Goal: Contribute content: Add original content to the website for others to see

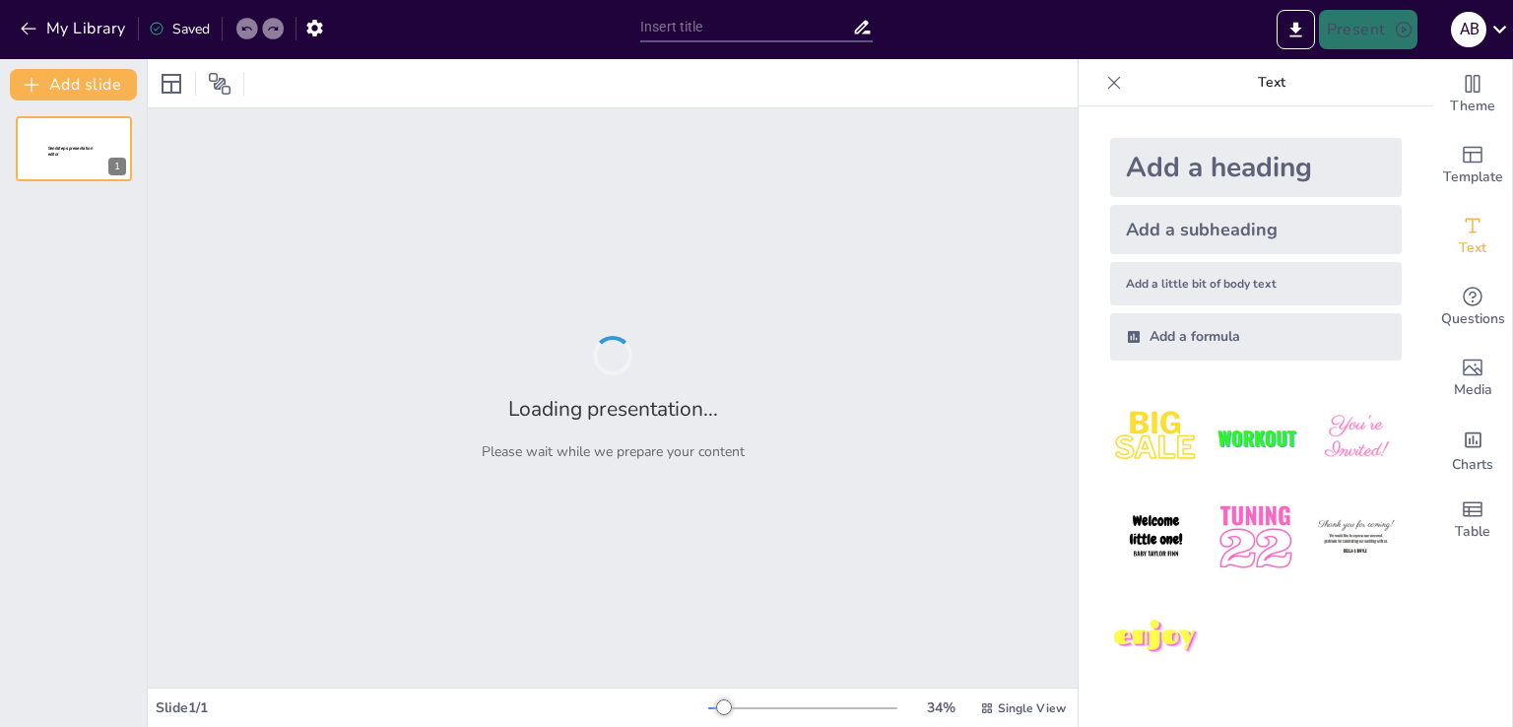
type input "Delitos Tributarios y Sanciones: Comprendiendo los Artículos 176-182 del Código…"
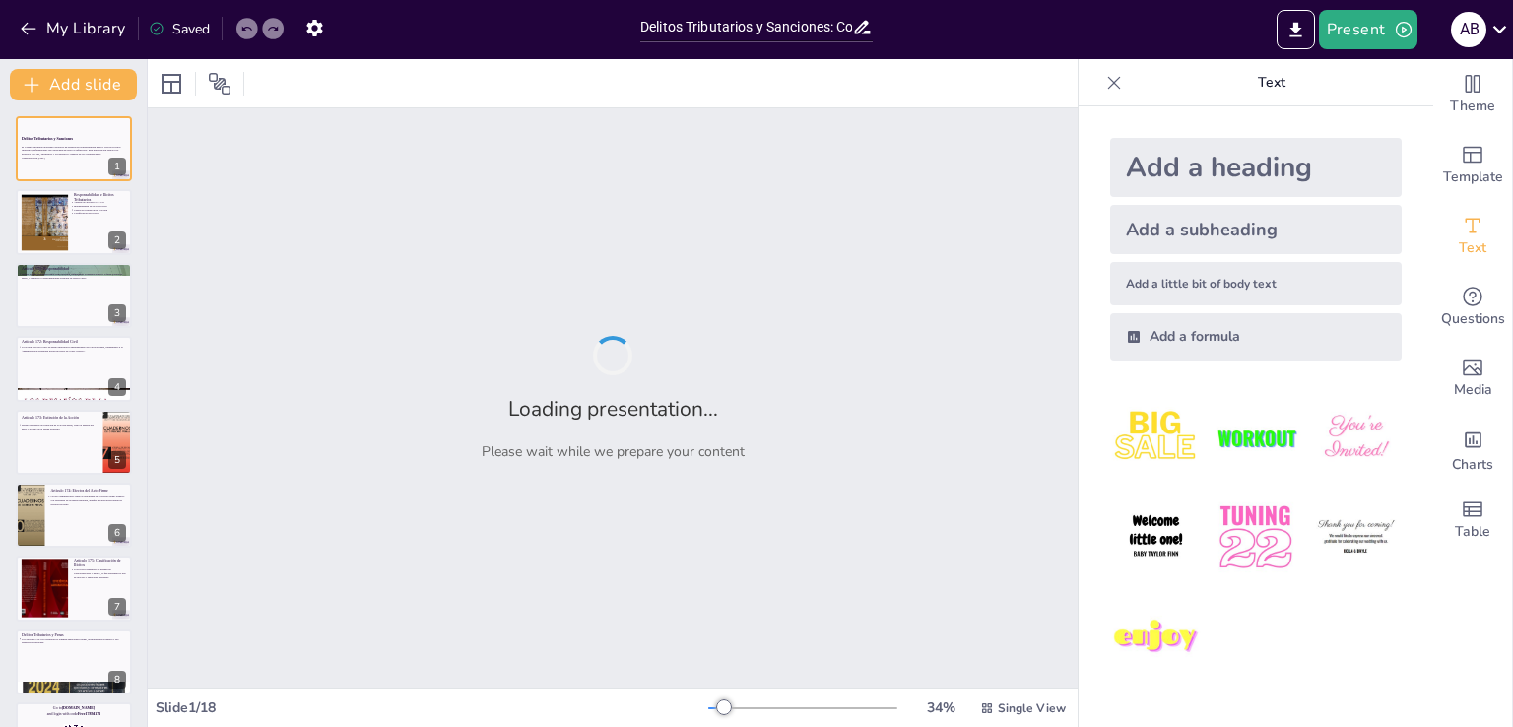
checkbox input "true"
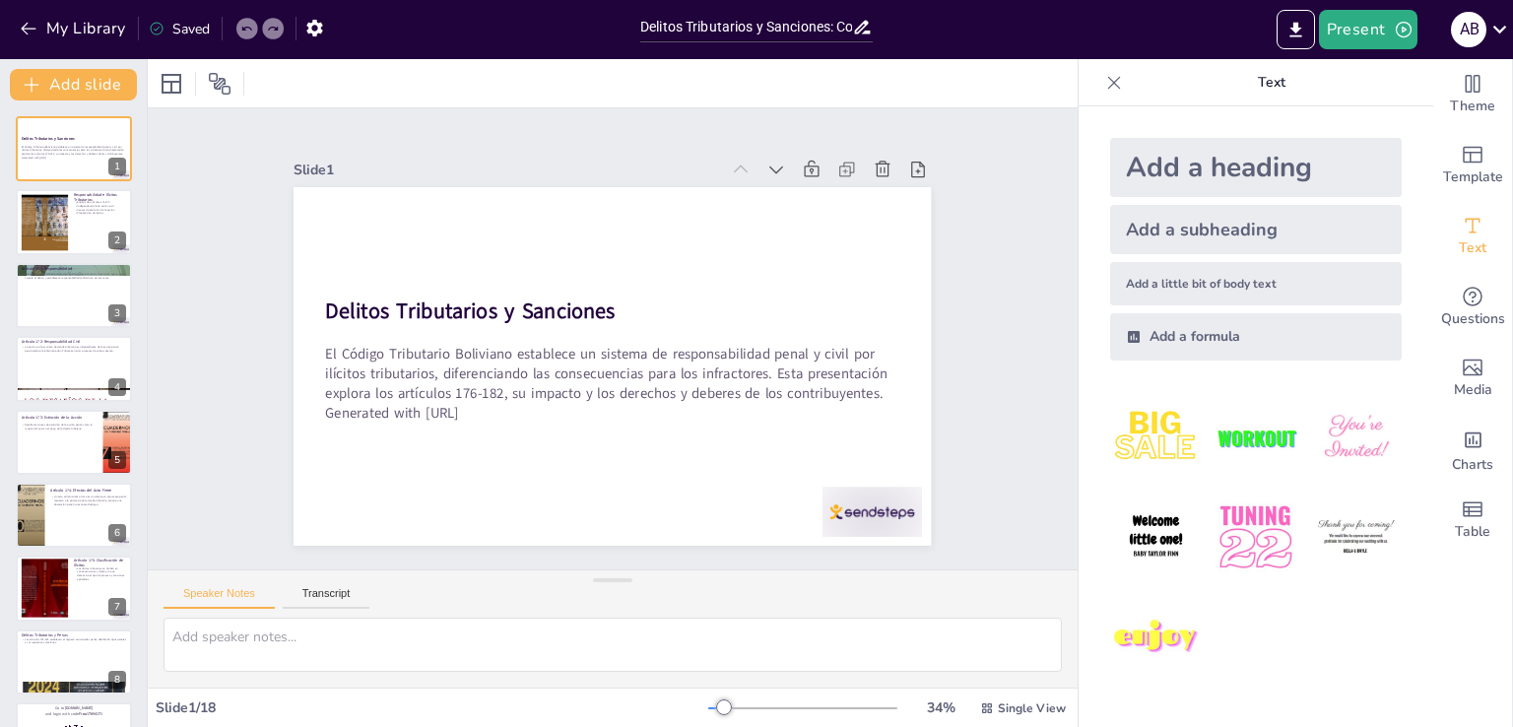
checkbox input "true"
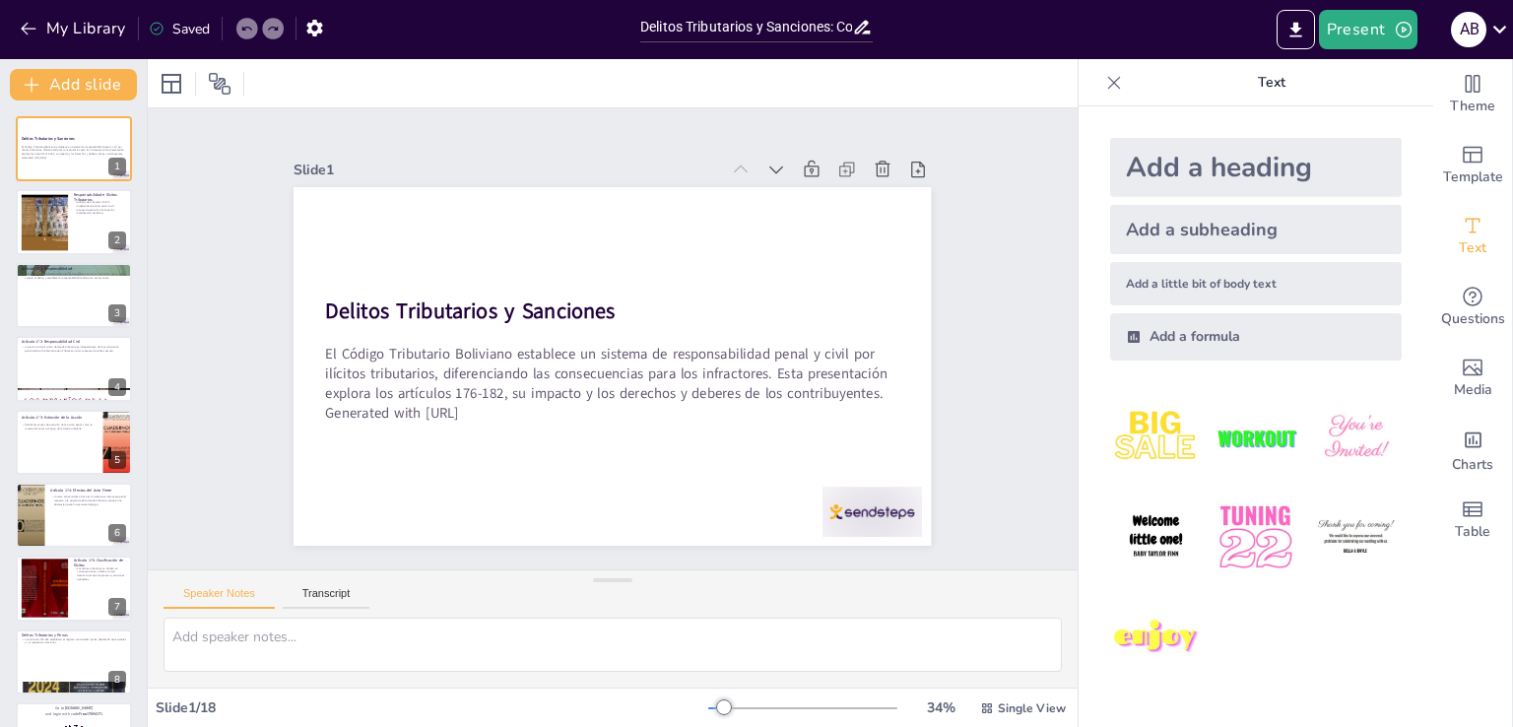
checkbox input "true"
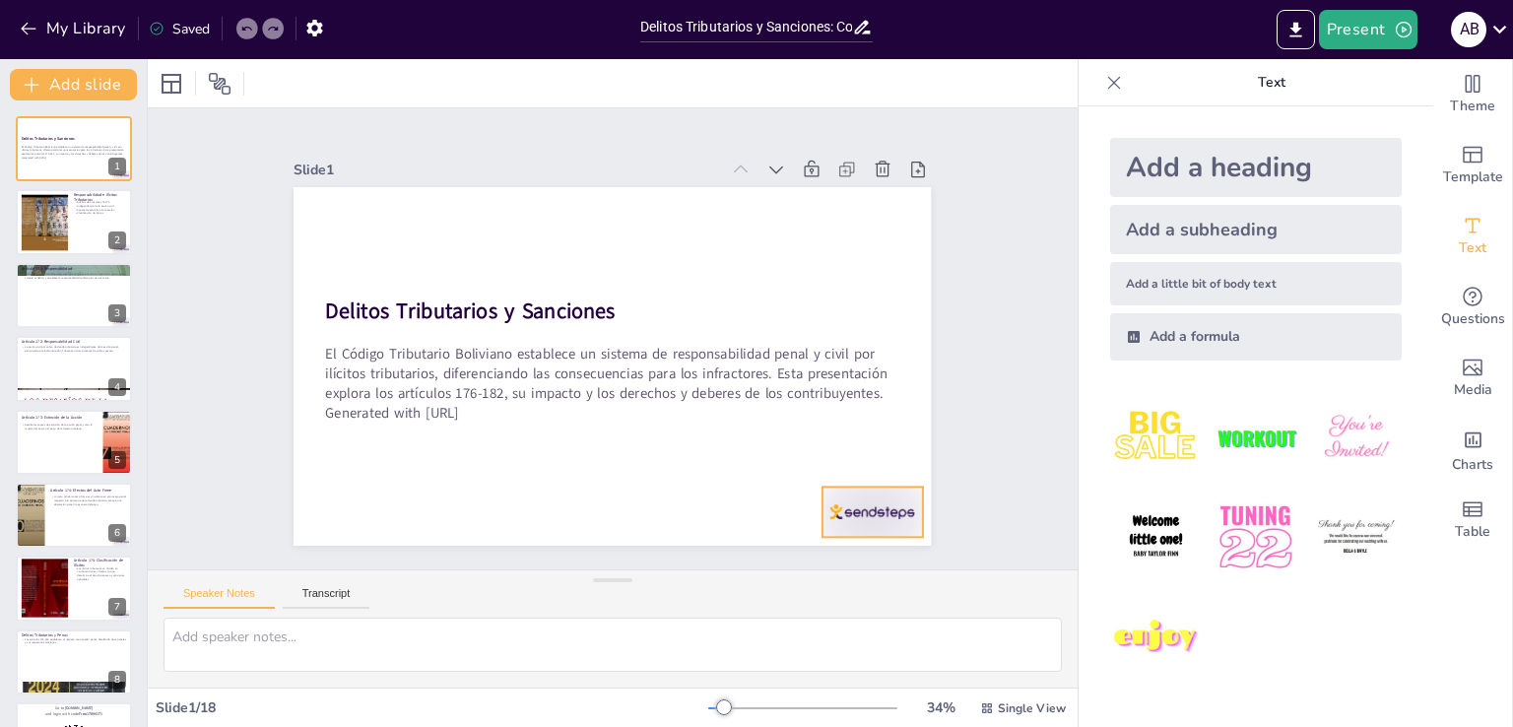
checkbox input "true"
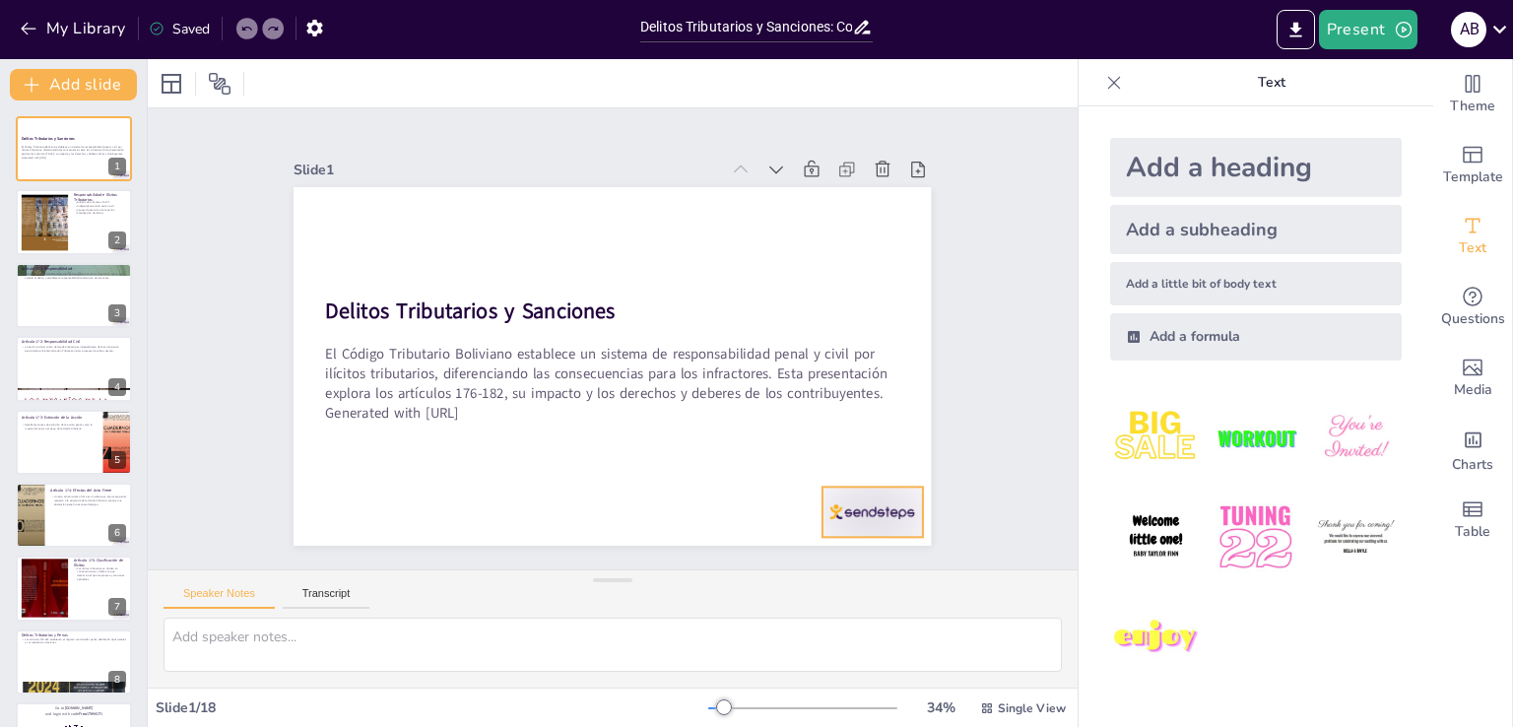
checkbox input "true"
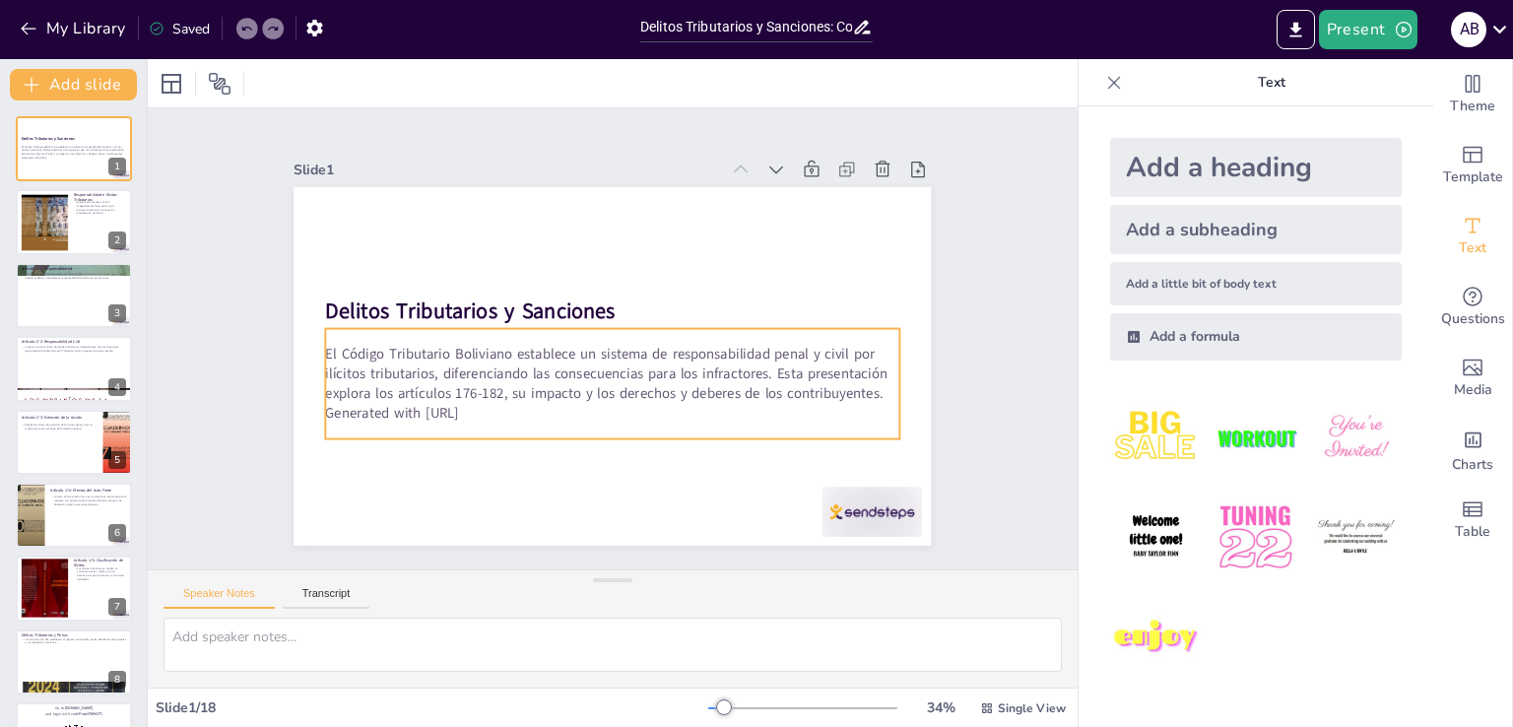
checkbox input "true"
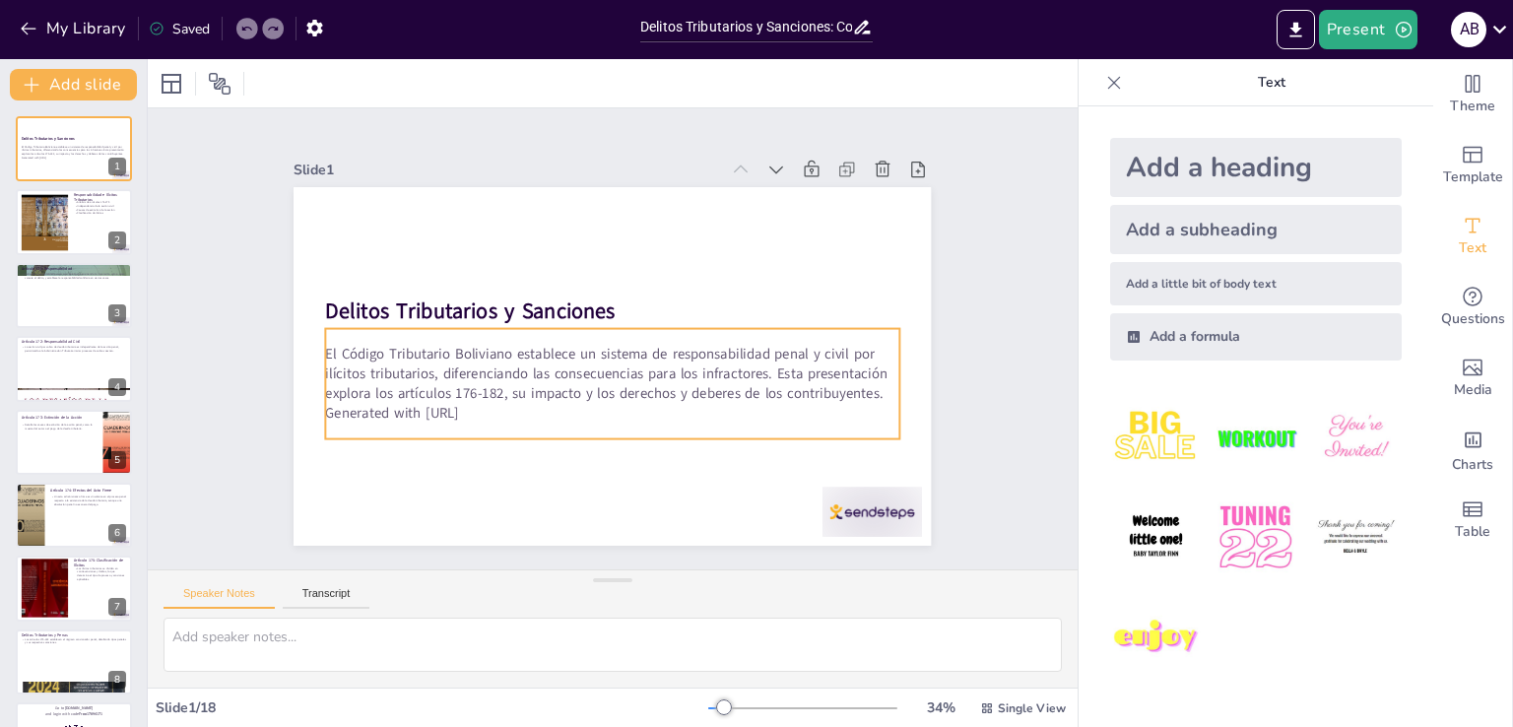
checkbox input "true"
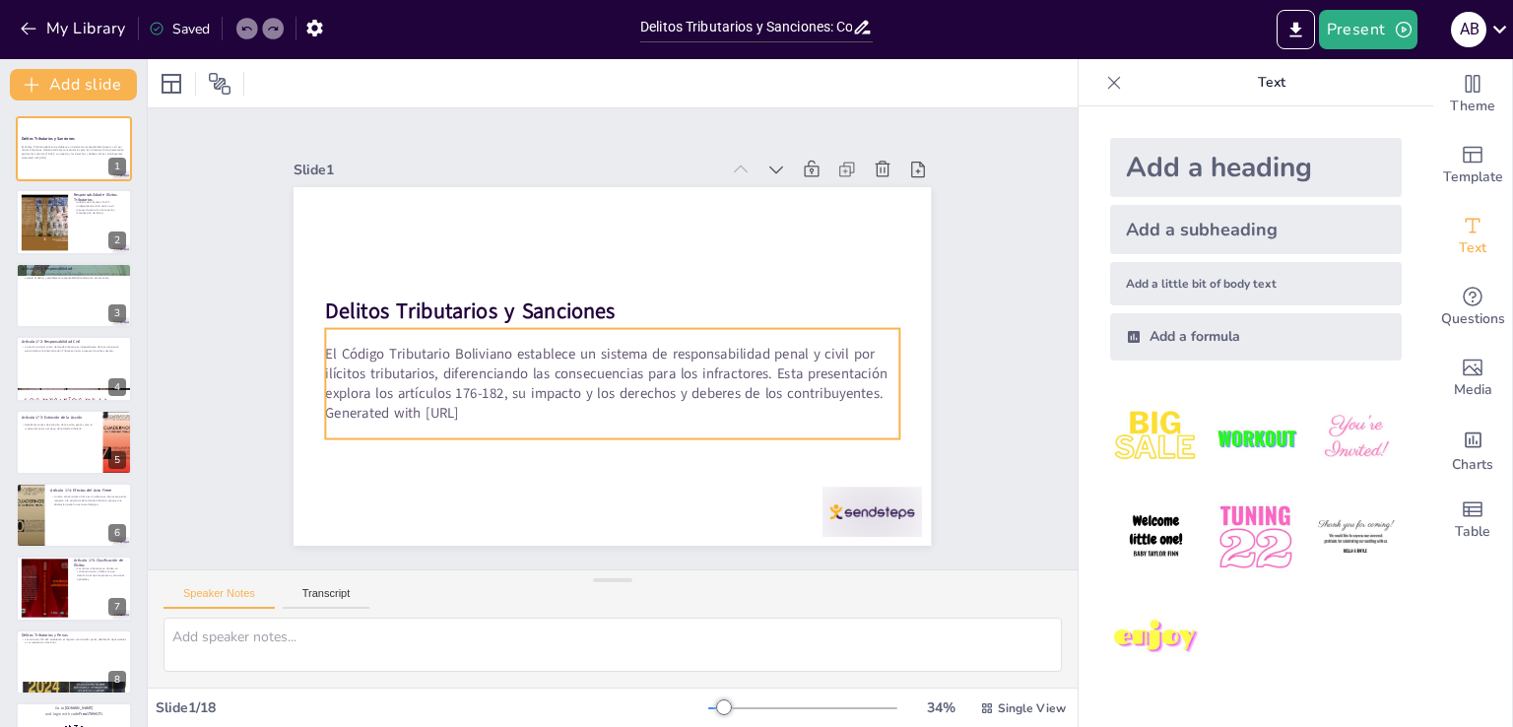
checkbox input "true"
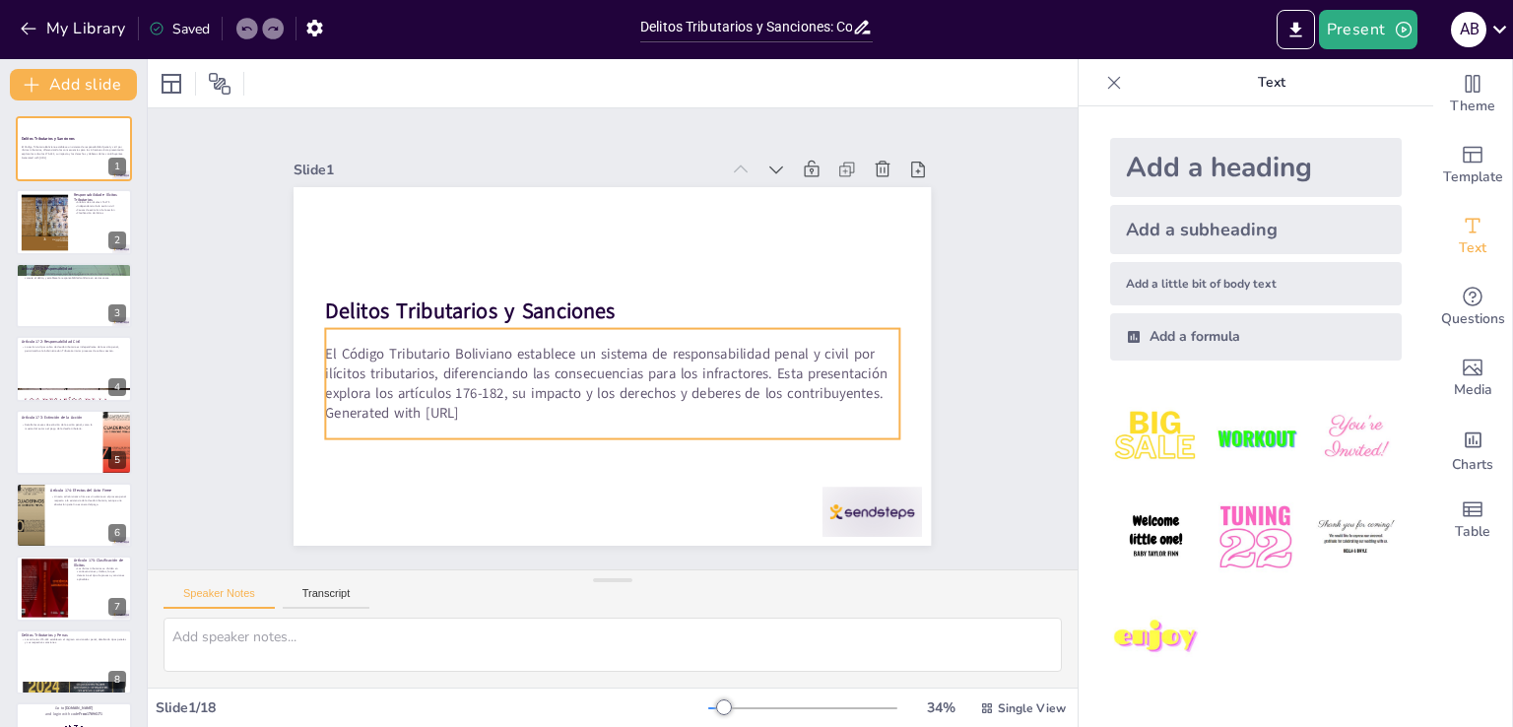
checkbox input "true"
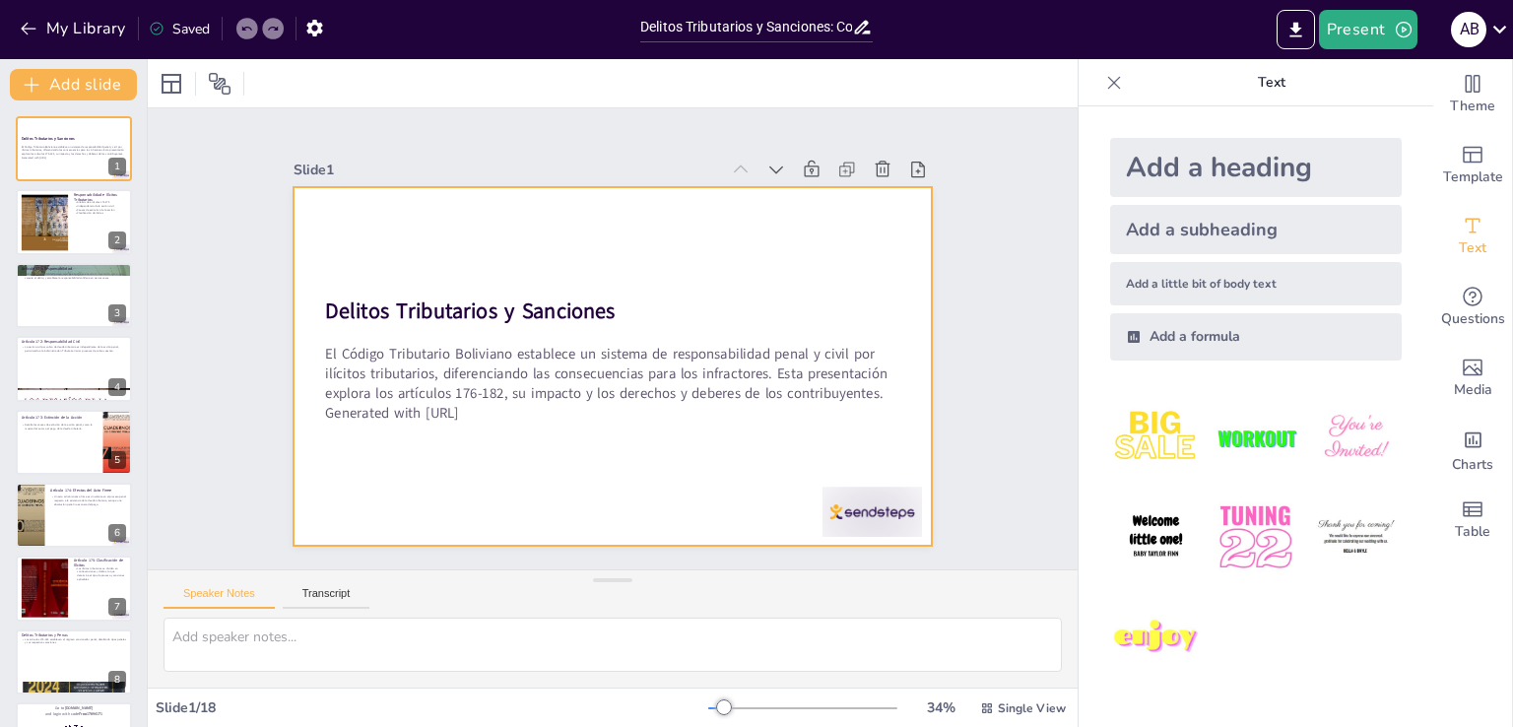
checkbox input "true"
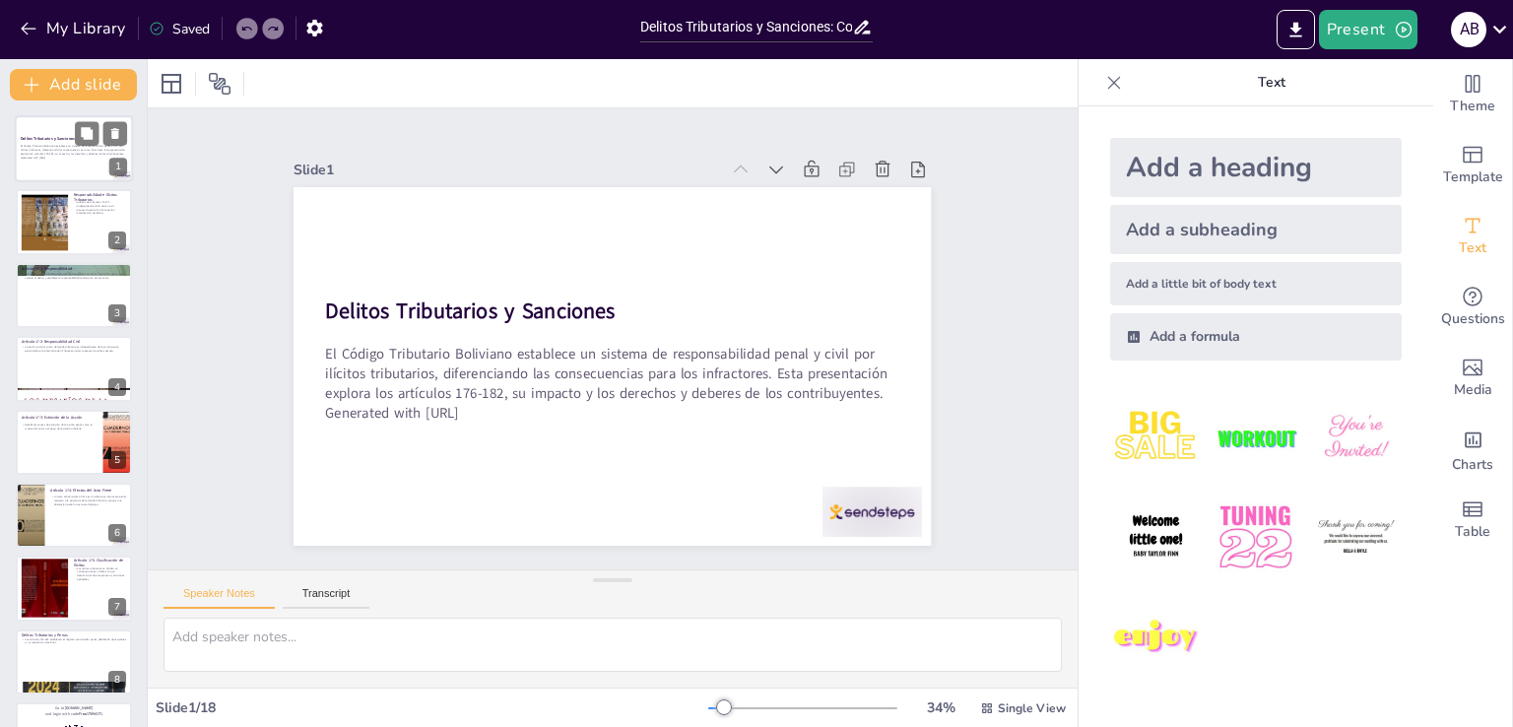
checkbox input "true"
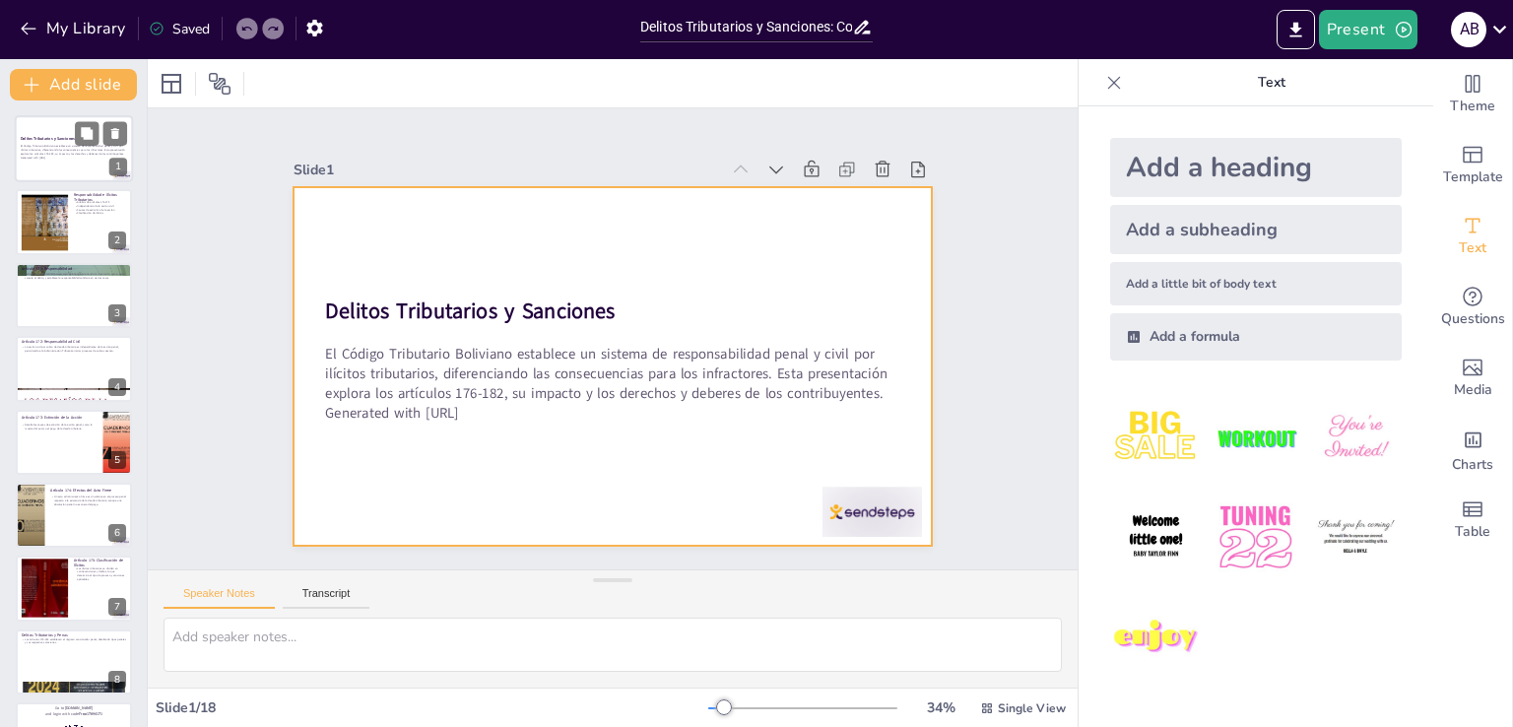
checkbox input "true"
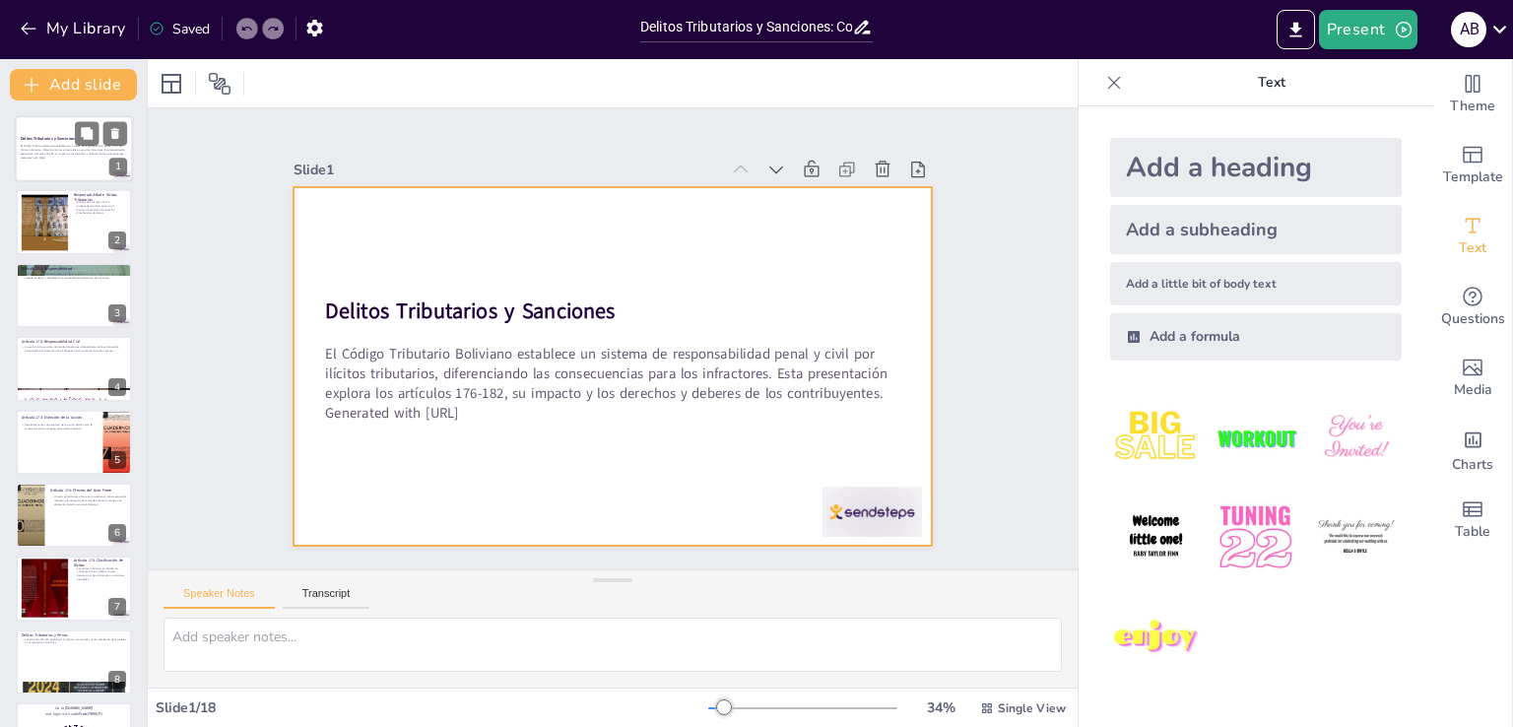
checkbox input "true"
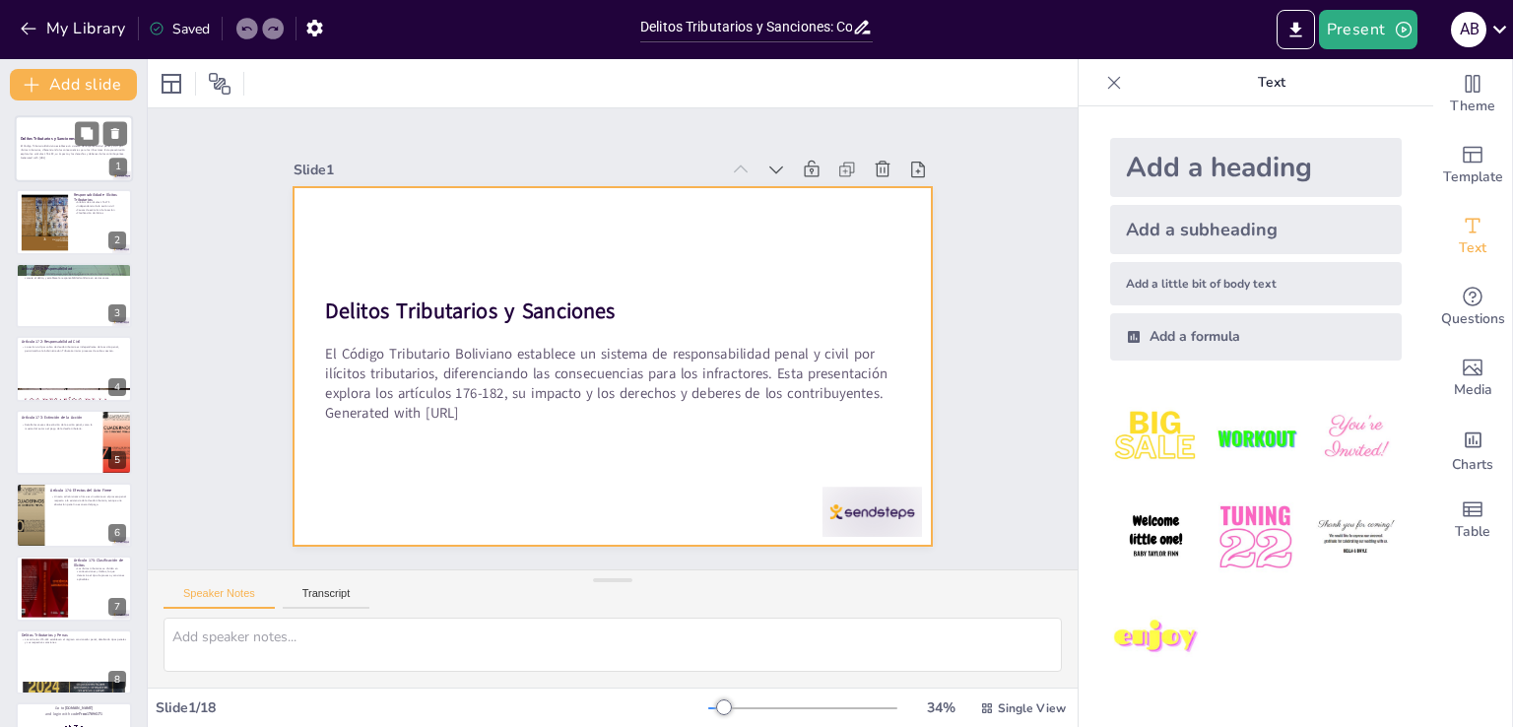
checkbox input "true"
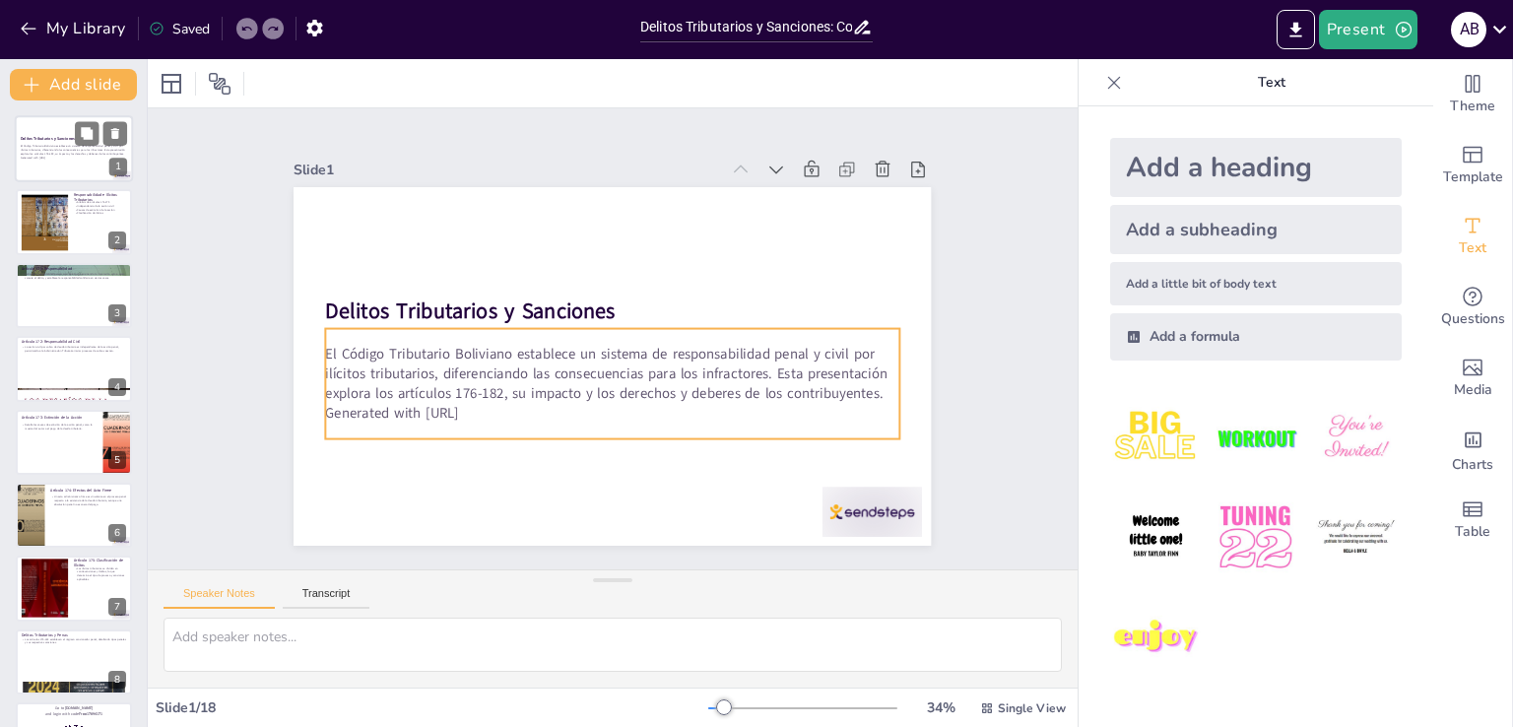
click at [74, 154] on p "El Código Tributario Boliviano establece un sistema de responsabilidad penal y …" at bounding box center [74, 150] width 106 height 11
checkbox input "true"
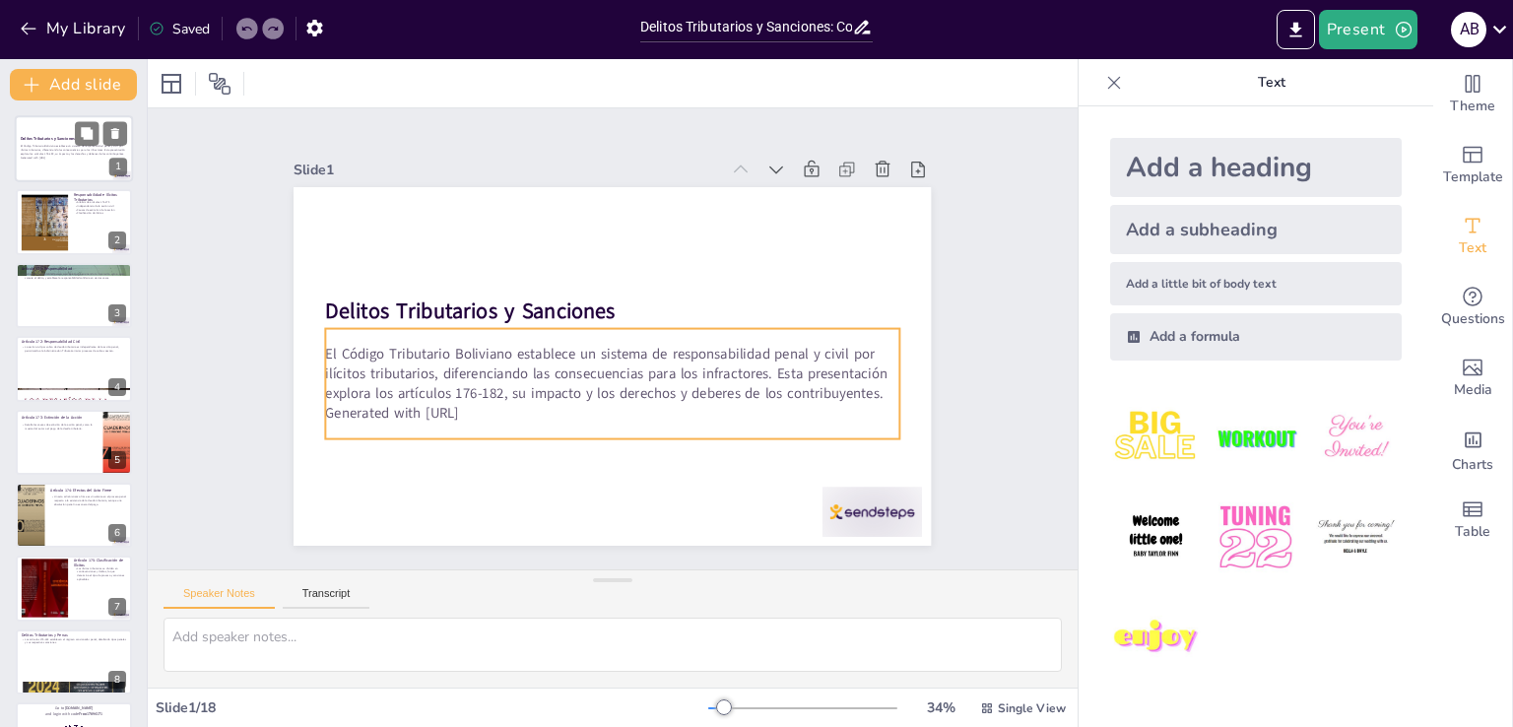
checkbox input "true"
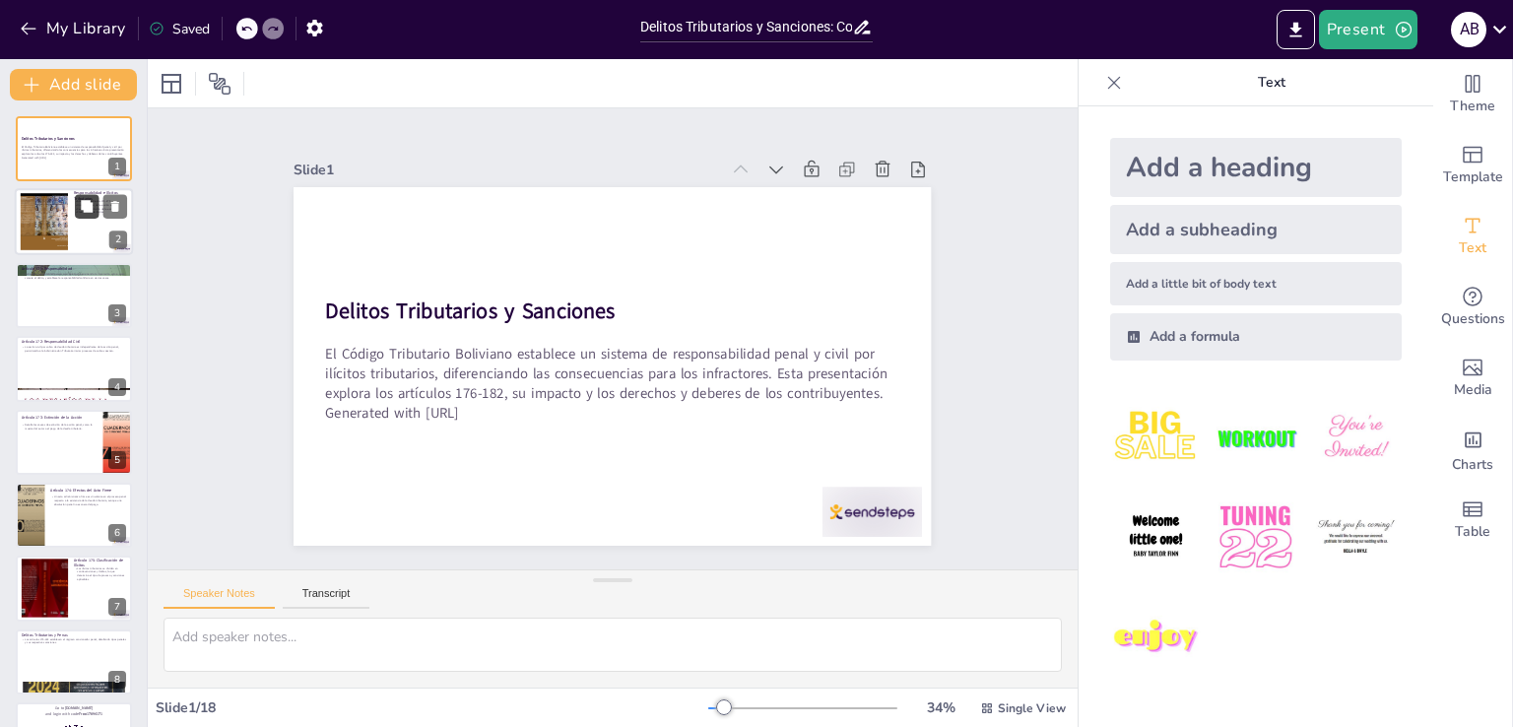
checkbox input "true"
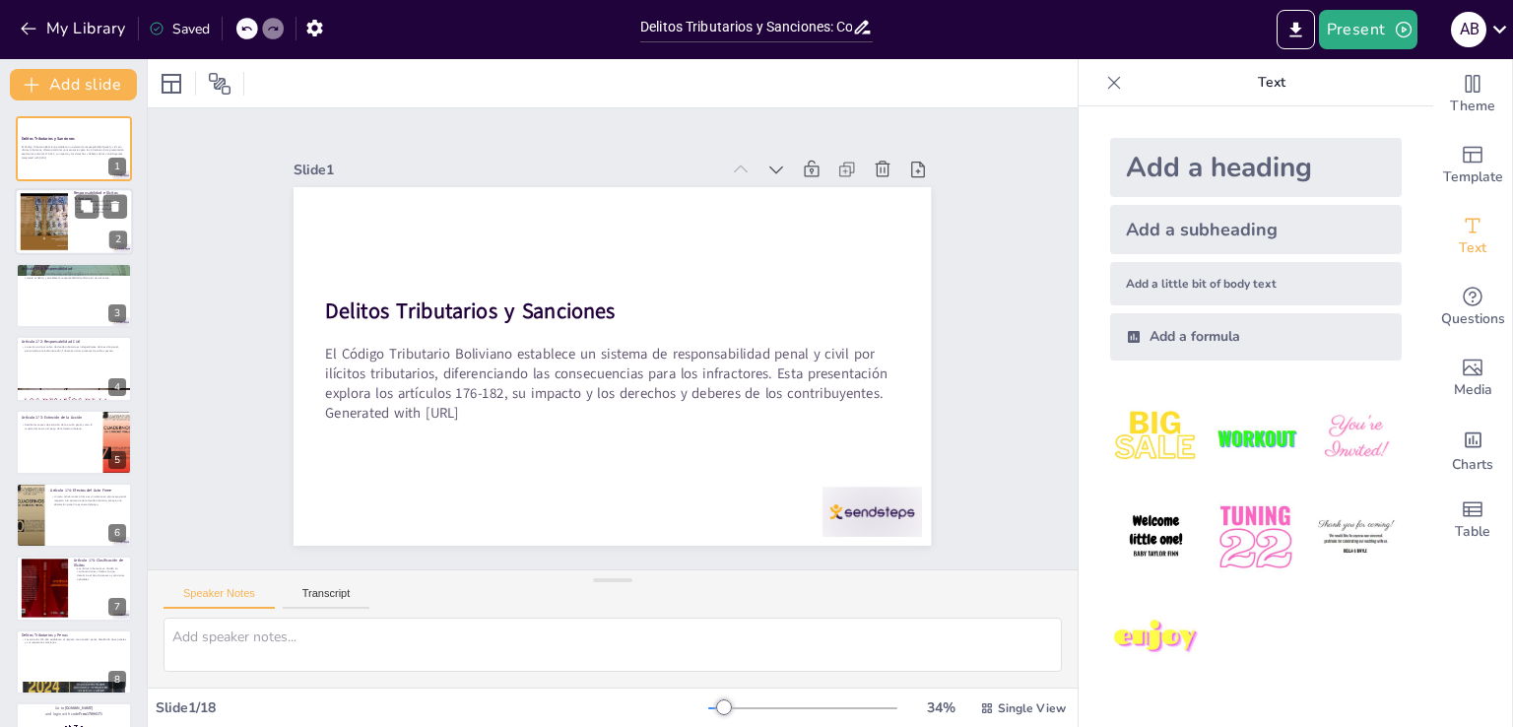
checkbox input "true"
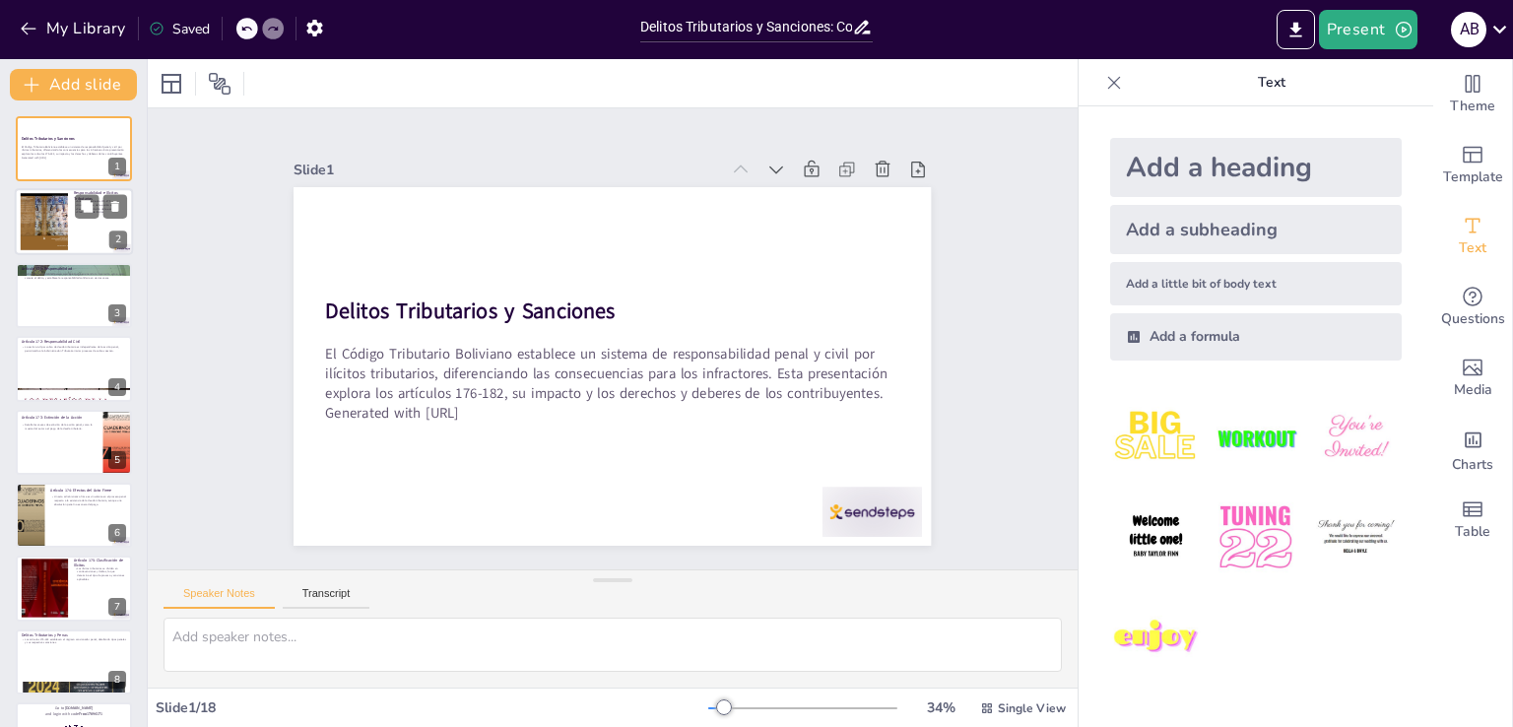
checkbox input "true"
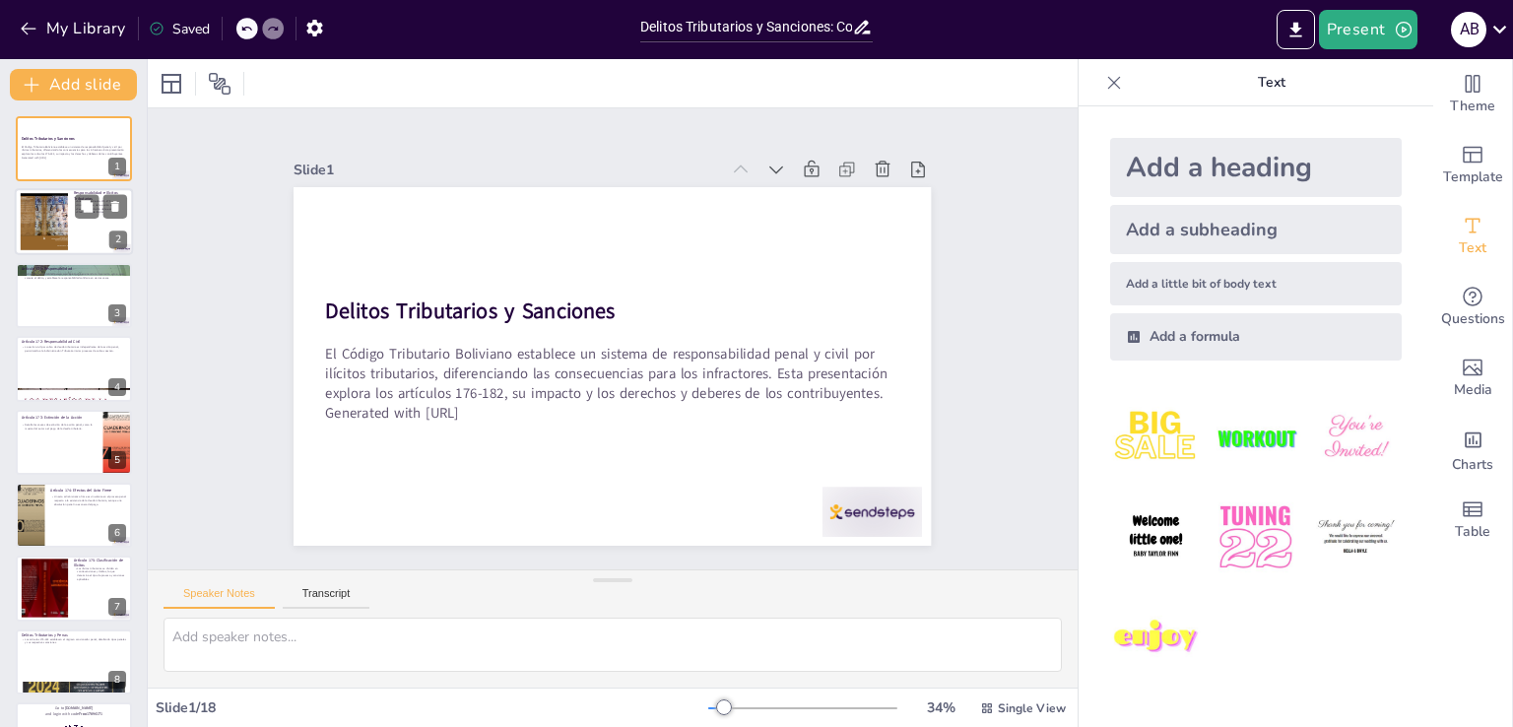
click at [88, 230] on div at bounding box center [74, 222] width 118 height 67
type textarea "Este punto destaca la importancia de los artículos 171 a 175 en la comprensión …"
checkbox input "true"
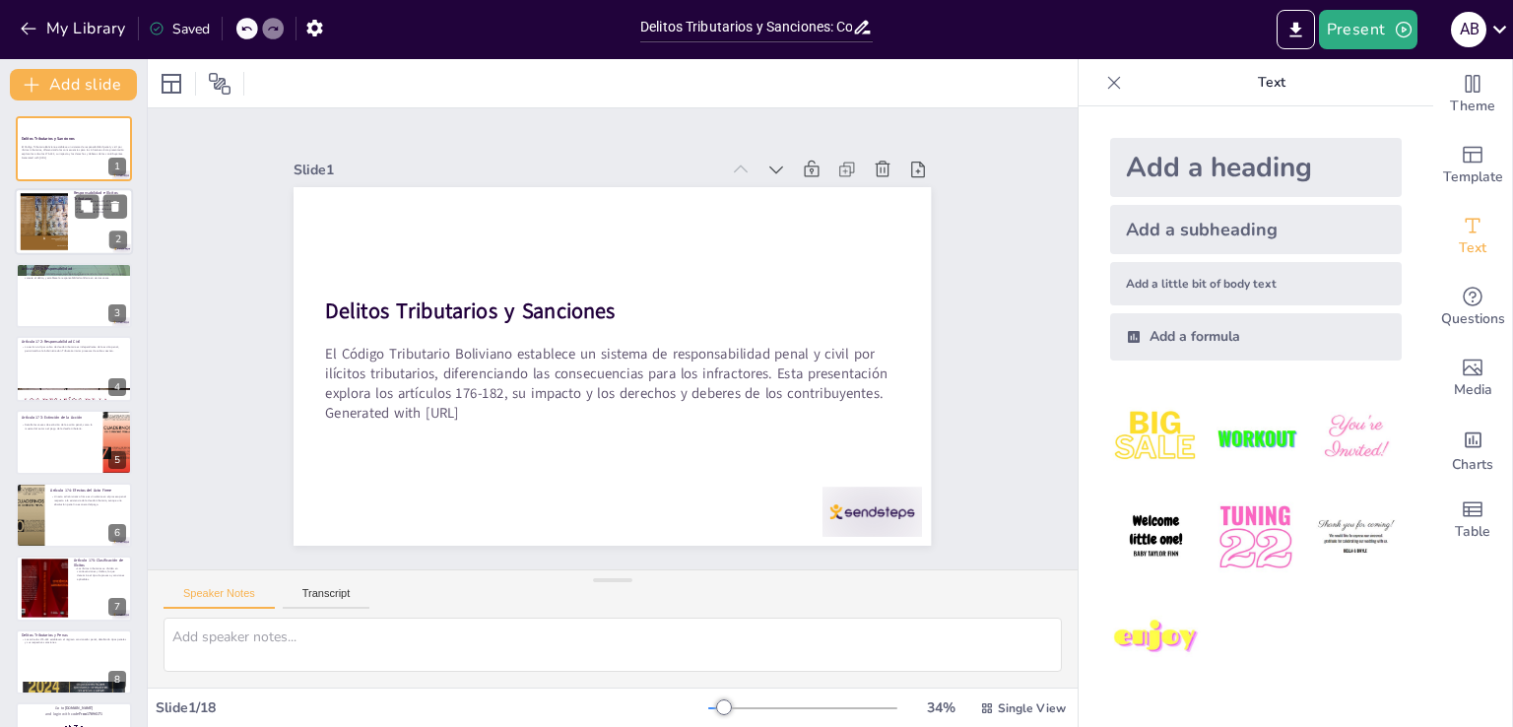
checkbox input "true"
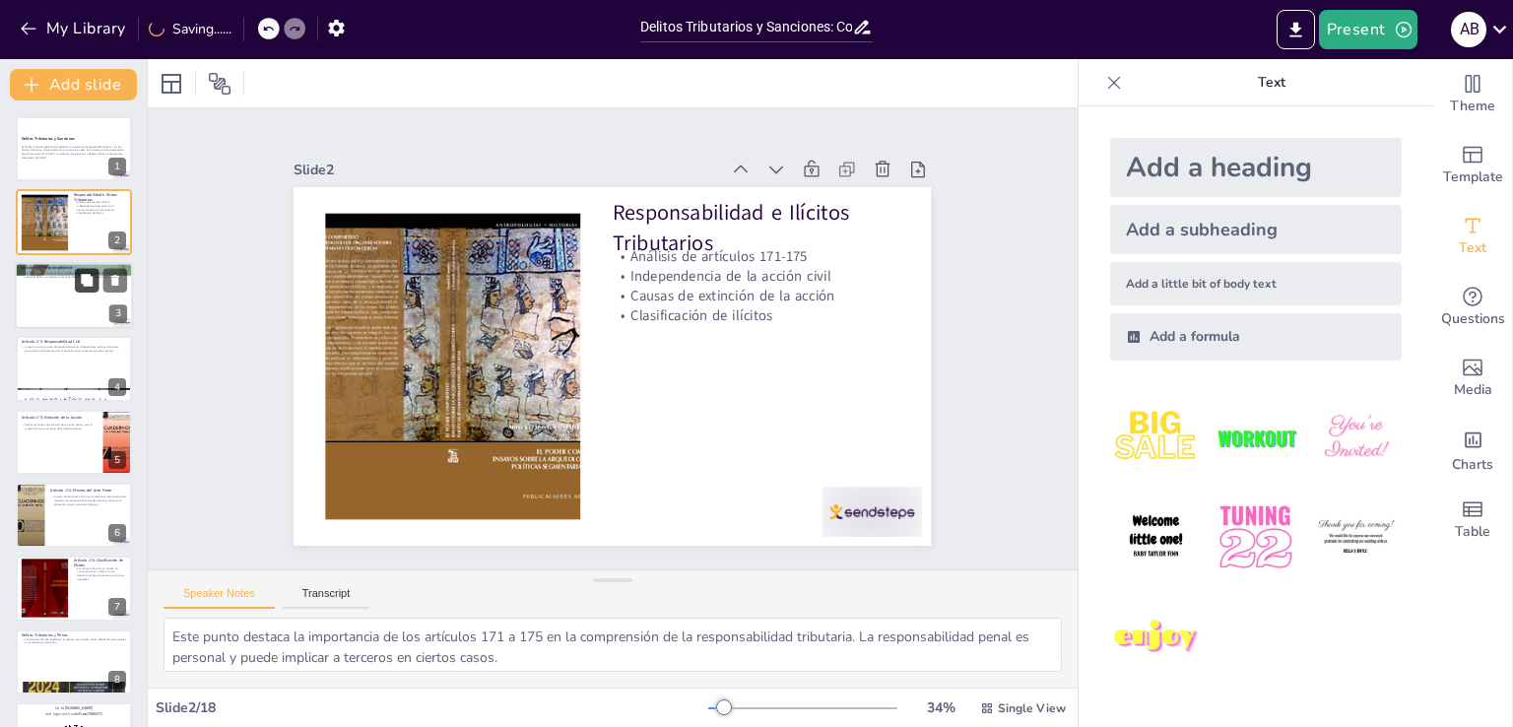
checkbox input "true"
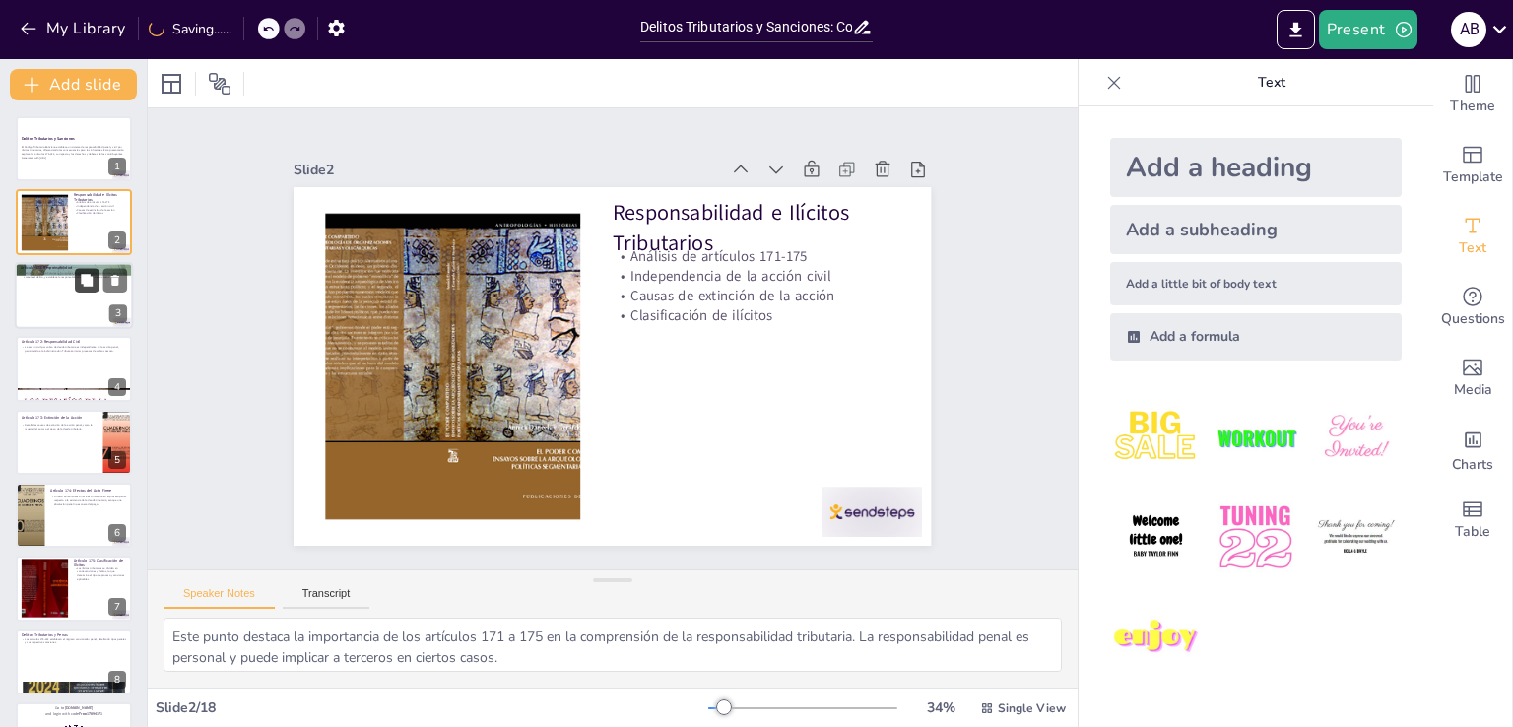
checkbox input "true"
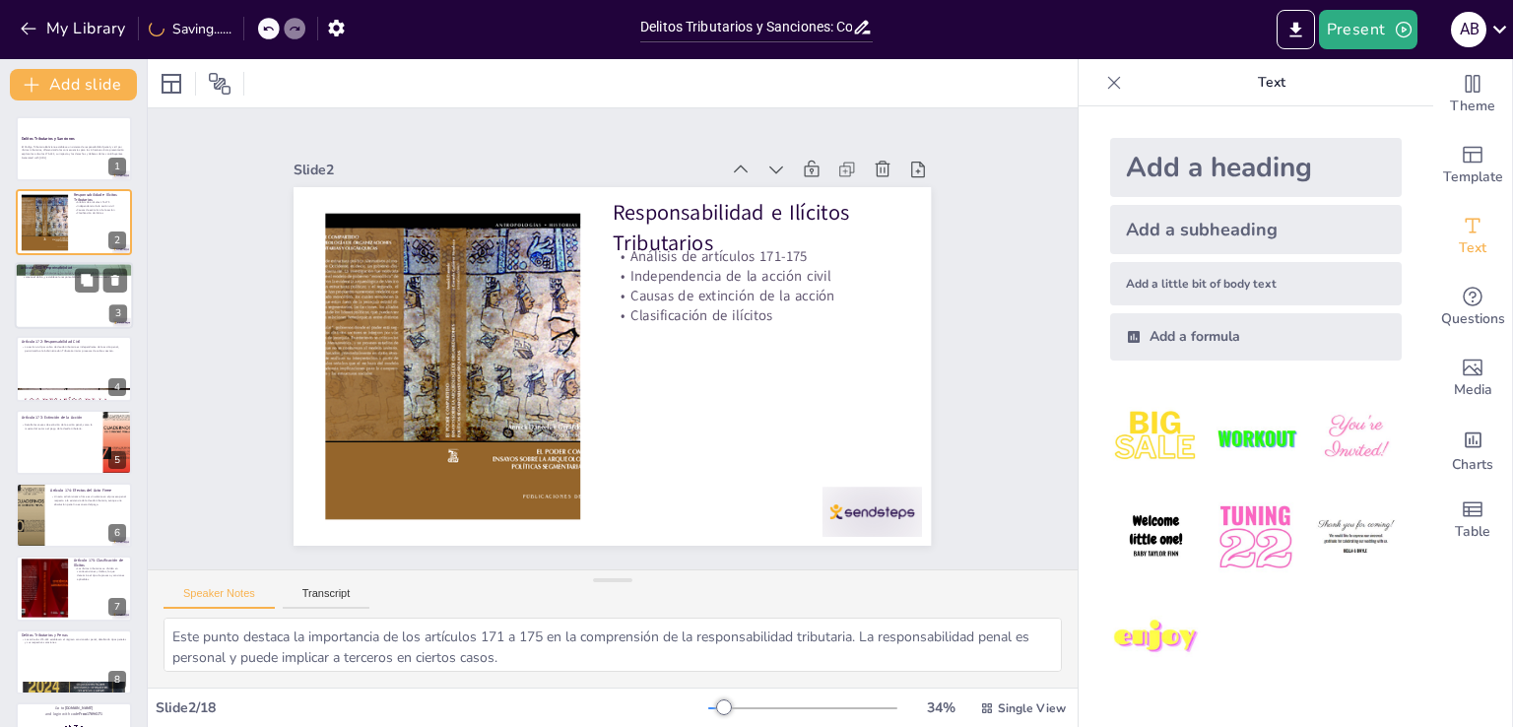
checkbox input "true"
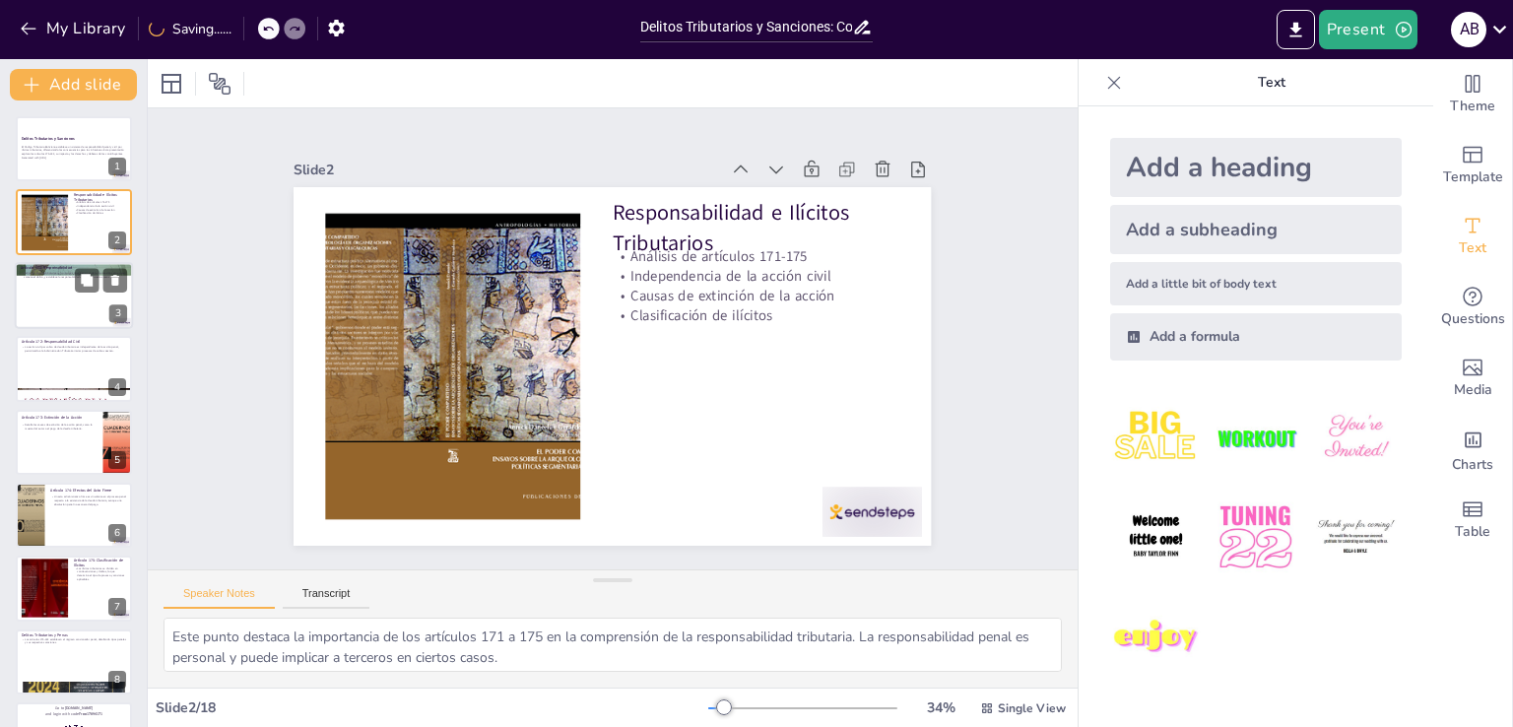
checkbox input "true"
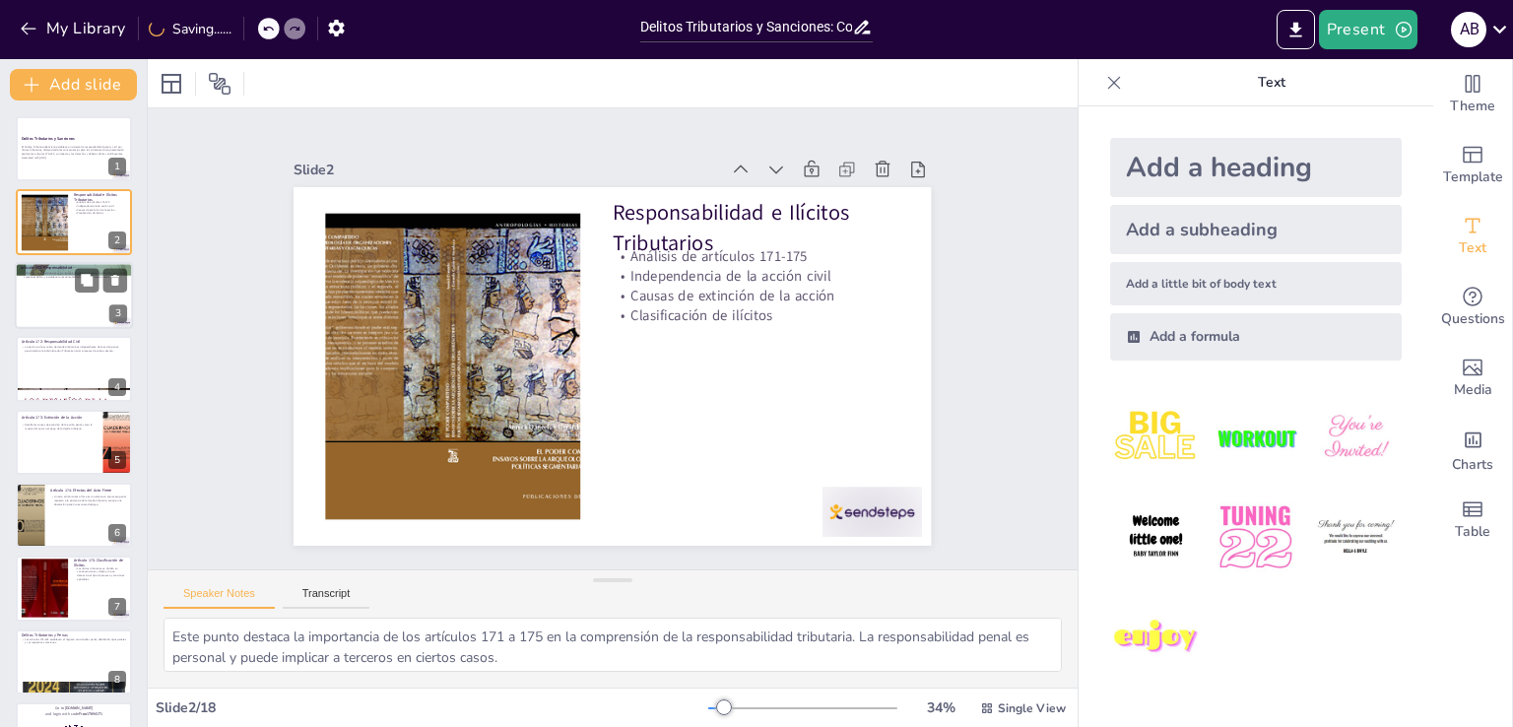
click at [59, 300] on div at bounding box center [74, 295] width 118 height 67
checkbox input "true"
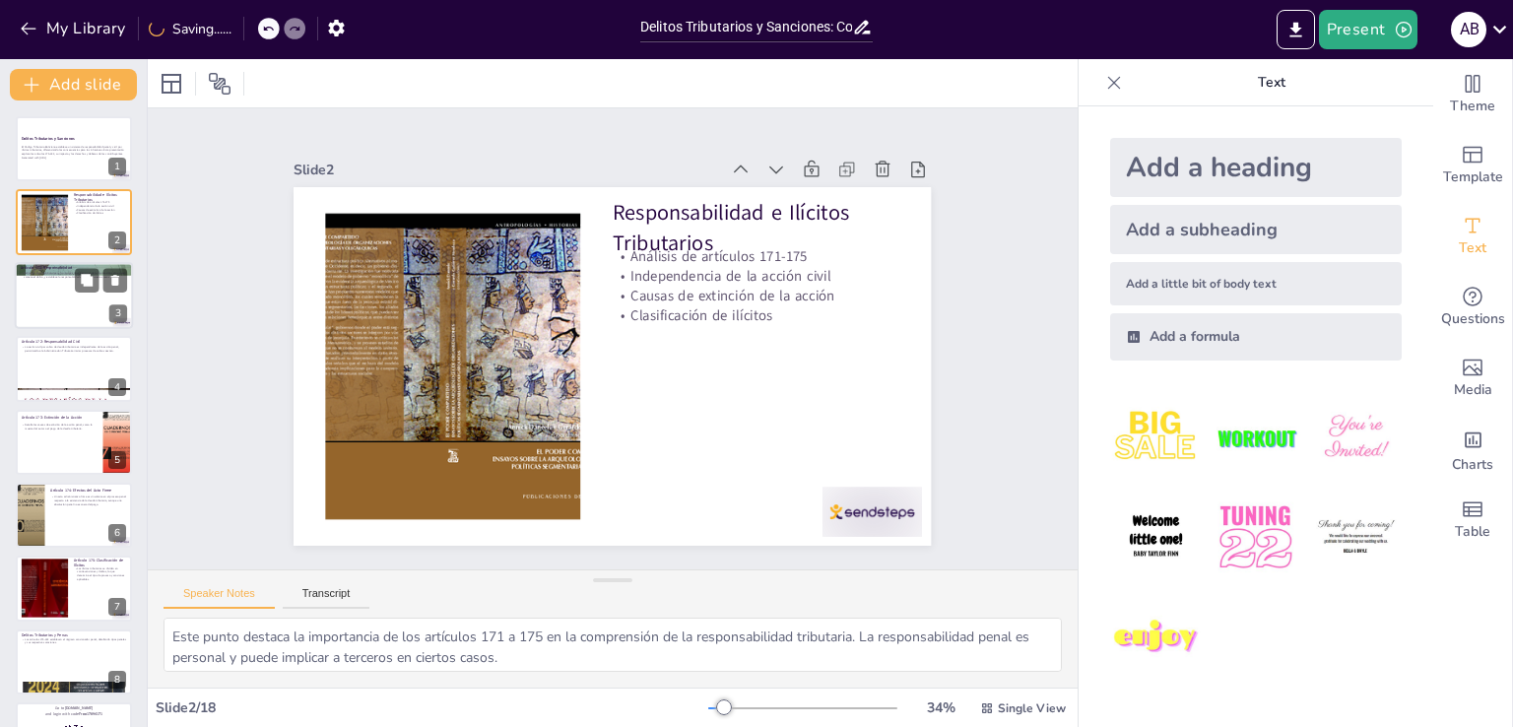
checkbox input "true"
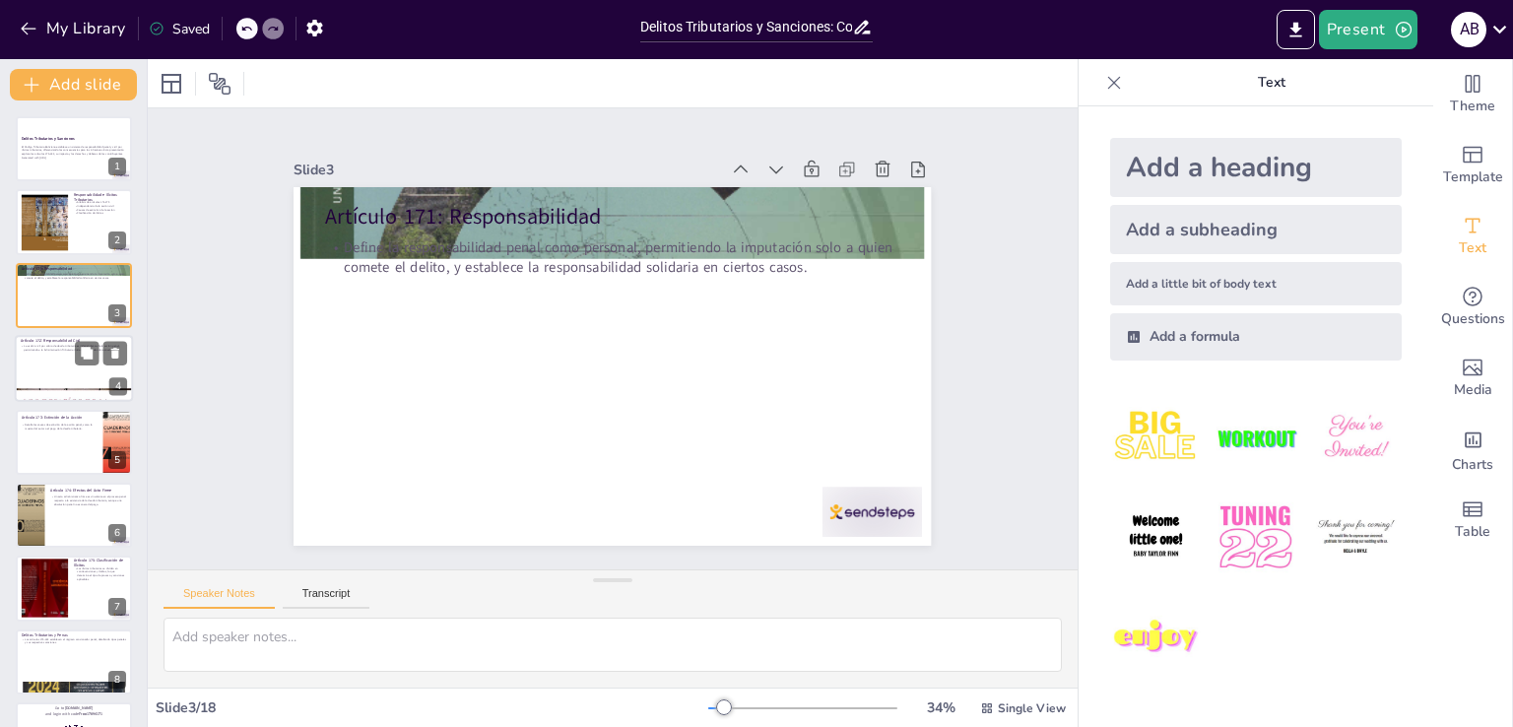
checkbox input "true"
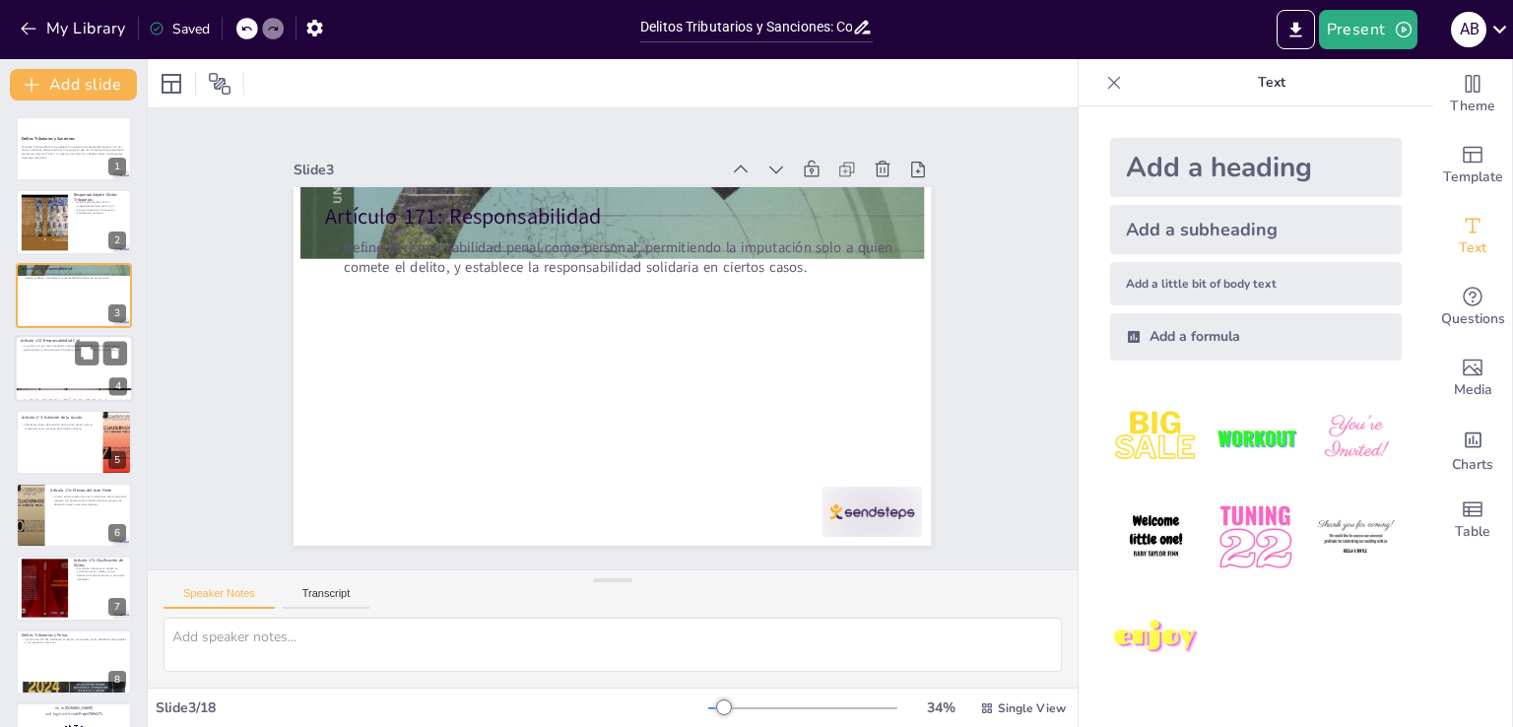
checkbox input "true"
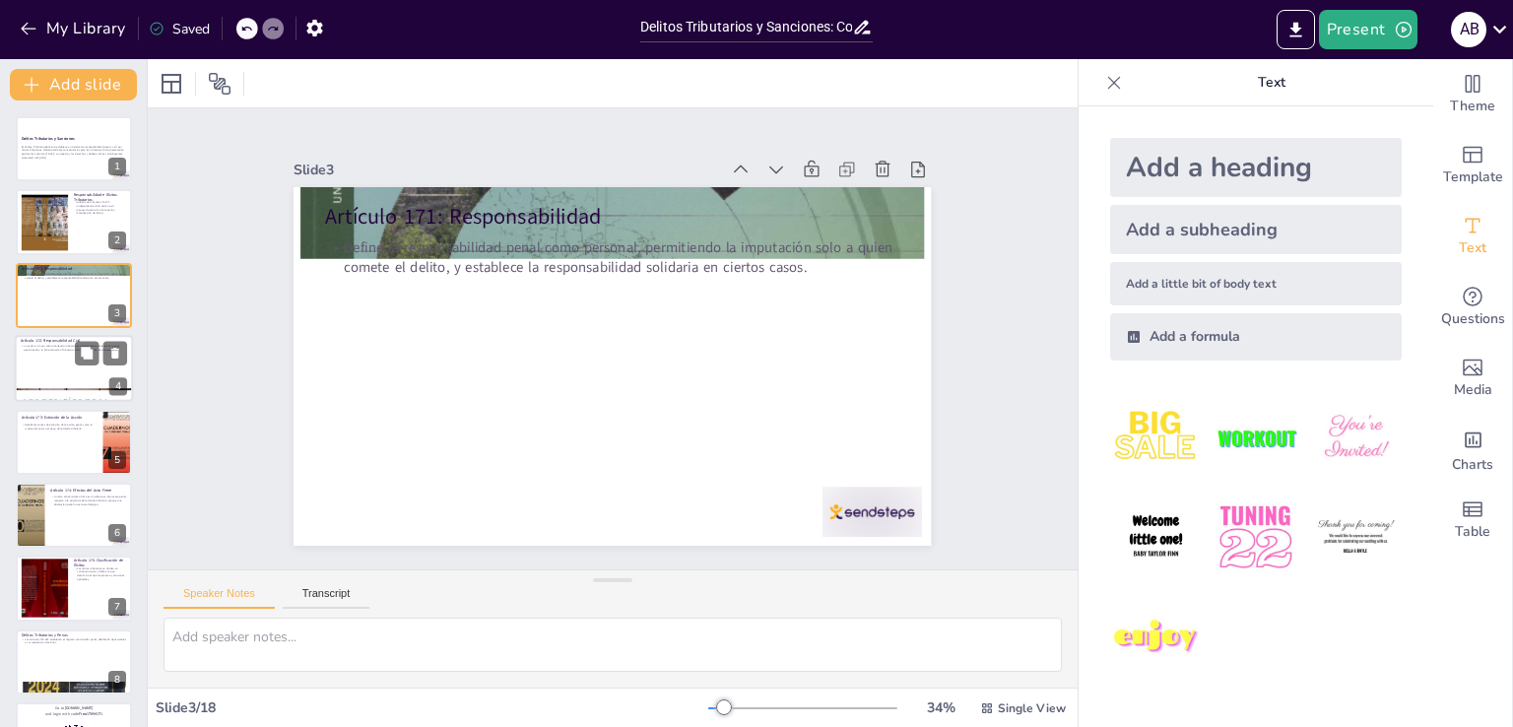
checkbox input "true"
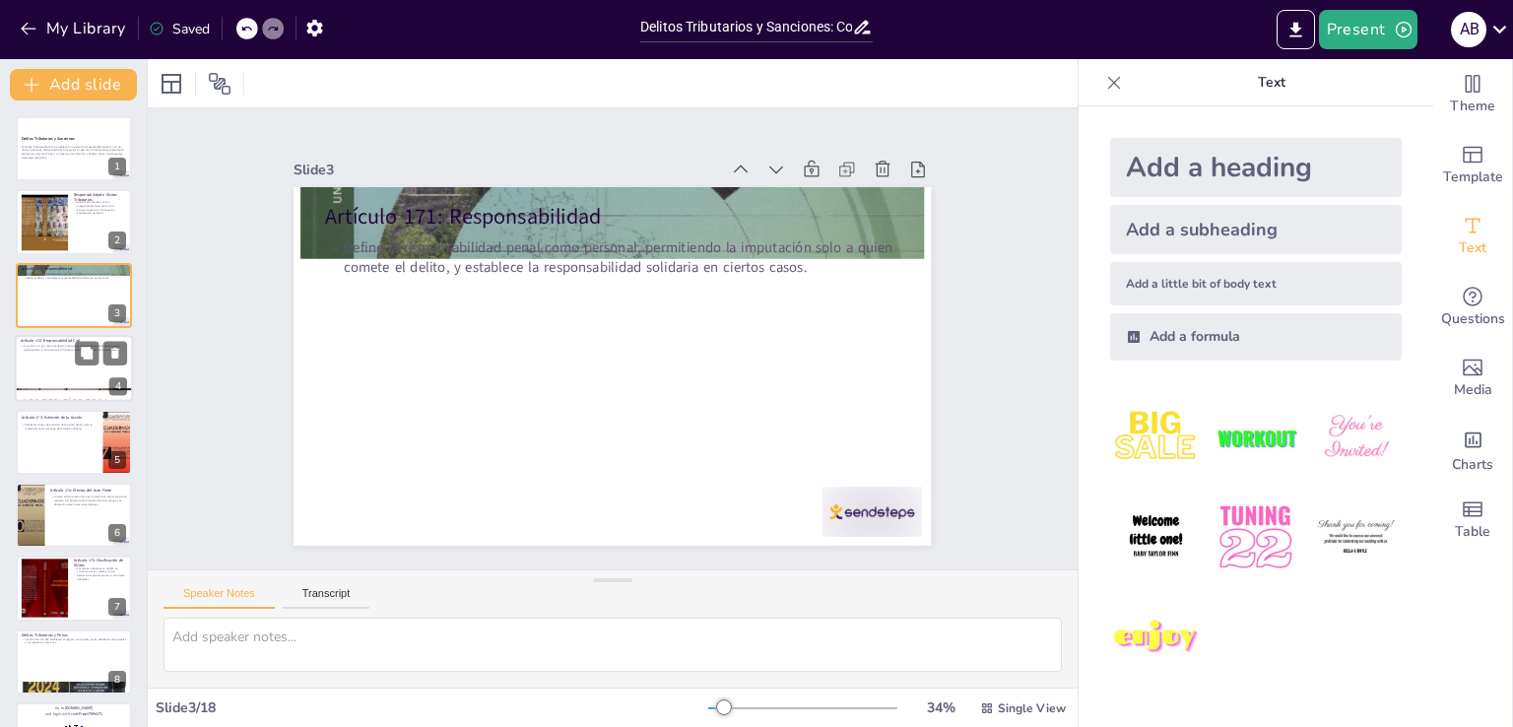
checkbox input "true"
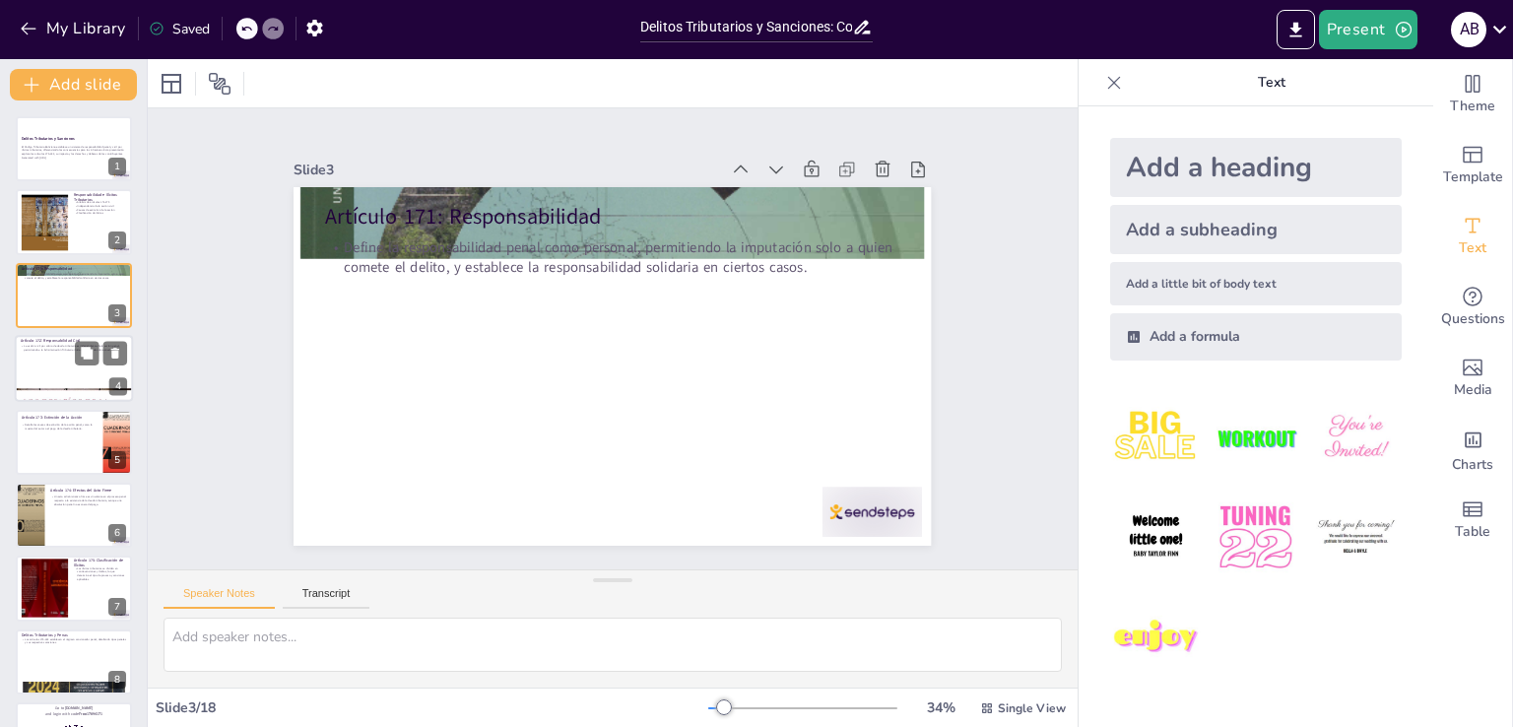
click at [57, 356] on div at bounding box center [74, 368] width 118 height 67
checkbox input "true"
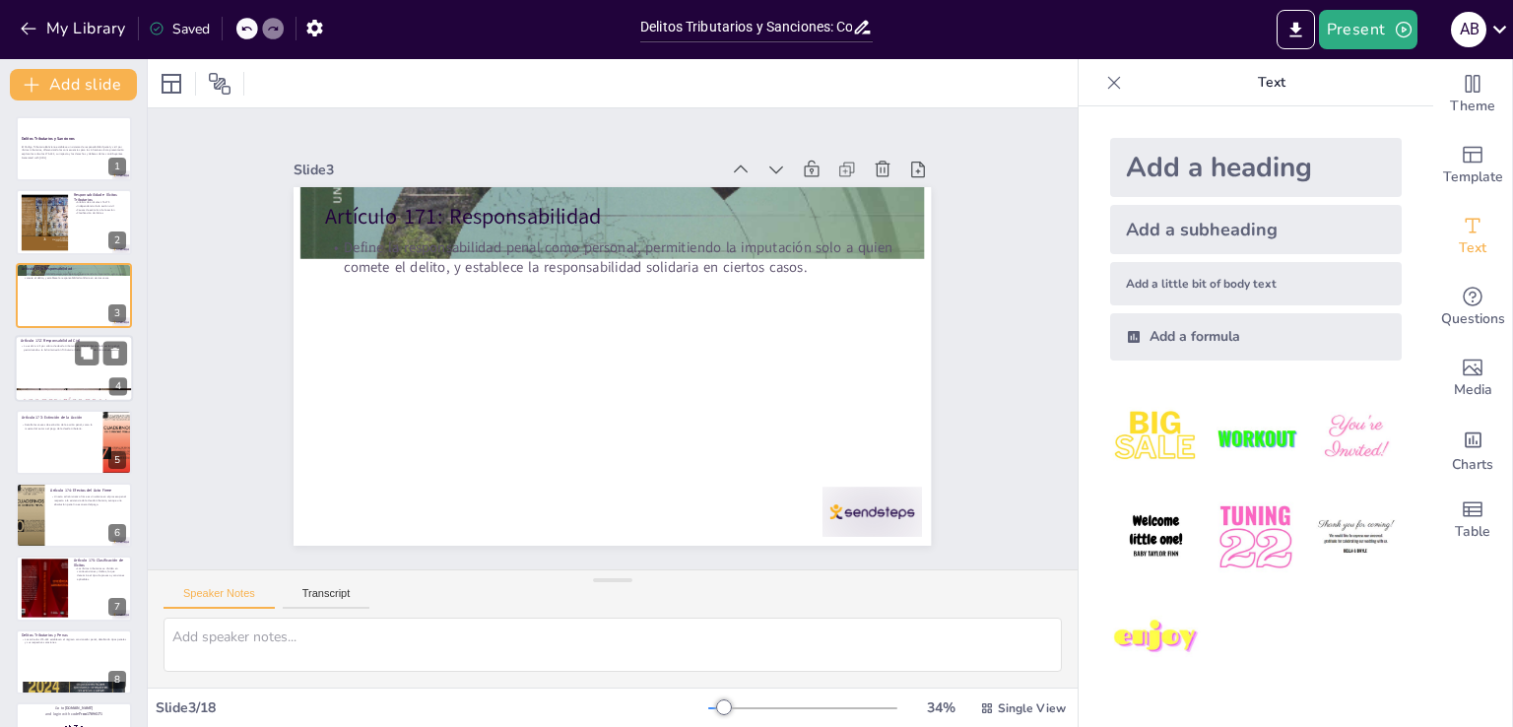
checkbox input "true"
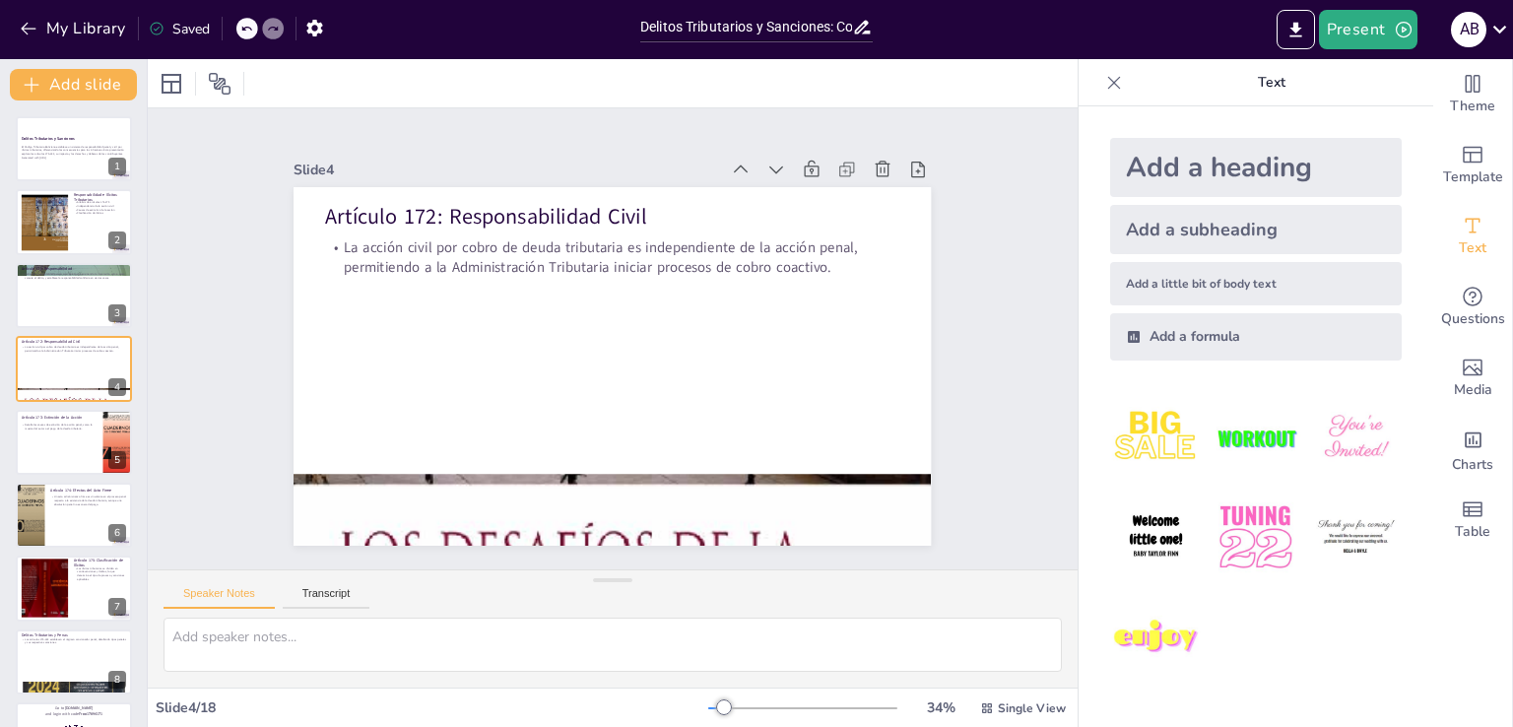
checkbox input "true"
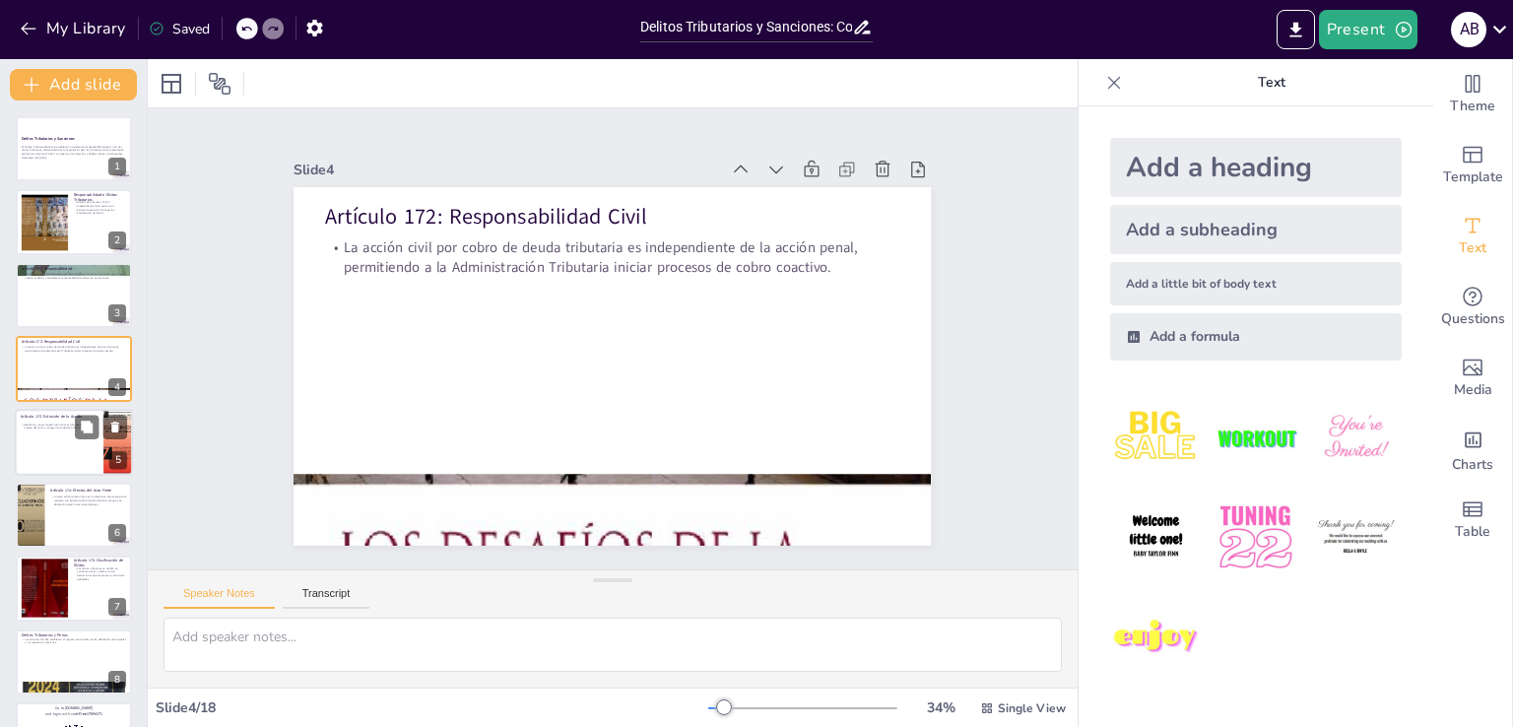
checkbox input "true"
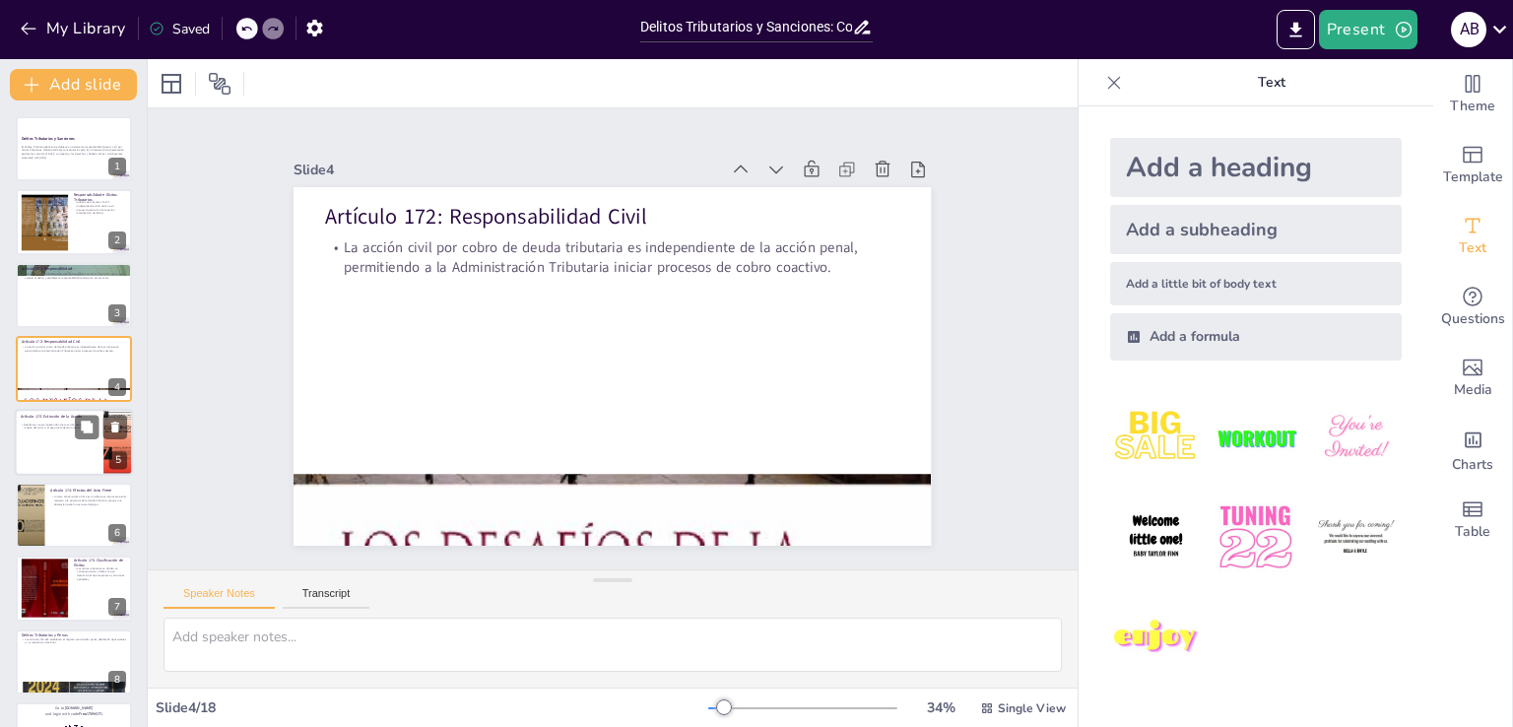
checkbox input "true"
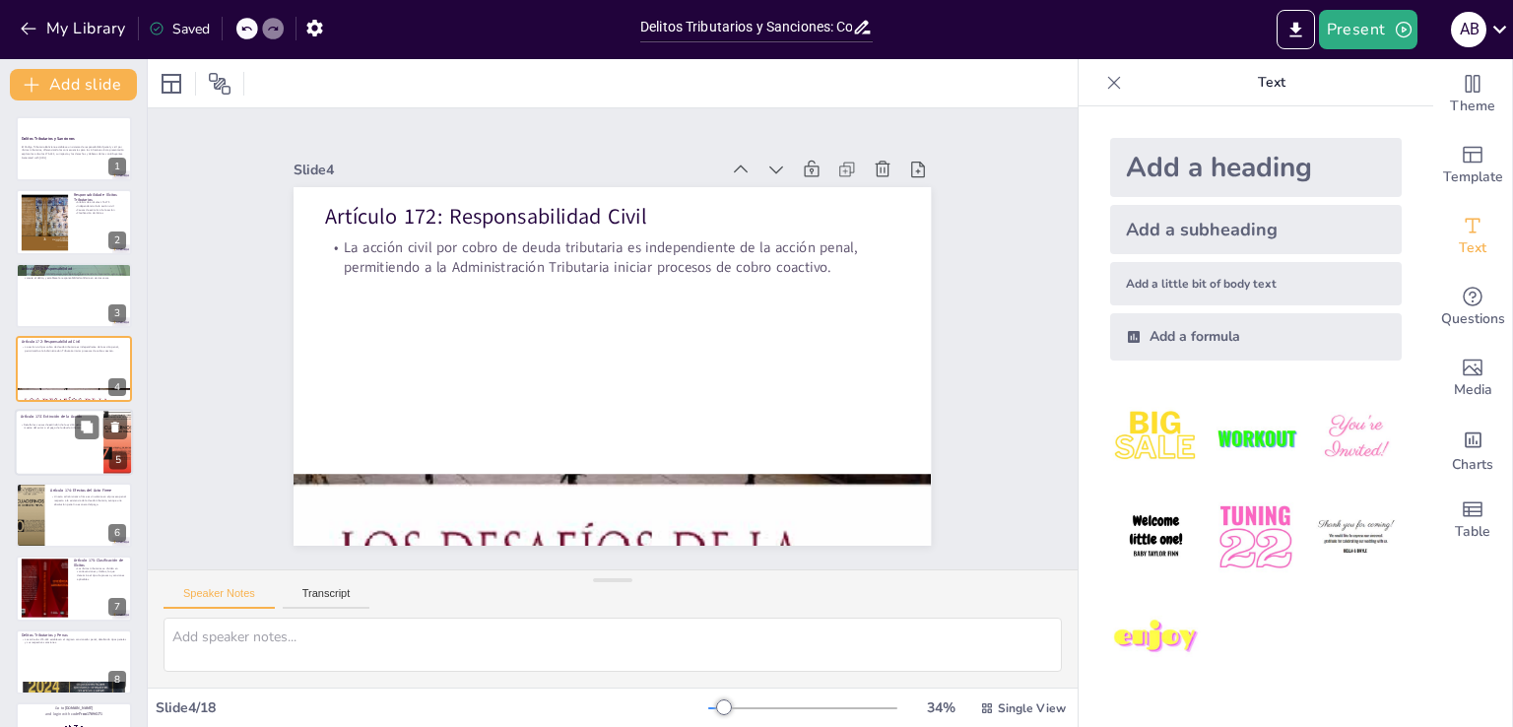
checkbox input "true"
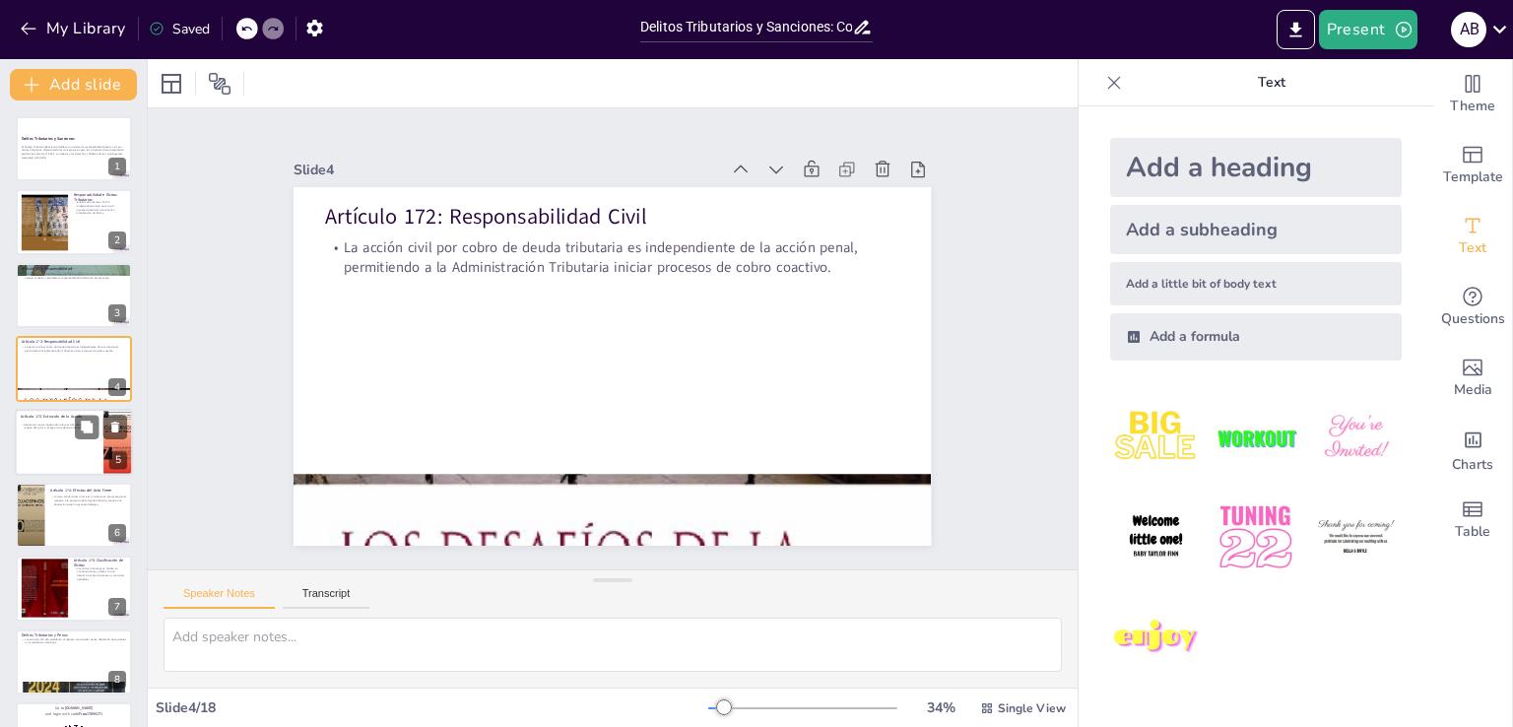
checkbox input "true"
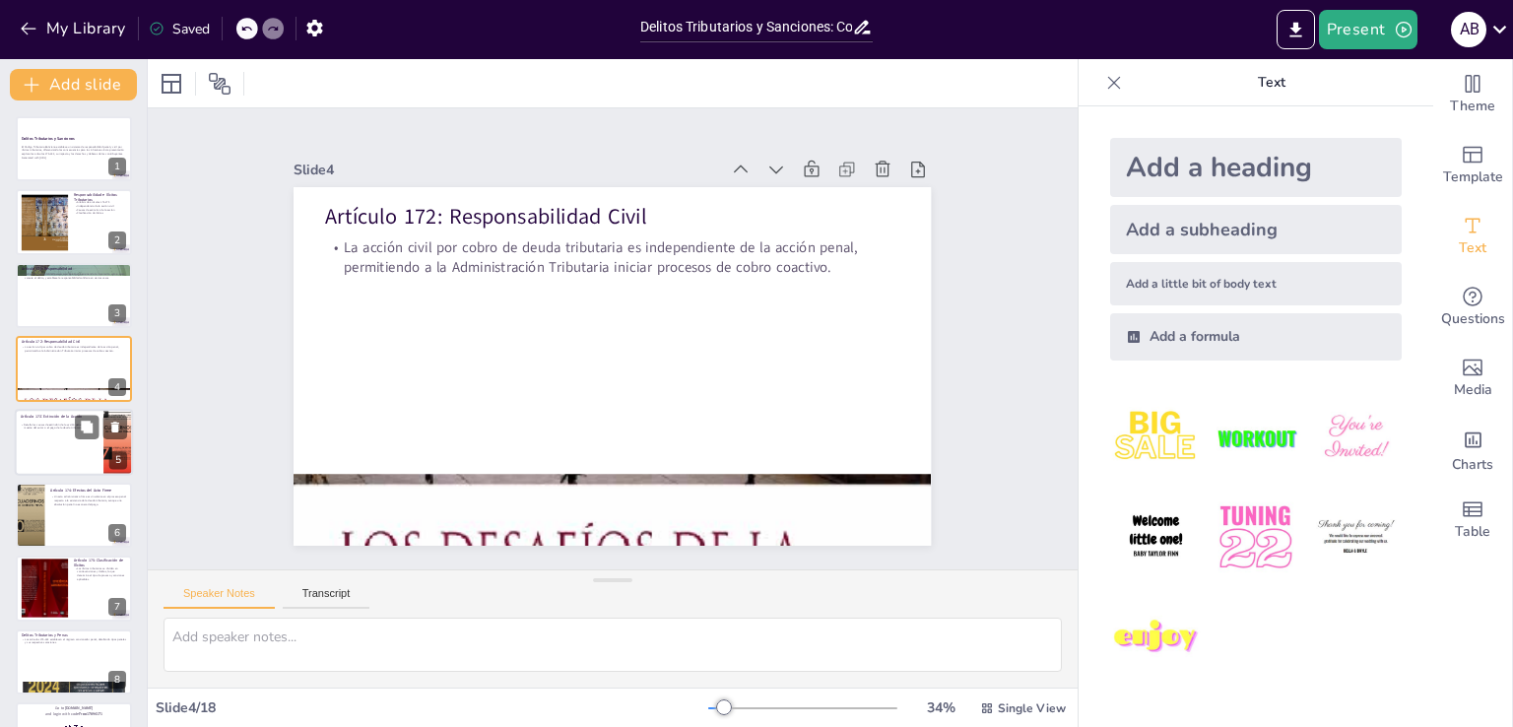
click at [63, 436] on div at bounding box center [74, 442] width 118 height 67
checkbox input "true"
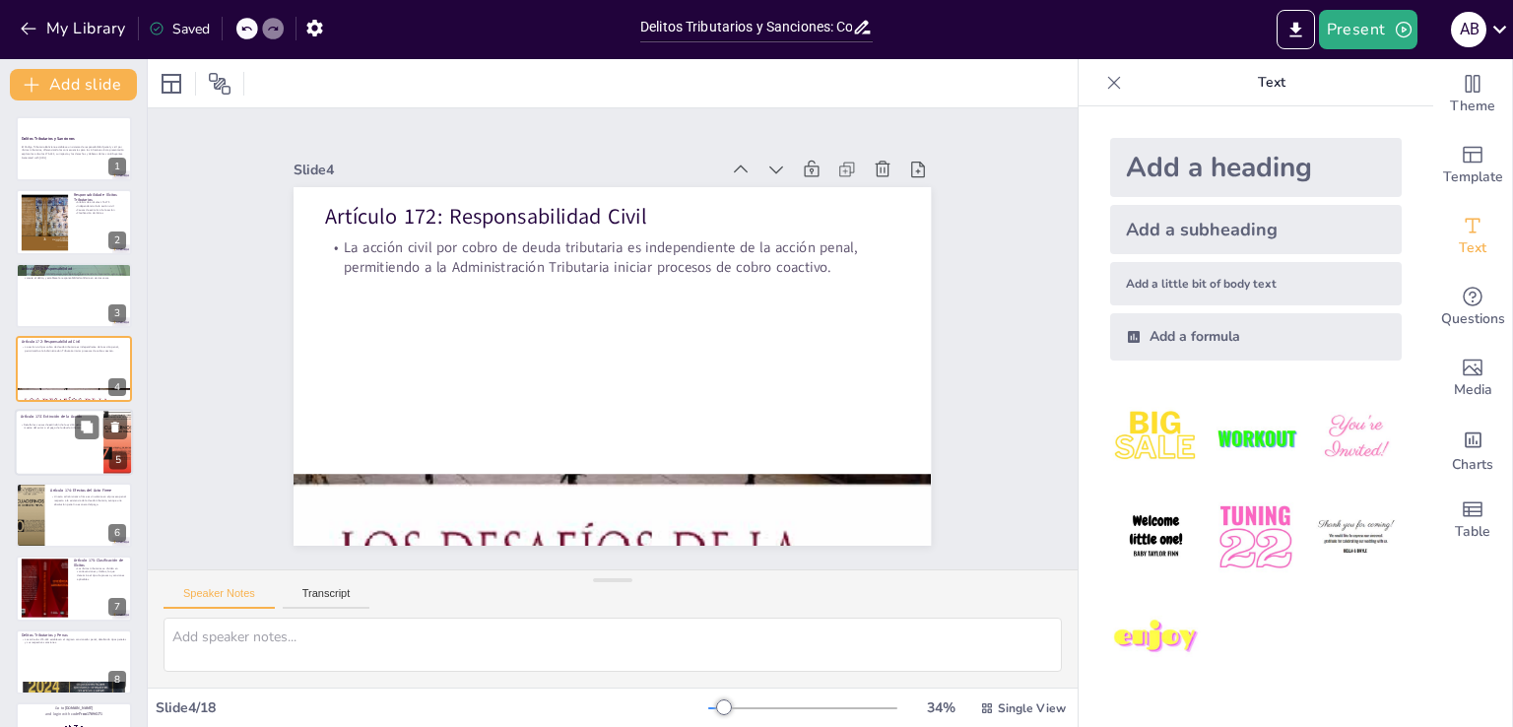
checkbox input "true"
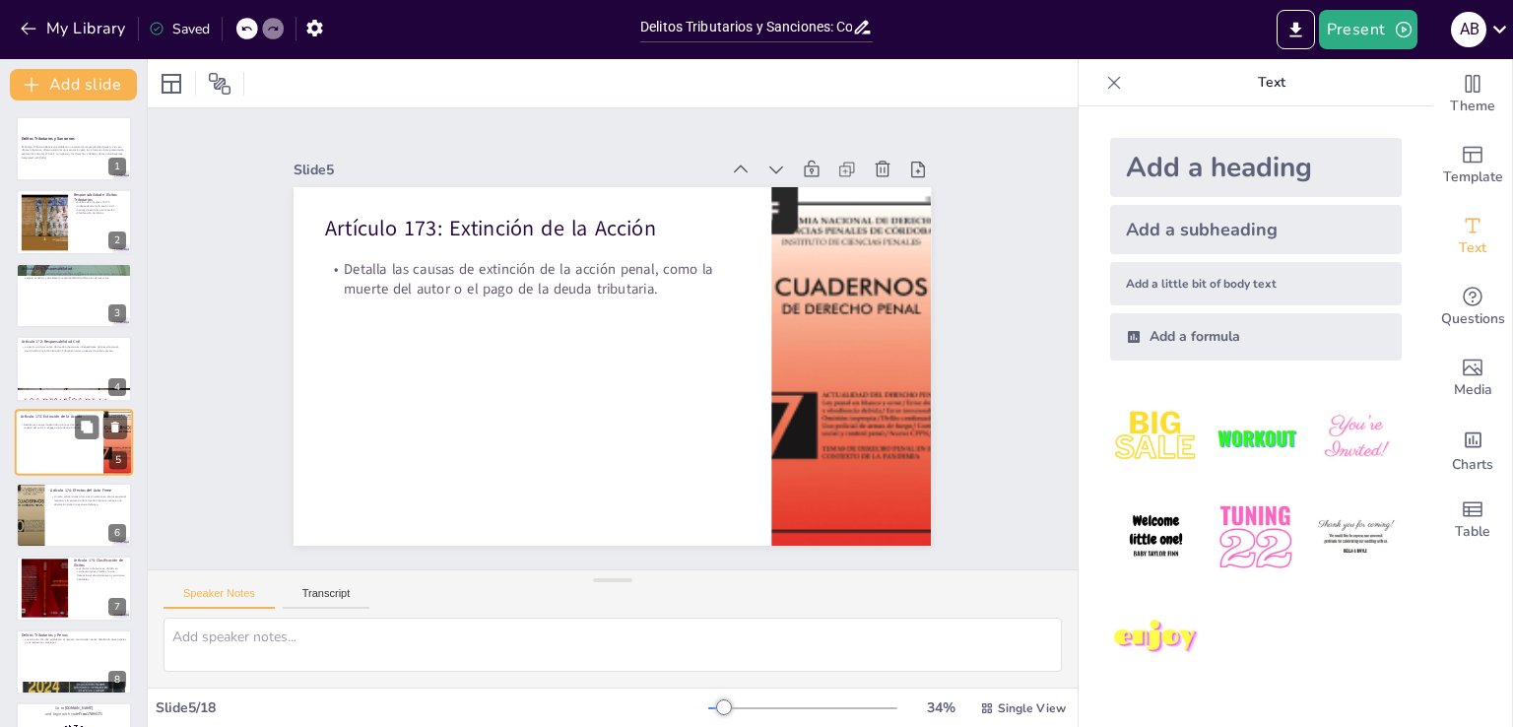
scroll to position [28, 0]
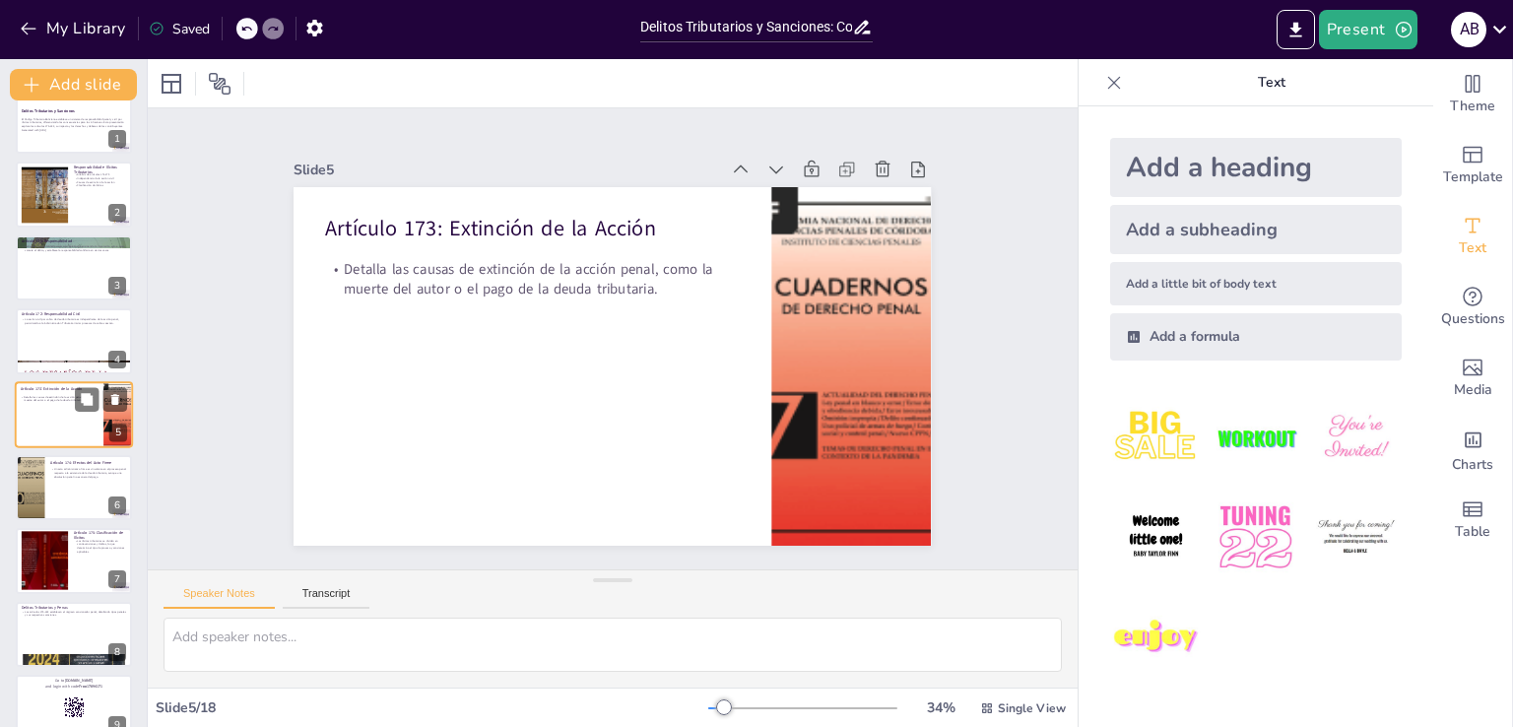
checkbox input "true"
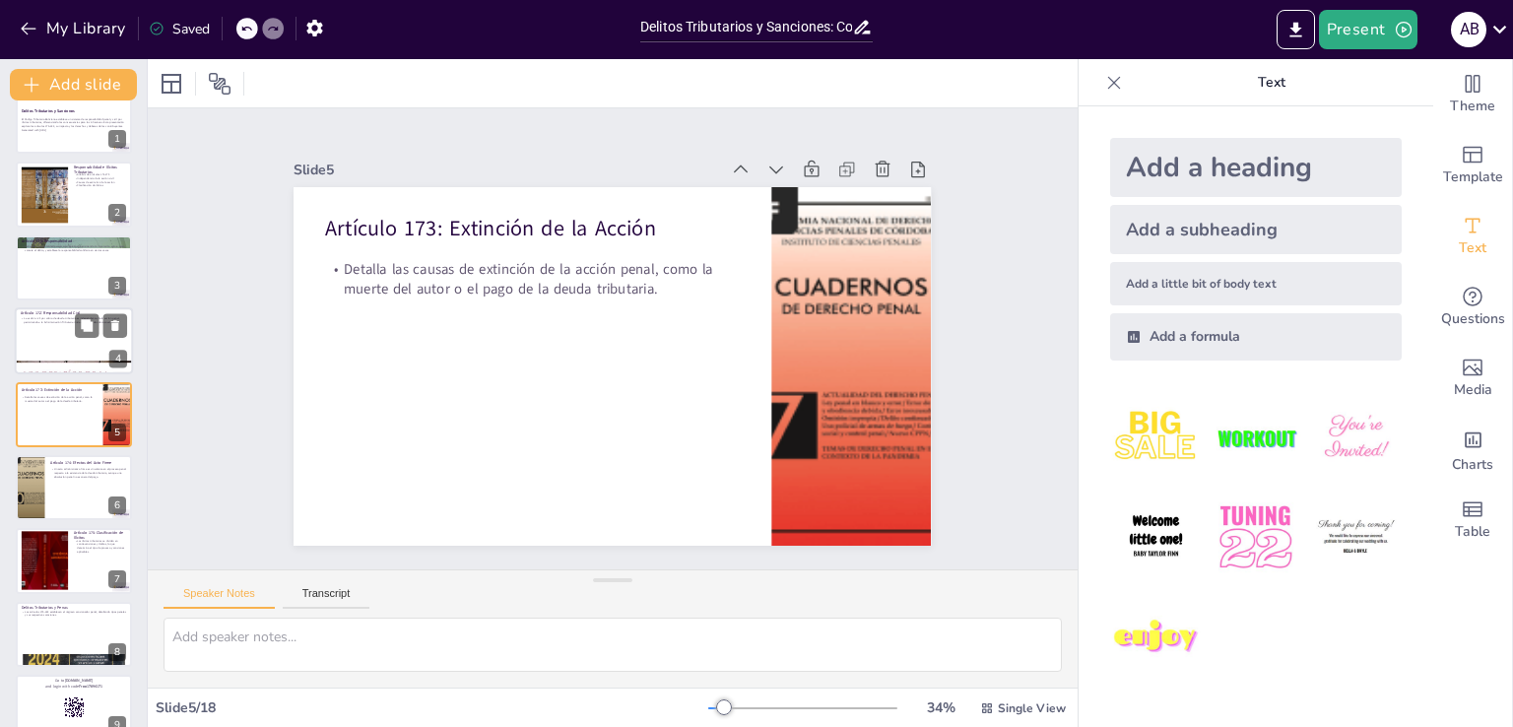
checkbox input "true"
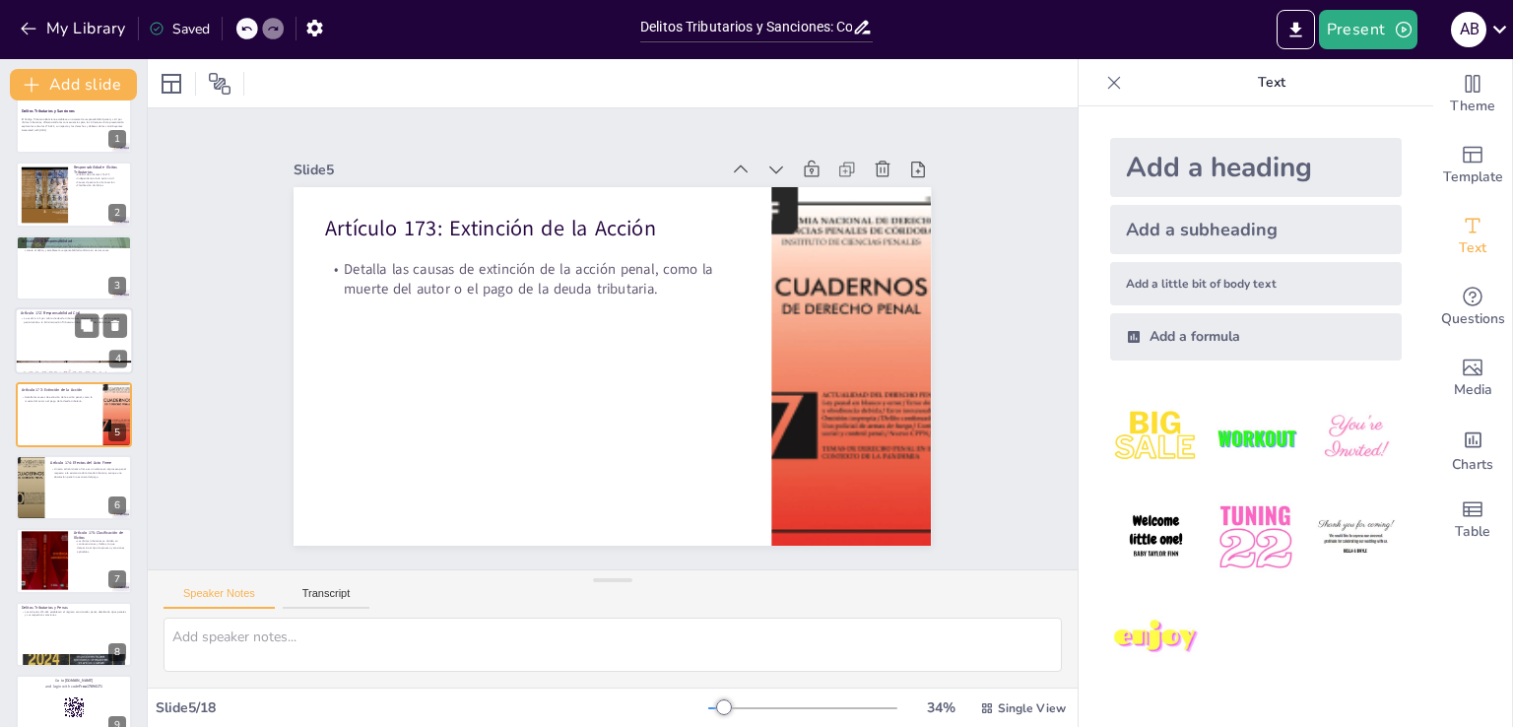
checkbox input "true"
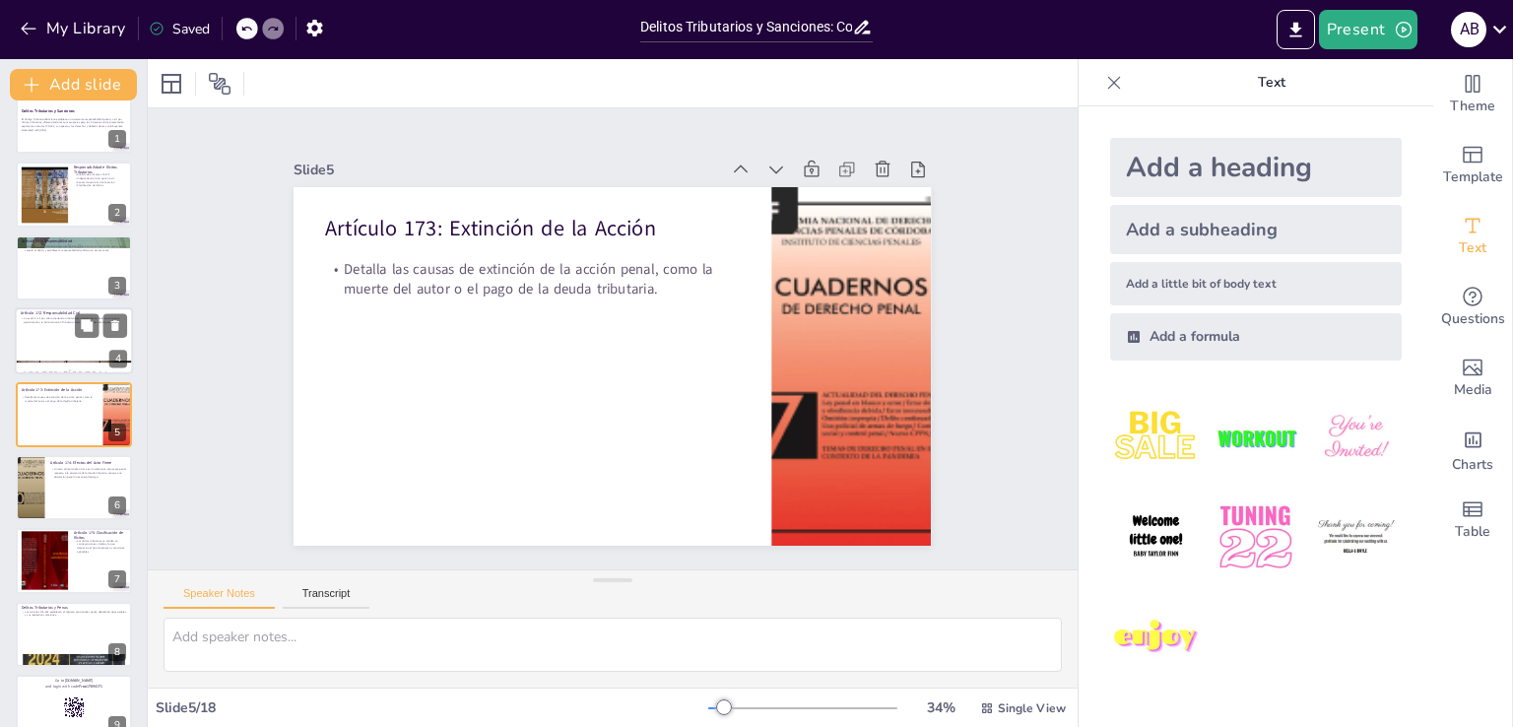
click at [55, 340] on div at bounding box center [74, 340] width 118 height 67
checkbox input "true"
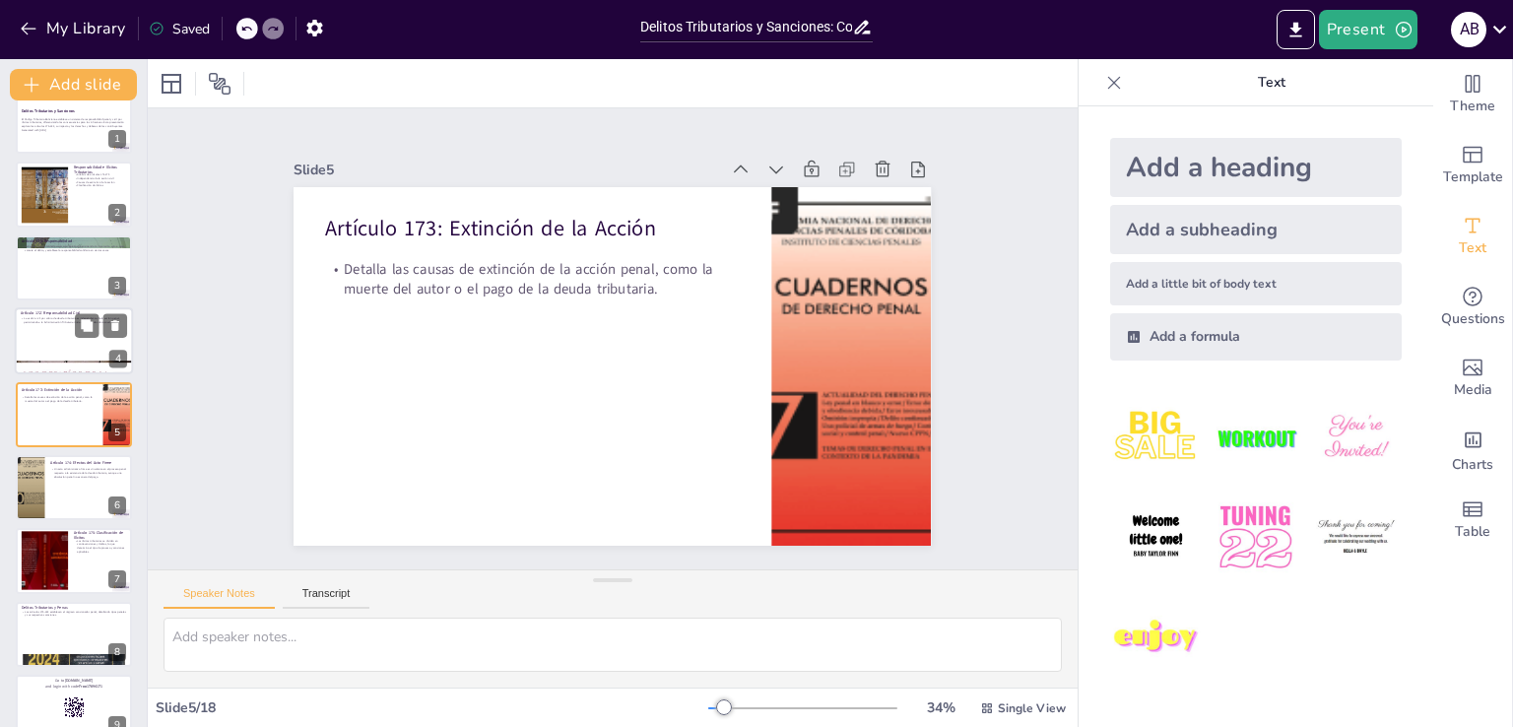
checkbox input "true"
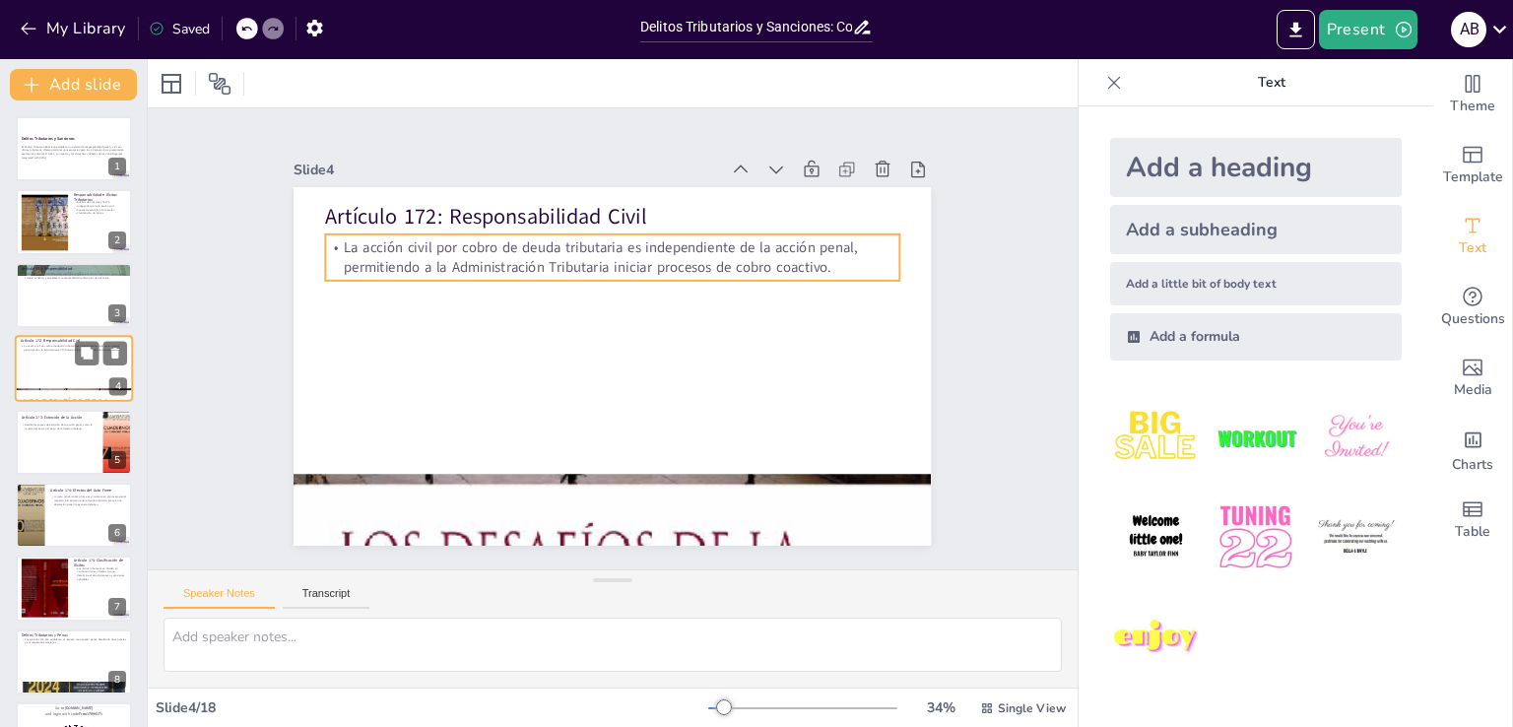
checkbox input "true"
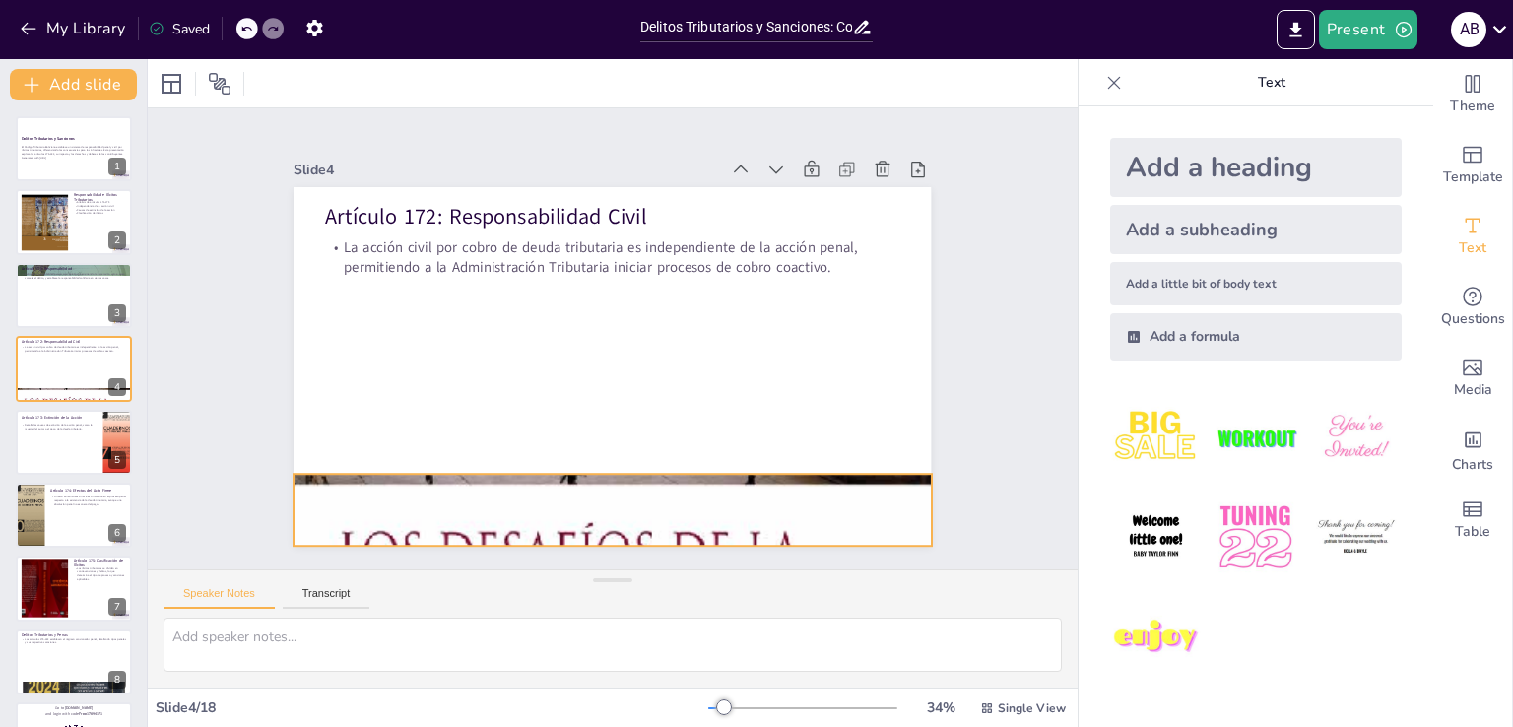
click at [809, 505] on div at bounding box center [441, 338] width 901 height 637
drag, startPoint x: 597, startPoint y: 466, endPoint x: 604, endPoint y: 436, distance: 30.3
click at [607, 478] on div at bounding box center [559, 501] width 885 height 1054
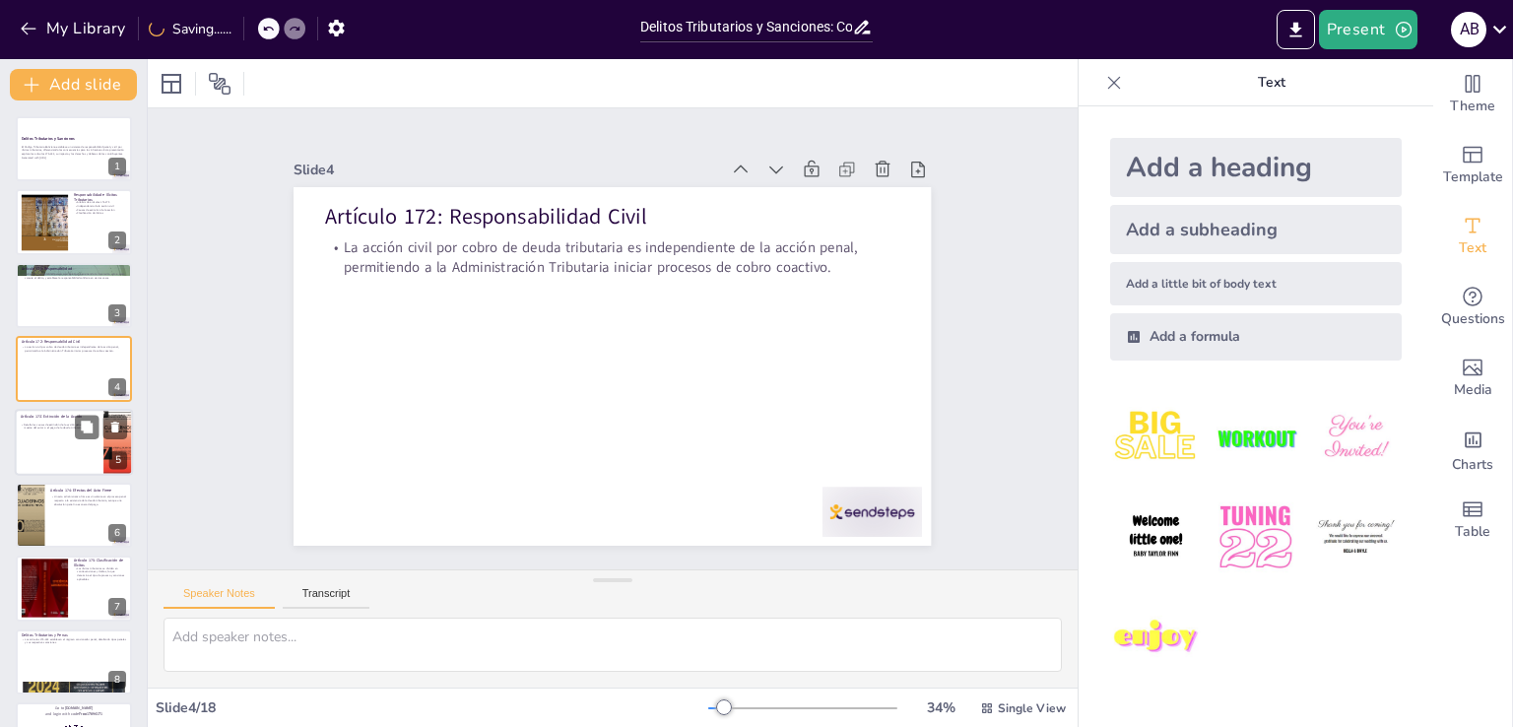
click at [55, 417] on p "Artículo 173: Extinción de la Acción" at bounding box center [59, 417] width 77 height 6
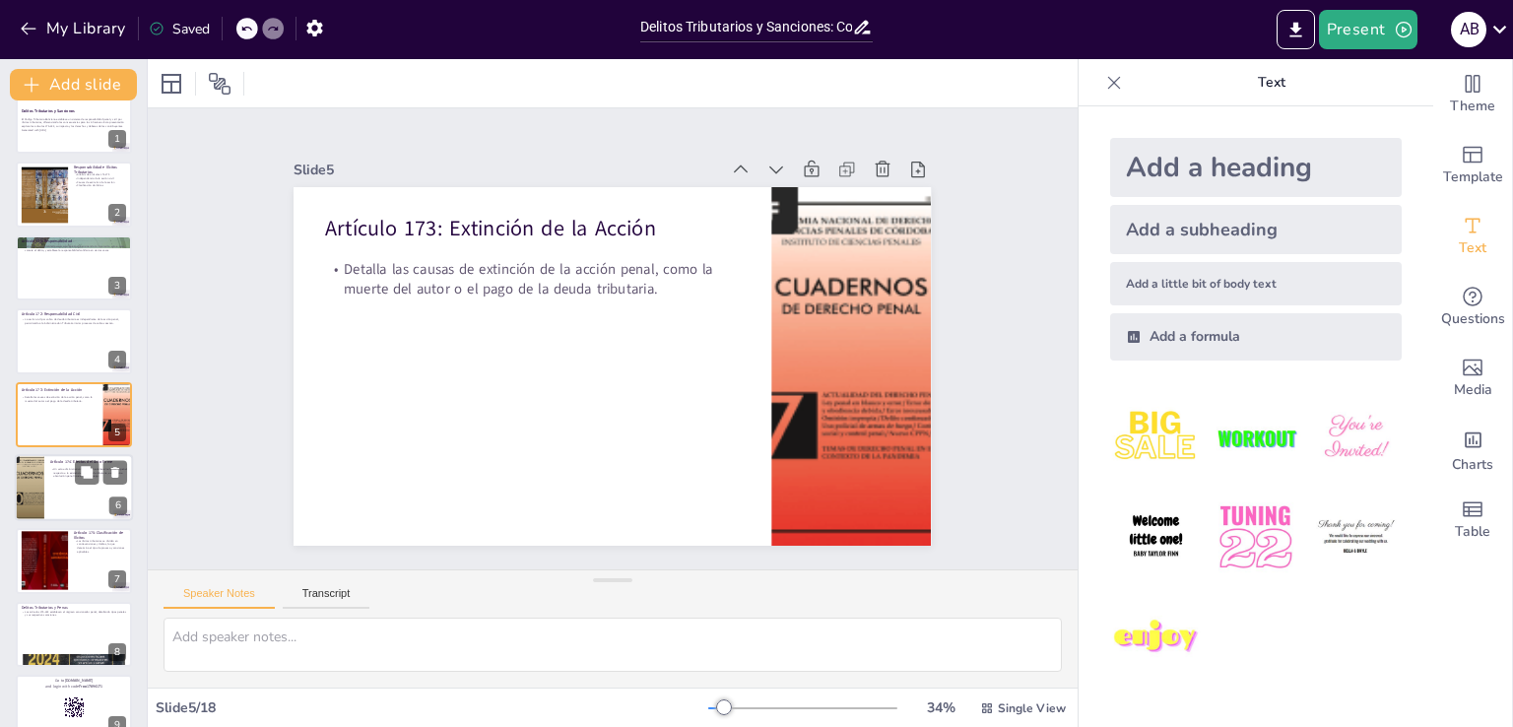
click at [75, 497] on div at bounding box center [74, 487] width 118 height 67
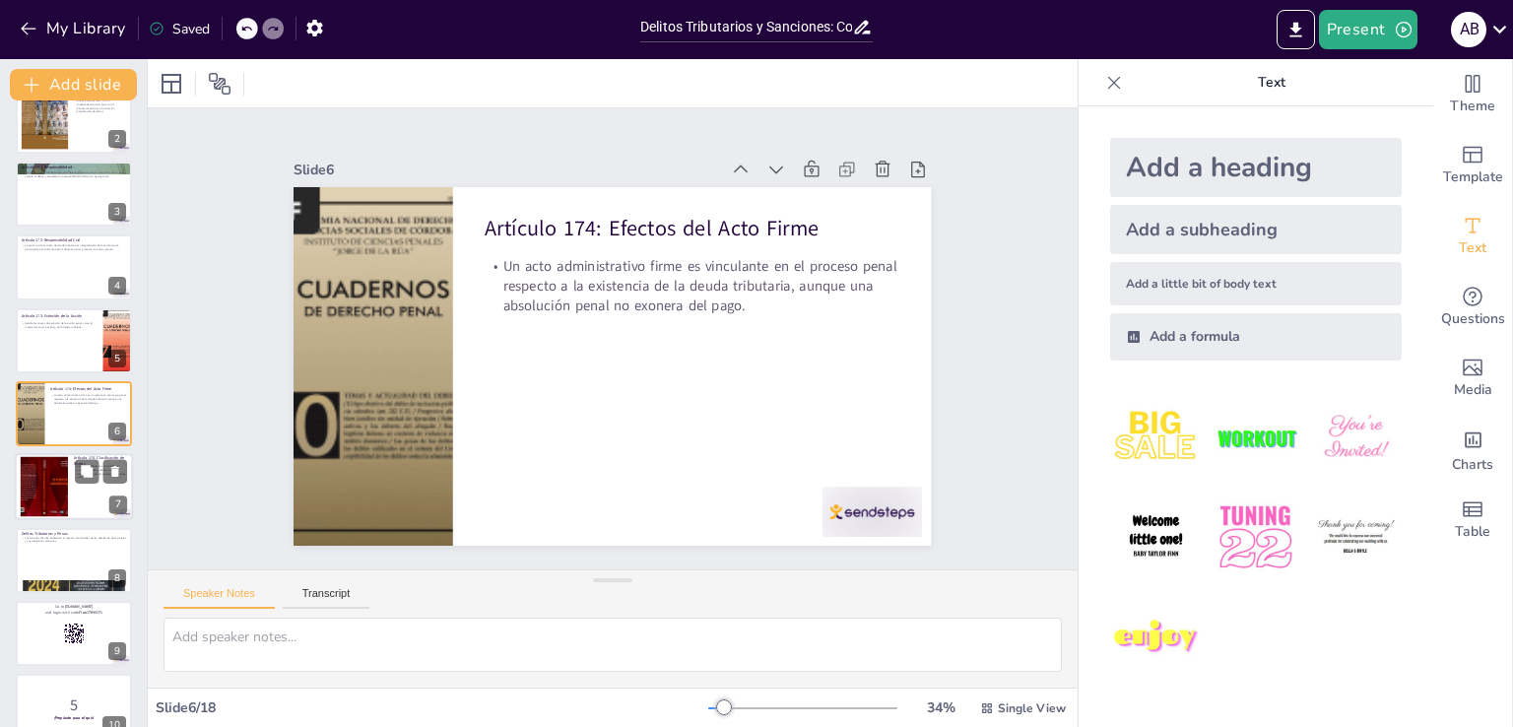
click at [88, 497] on div at bounding box center [74, 487] width 118 height 67
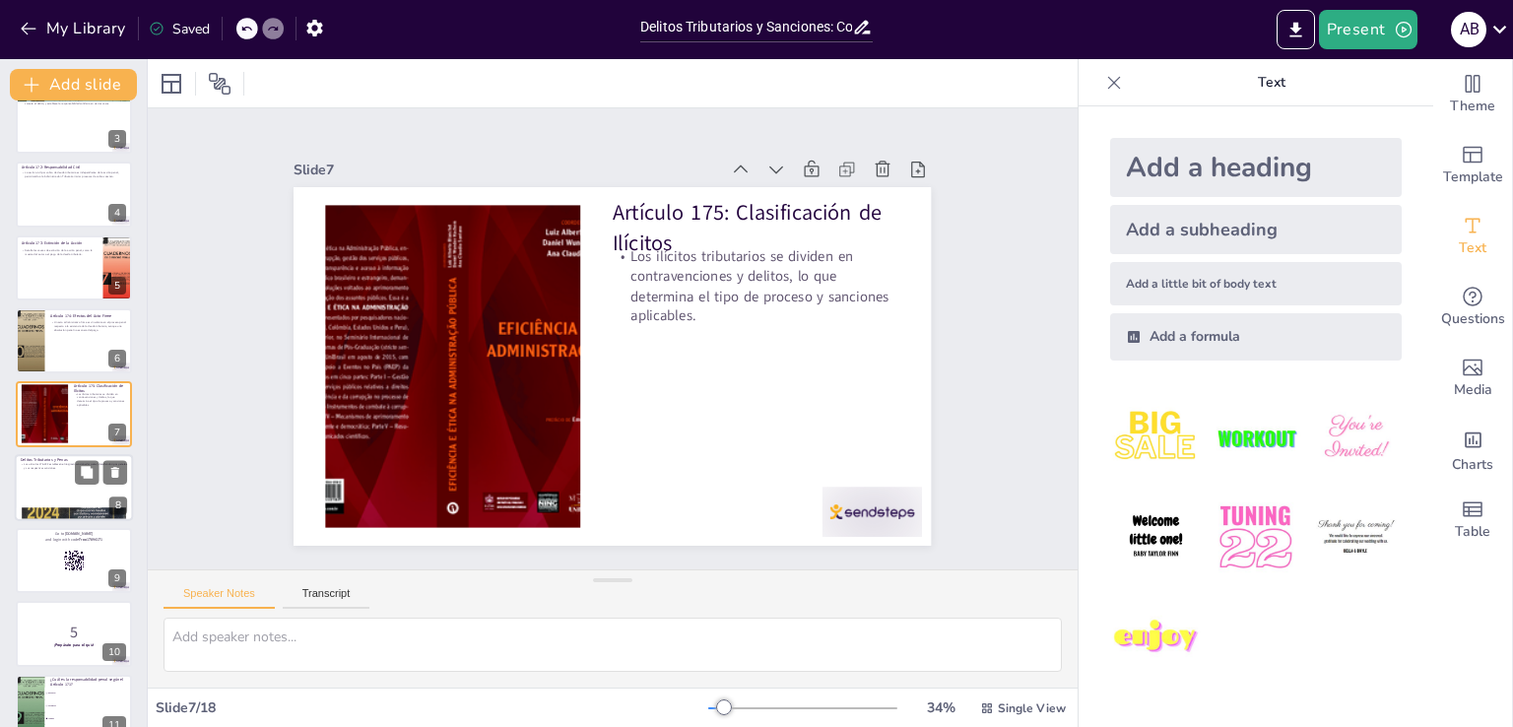
click at [63, 479] on div at bounding box center [74, 487] width 118 height 67
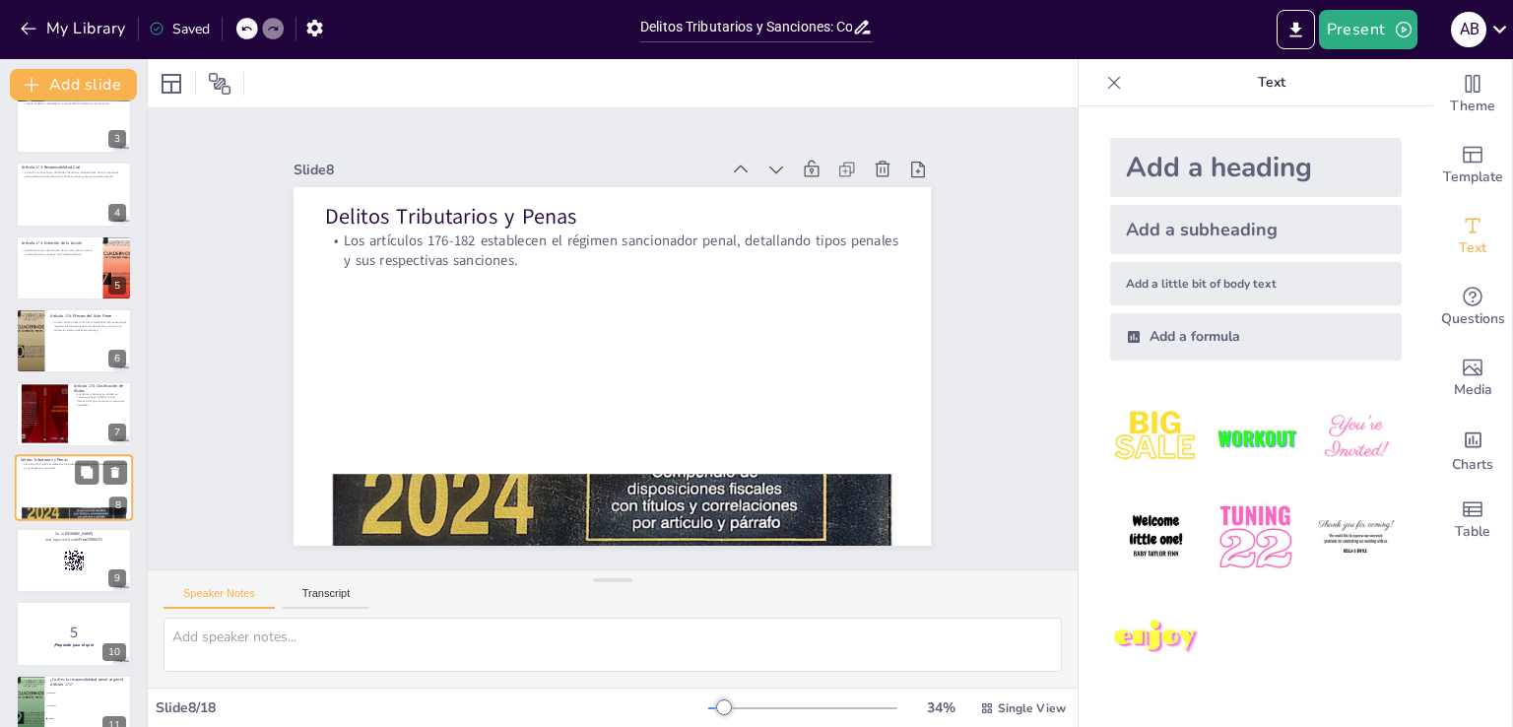
scroll to position [248, 0]
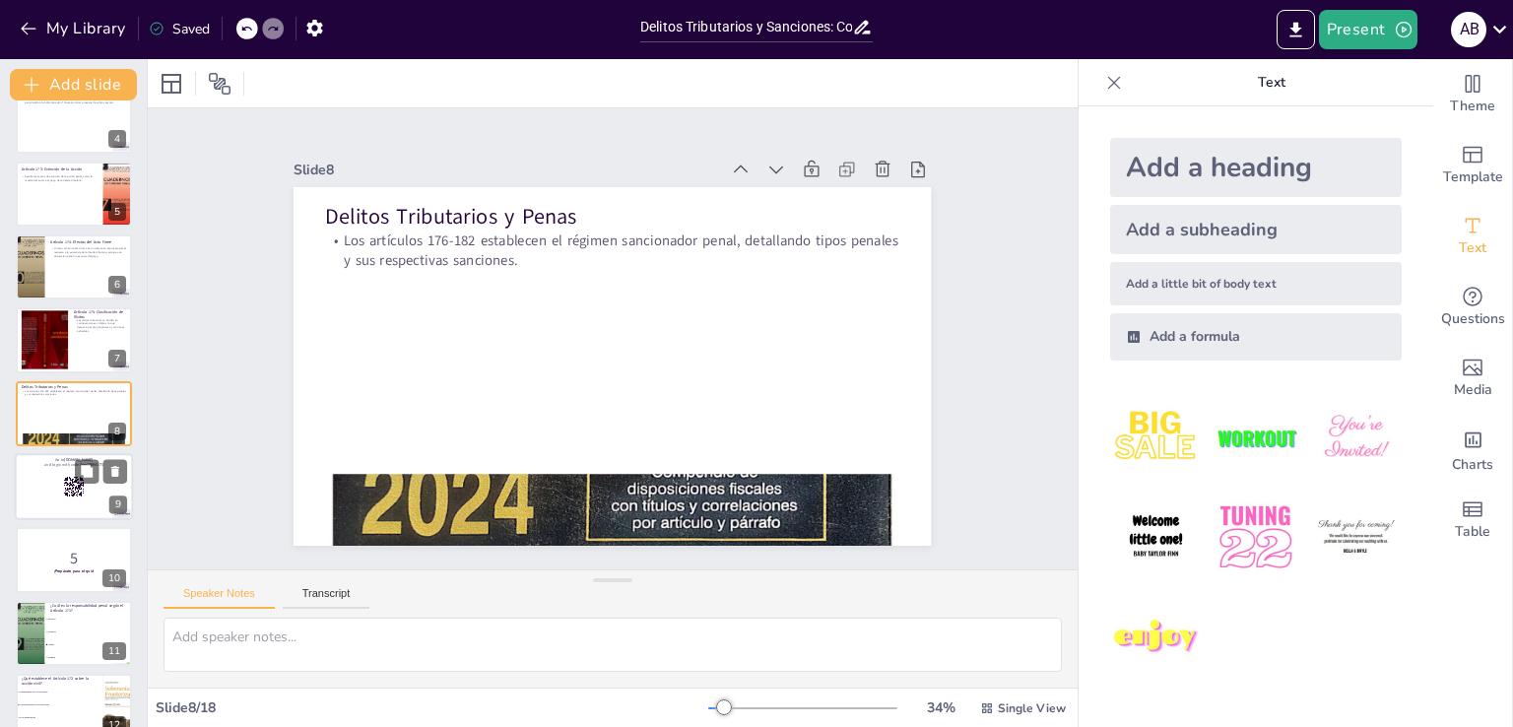
click at [66, 472] on div at bounding box center [74, 486] width 118 height 67
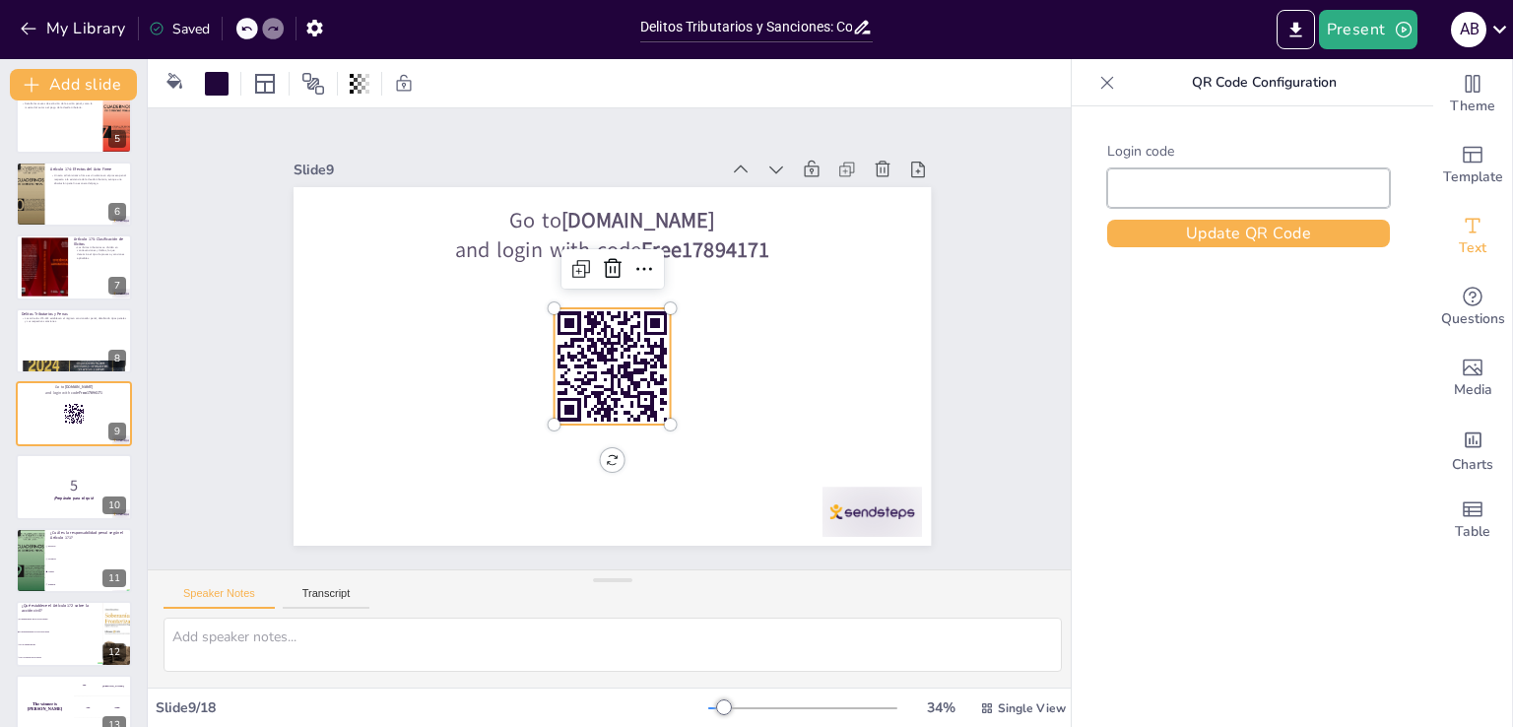
click at [583, 354] on rect at bounding box center [610, 311] width 128 height 128
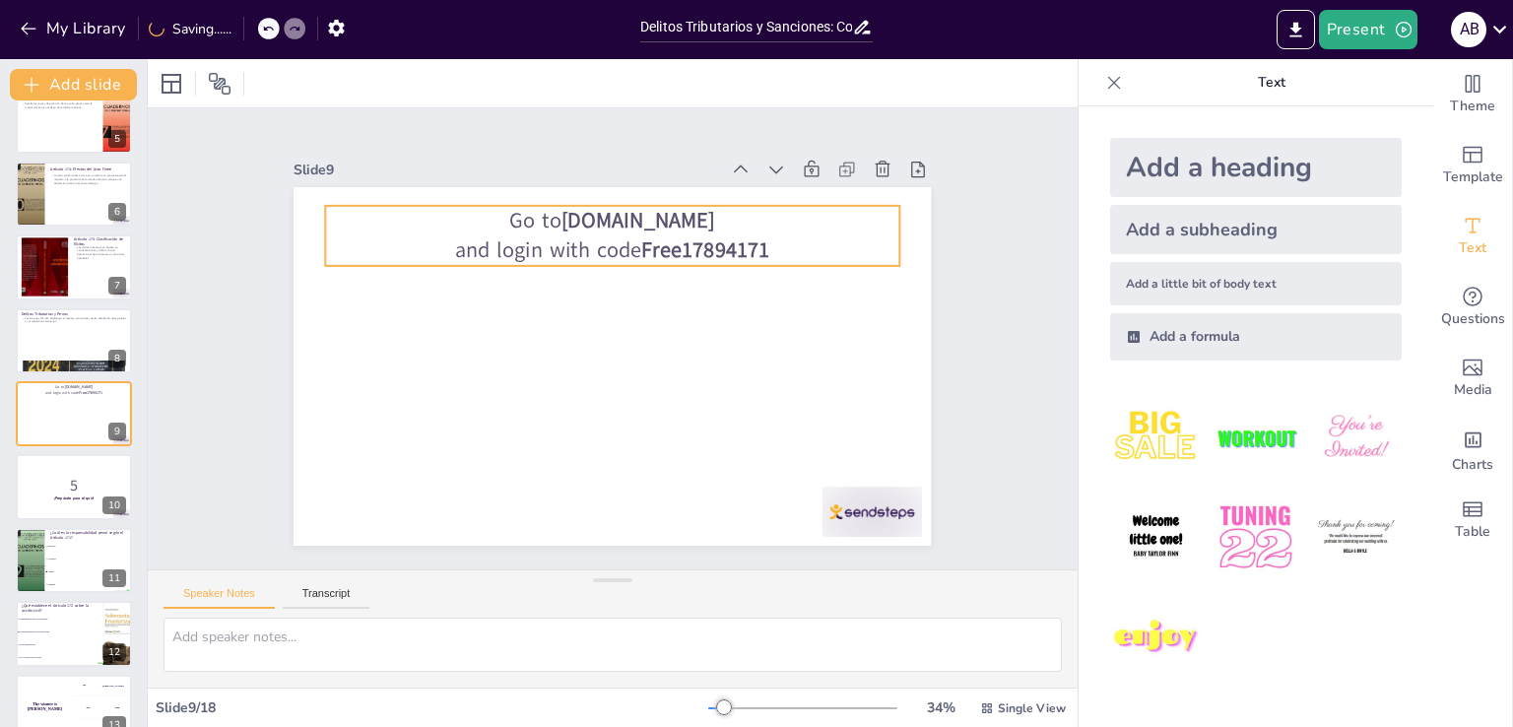
click at [554, 242] on p "and login with code Free17894171" at bounding box center [621, 251] width 573 height 90
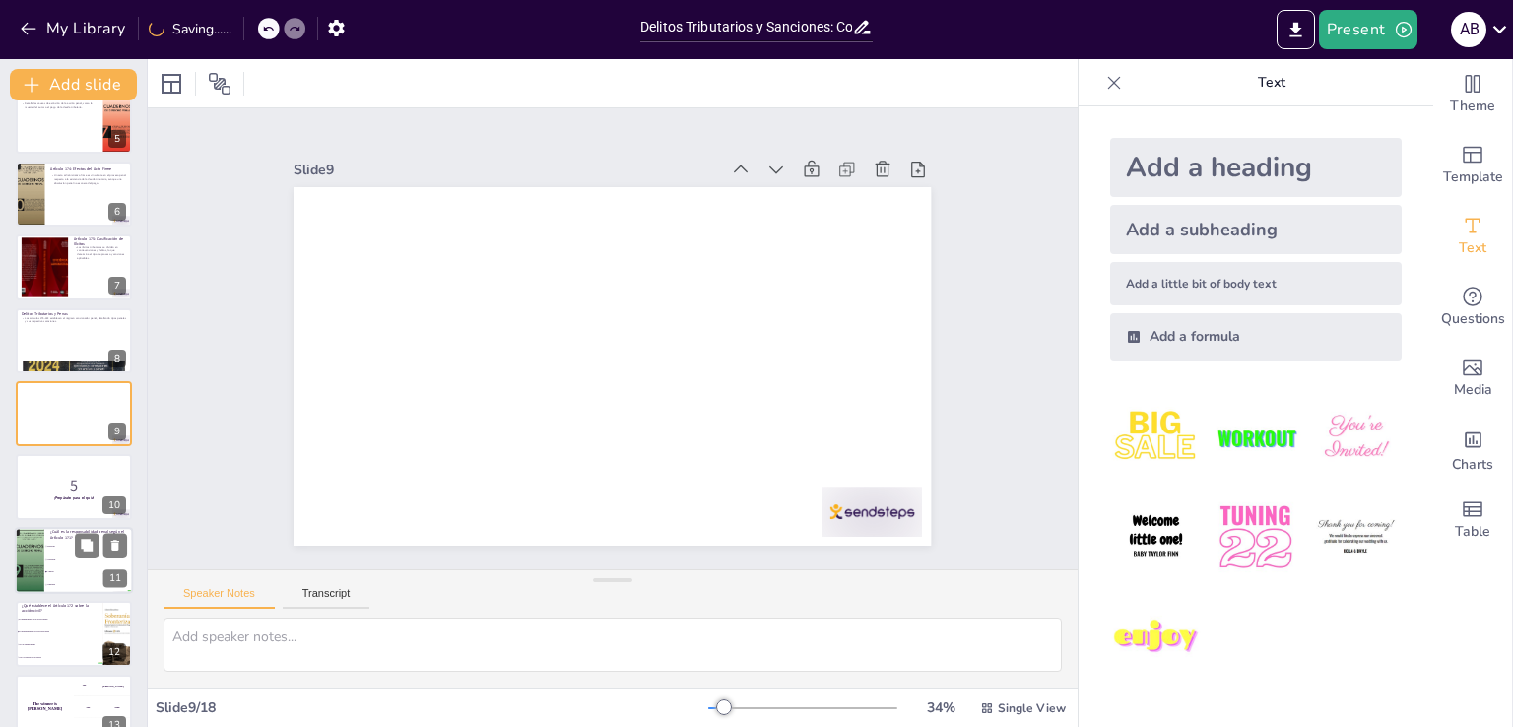
click at [95, 558] on span "Solidaria" at bounding box center [89, 559] width 85 height 3
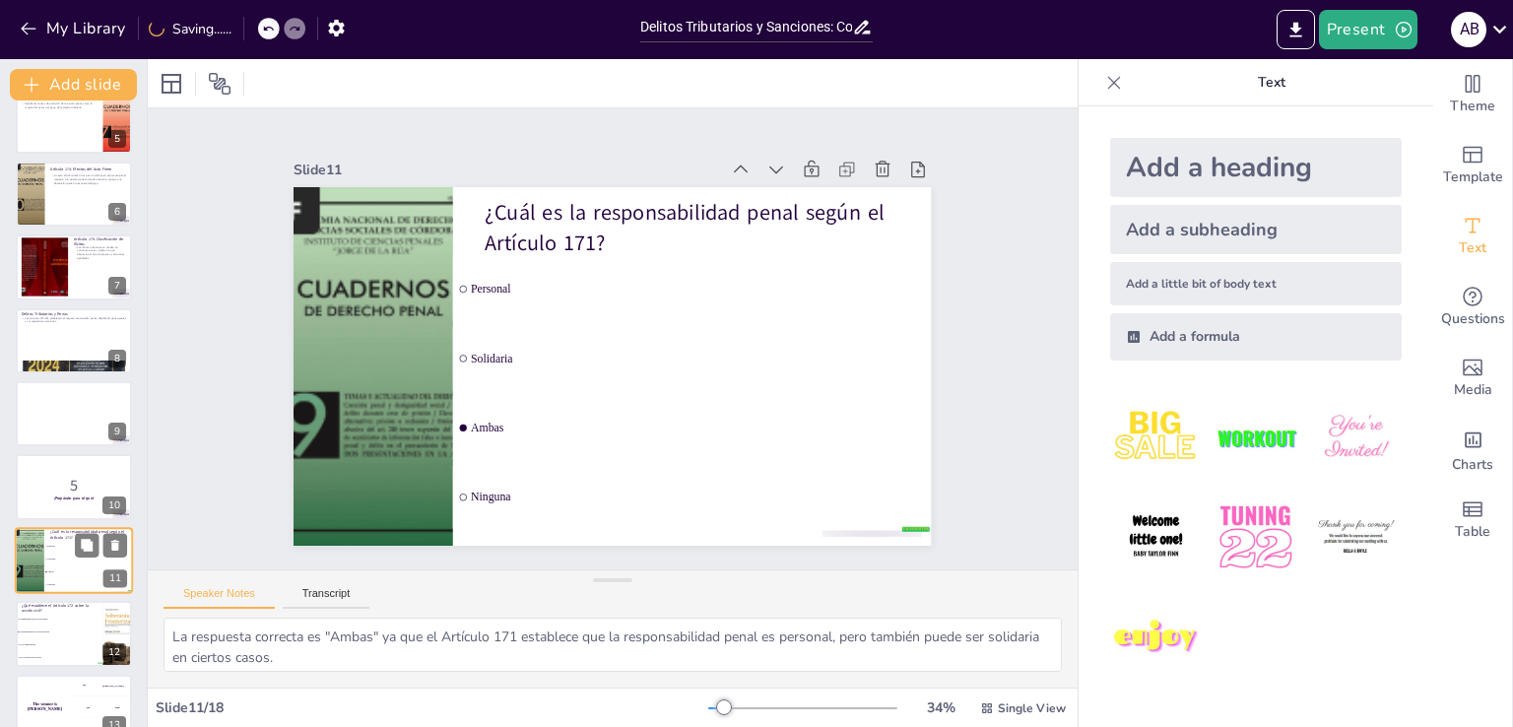
scroll to position [468, 0]
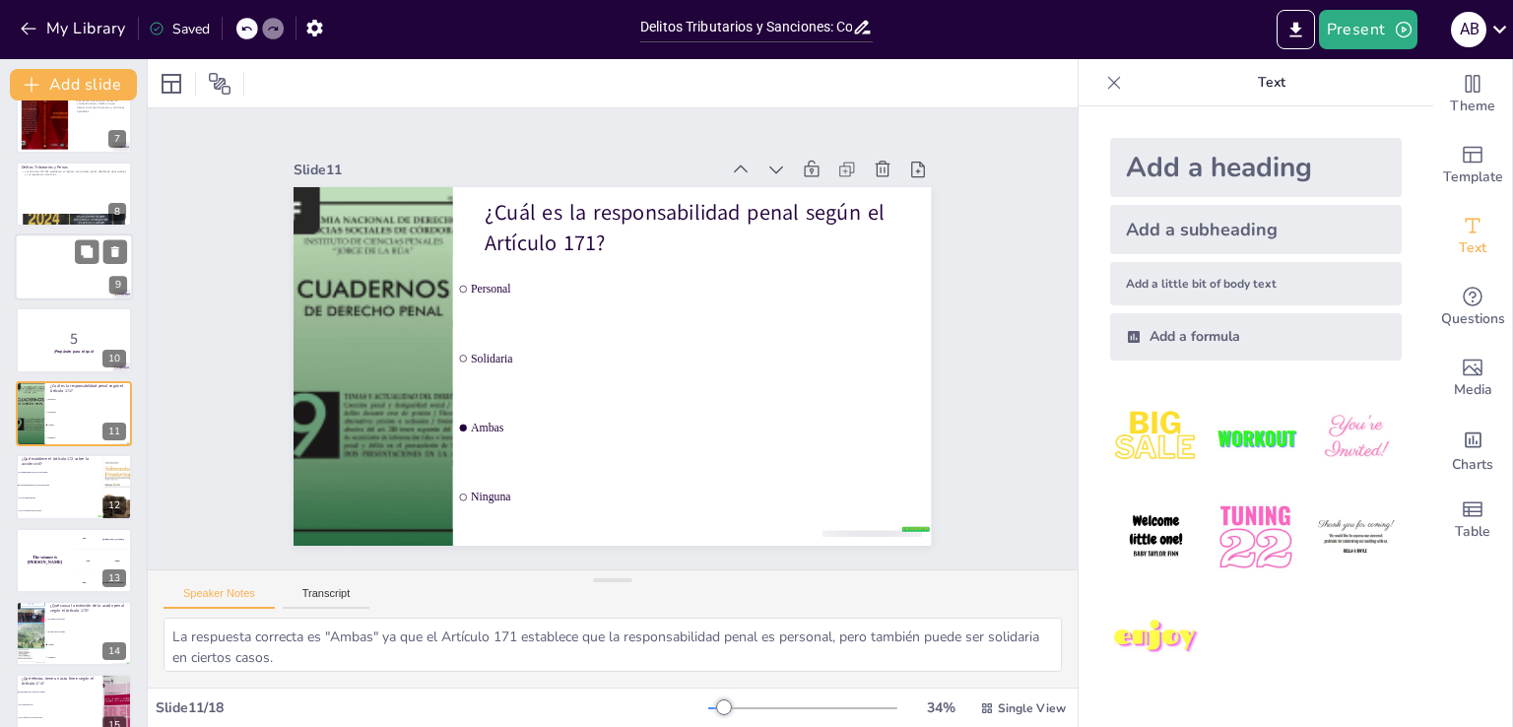
click at [59, 264] on div at bounding box center [74, 266] width 118 height 67
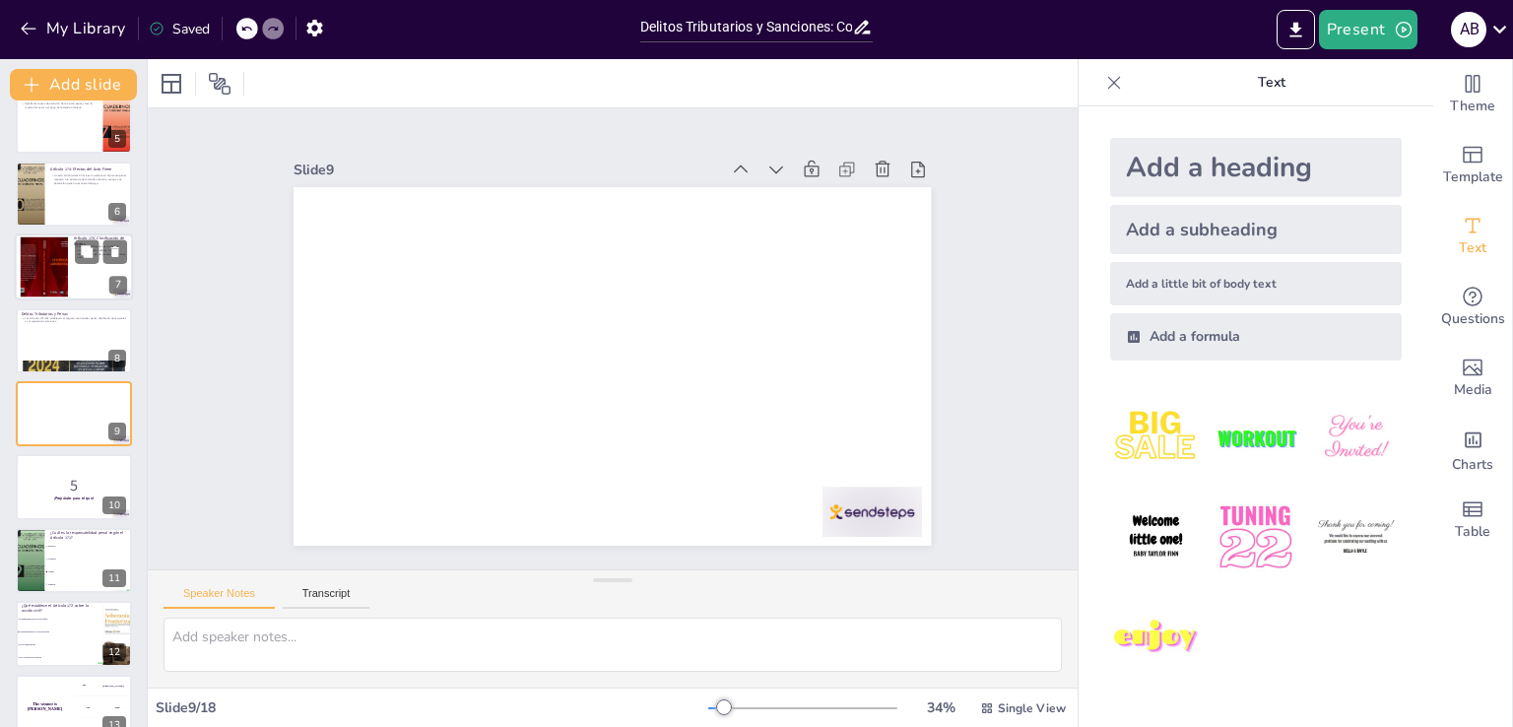
click at [59, 259] on div at bounding box center [44, 267] width 136 height 60
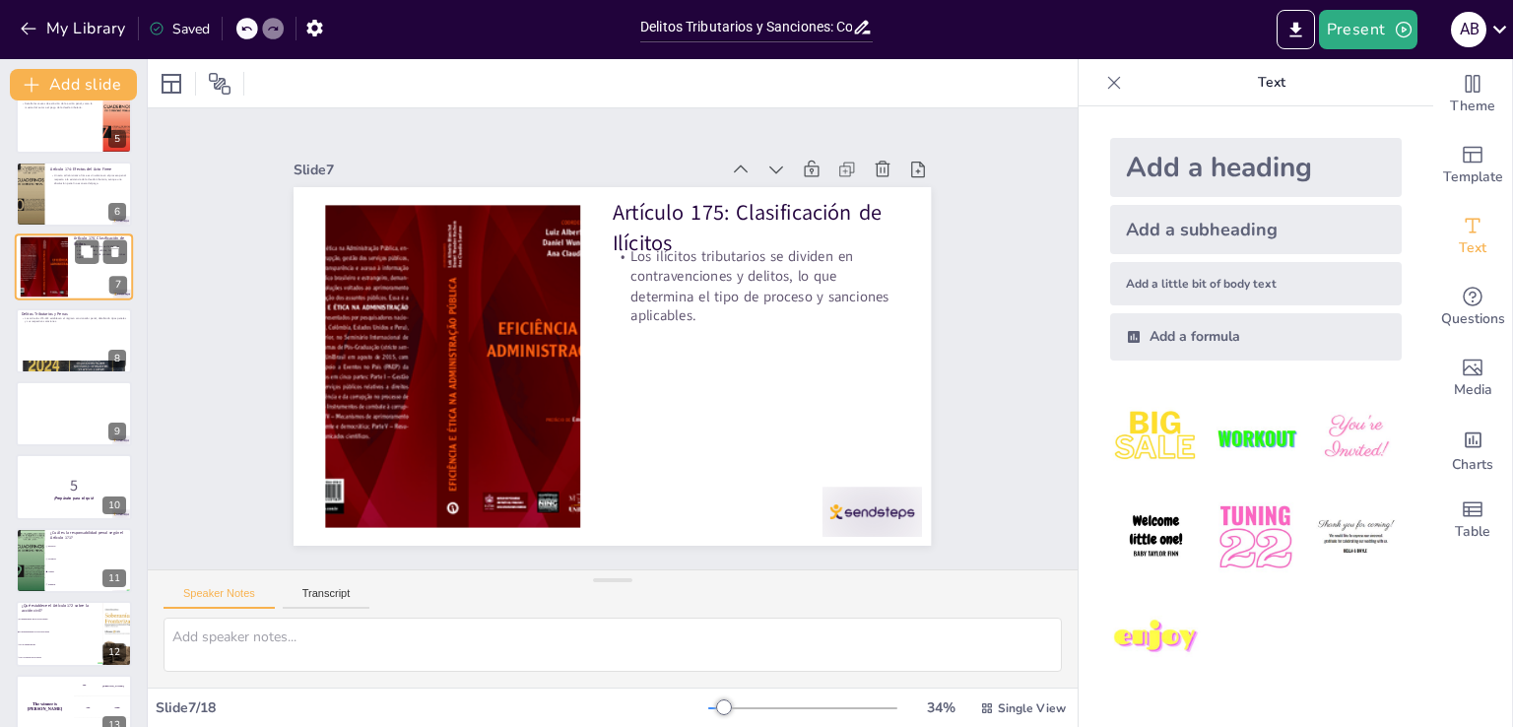
scroll to position [174, 0]
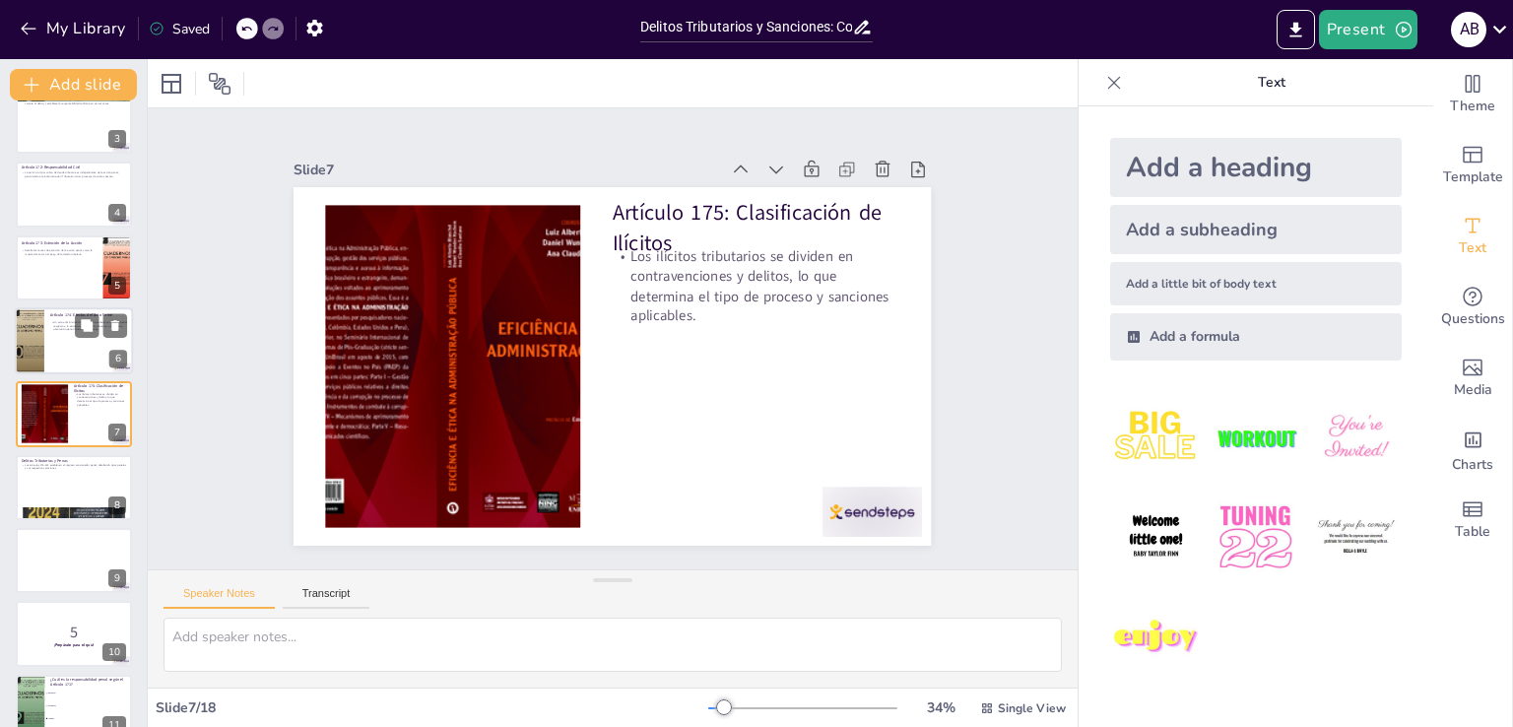
click at [62, 335] on div at bounding box center [74, 340] width 118 height 67
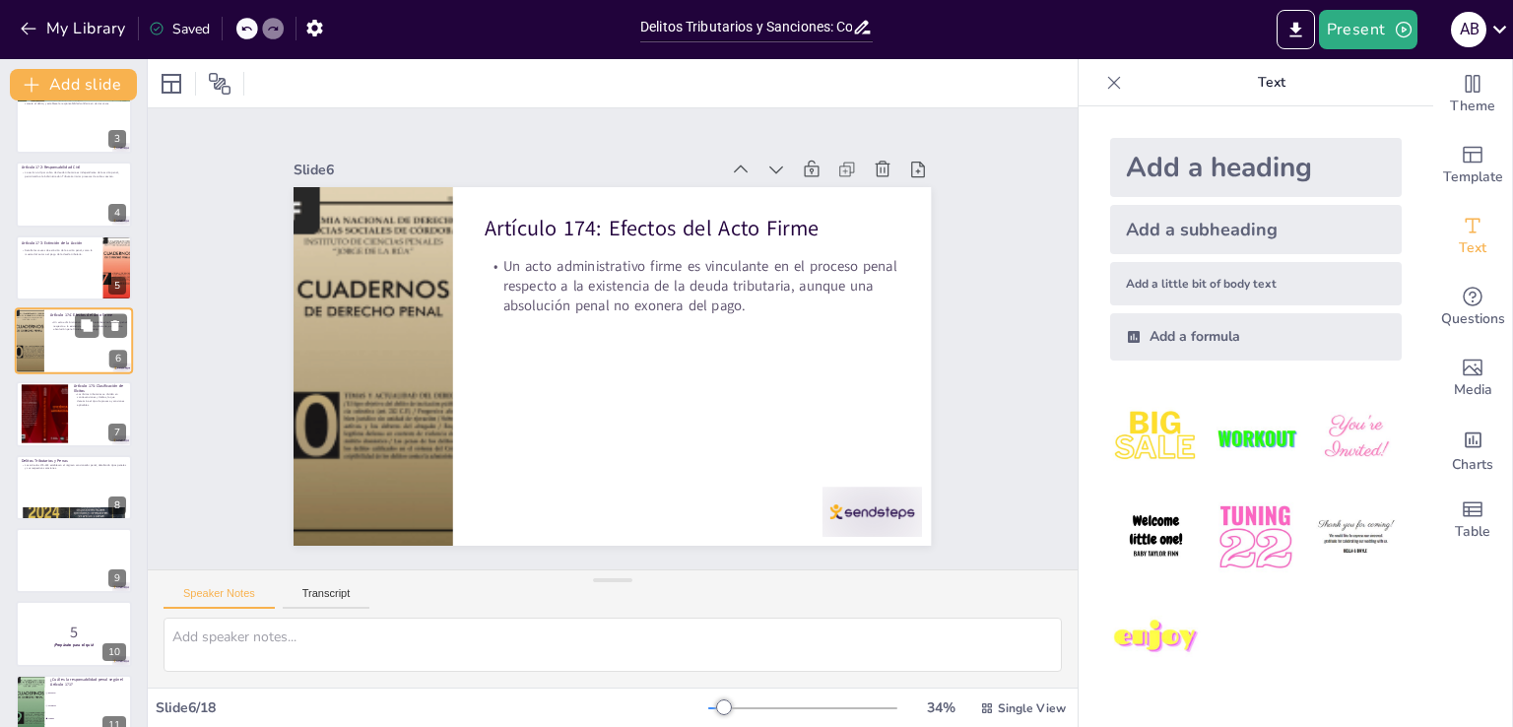
scroll to position [101, 0]
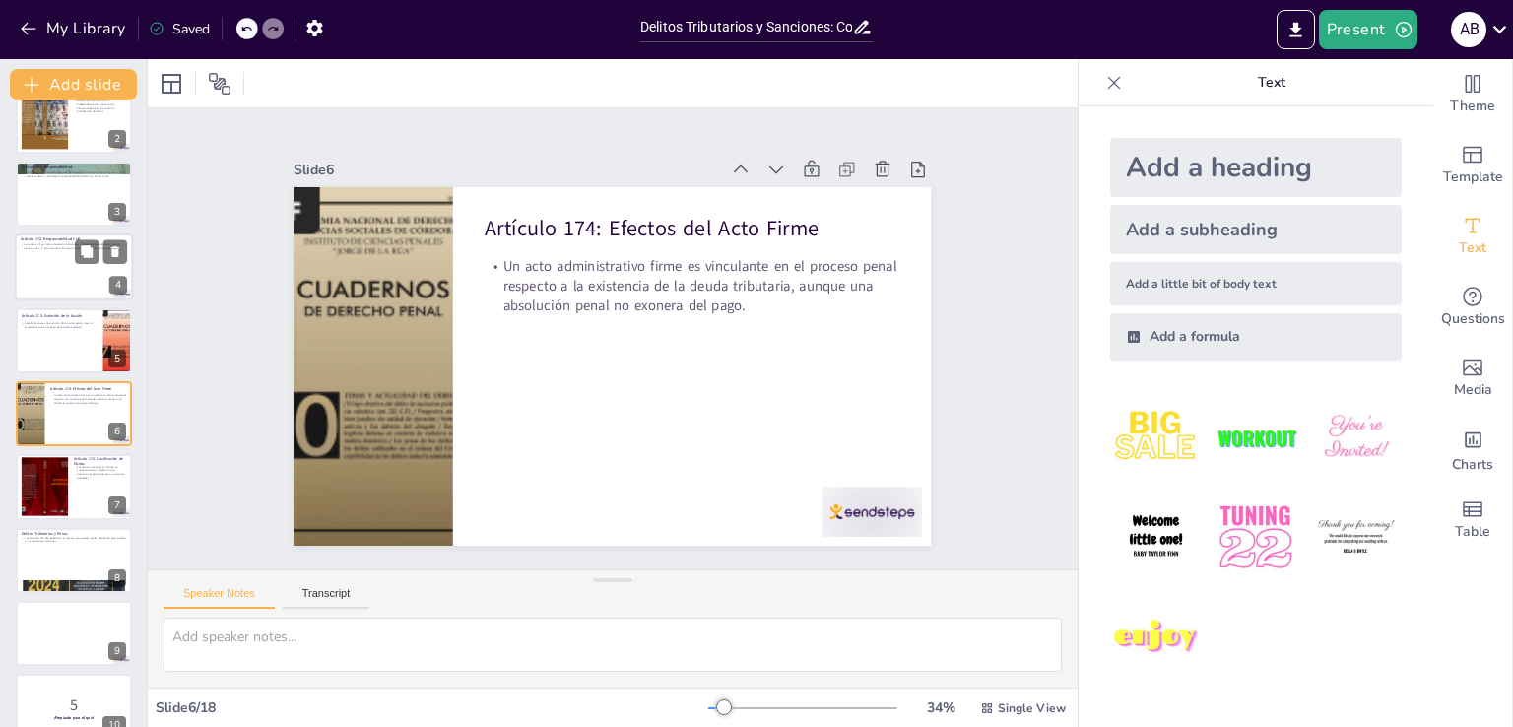
click at [67, 289] on div at bounding box center [74, 266] width 118 height 67
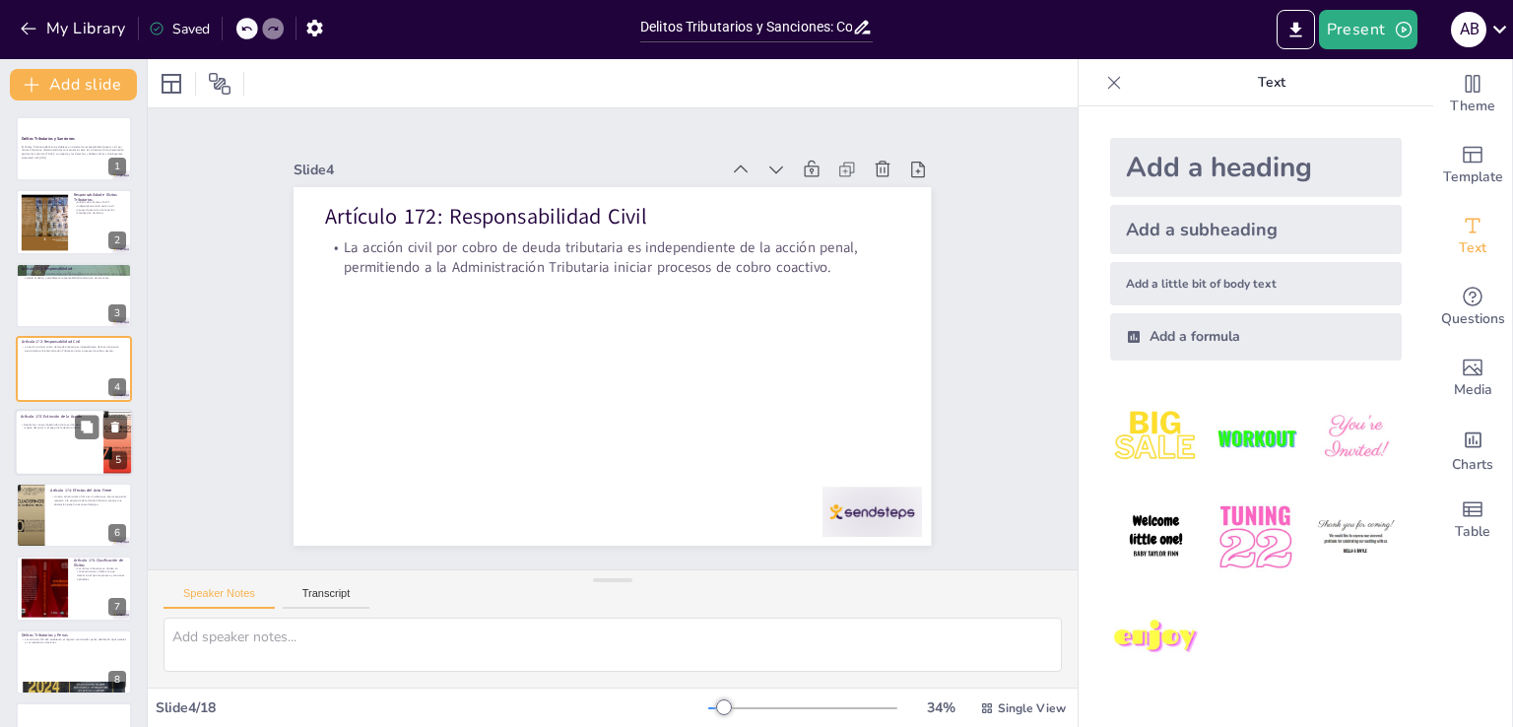
click at [42, 440] on div at bounding box center [74, 442] width 118 height 67
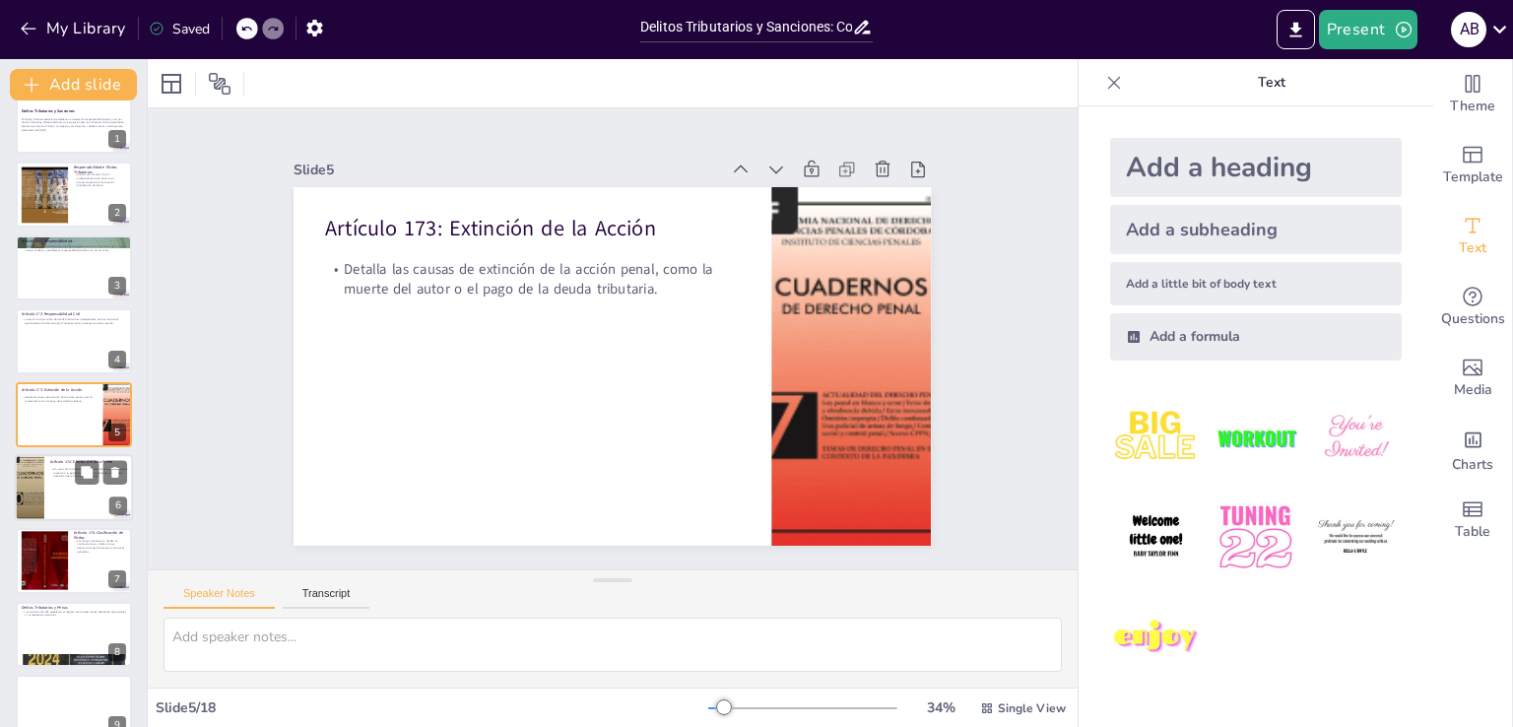
click at [65, 507] on div at bounding box center [74, 487] width 118 height 67
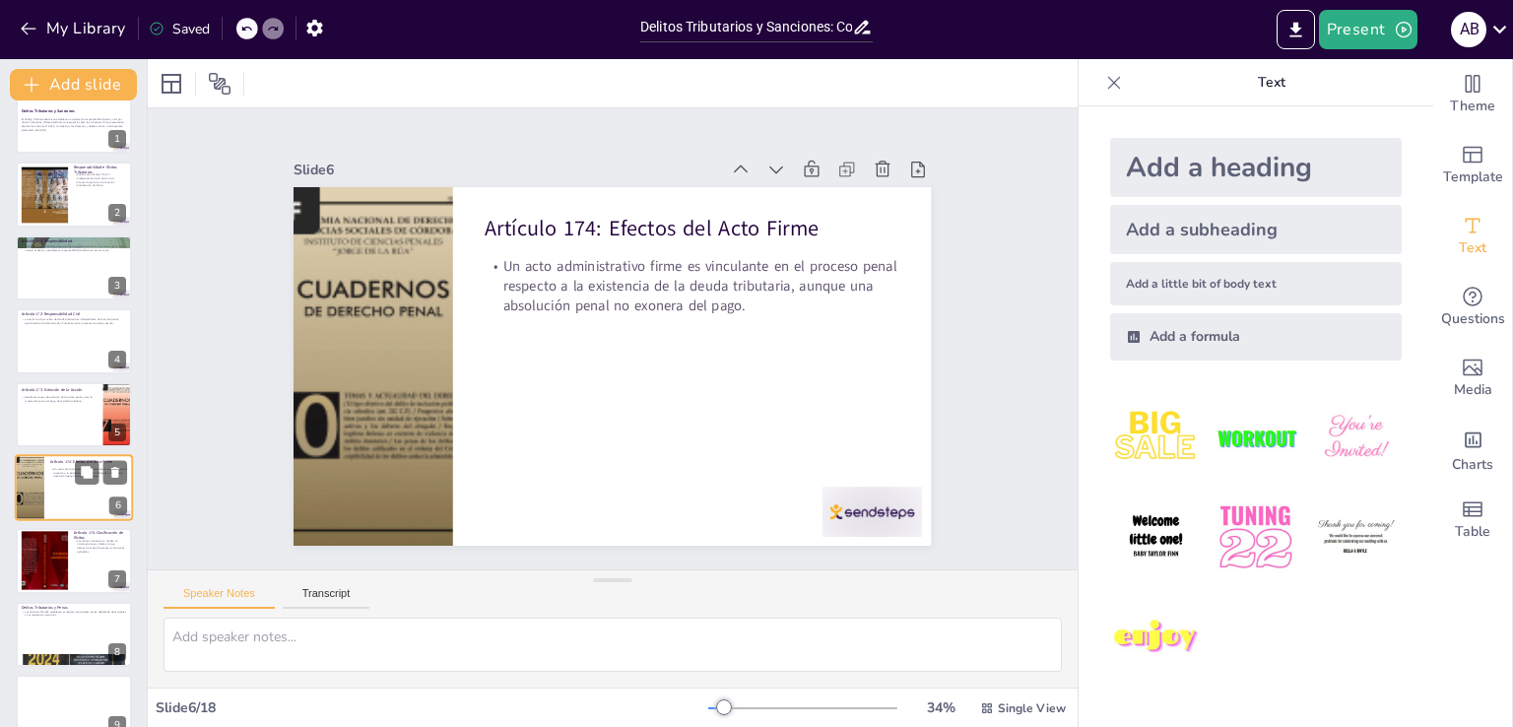
scroll to position [101, 0]
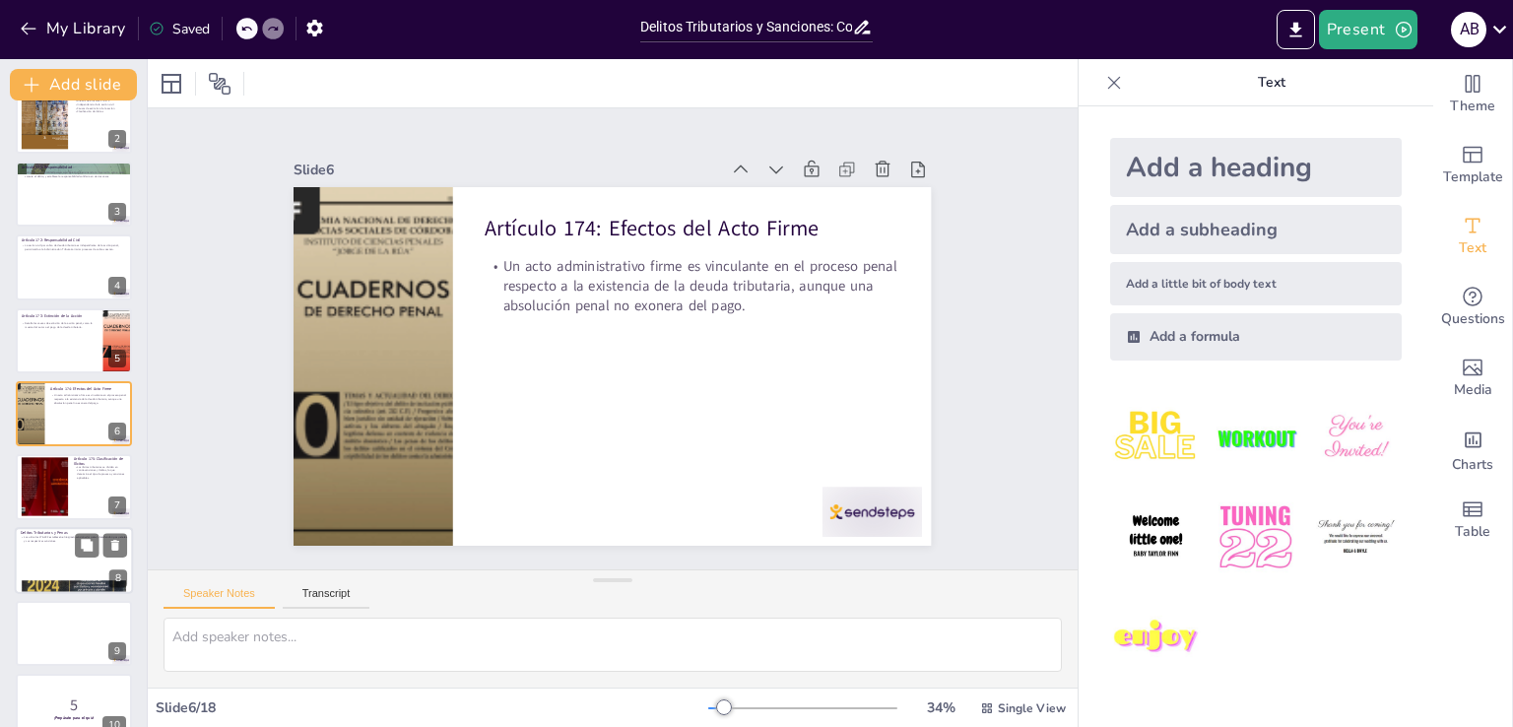
click at [67, 553] on div at bounding box center [74, 560] width 118 height 67
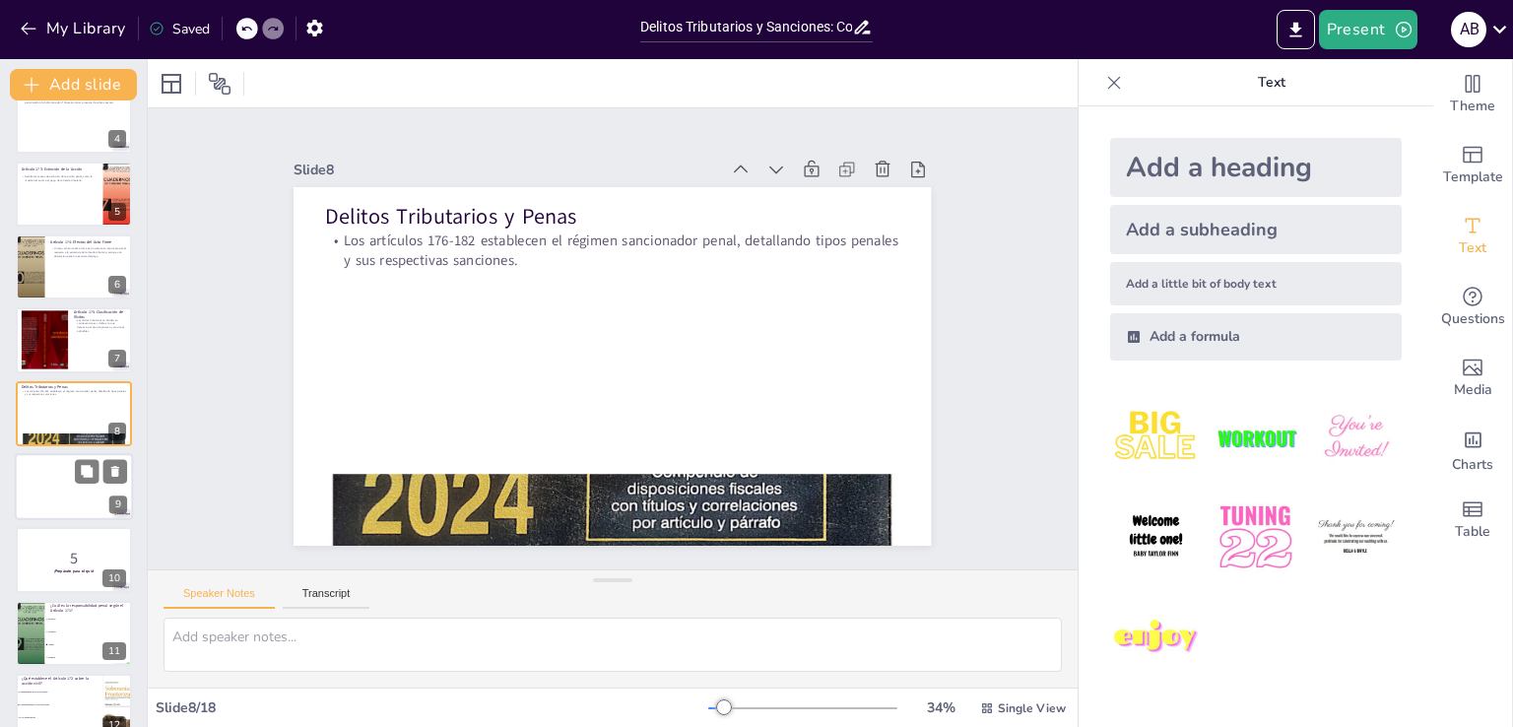
click at [71, 494] on div at bounding box center [74, 486] width 118 height 67
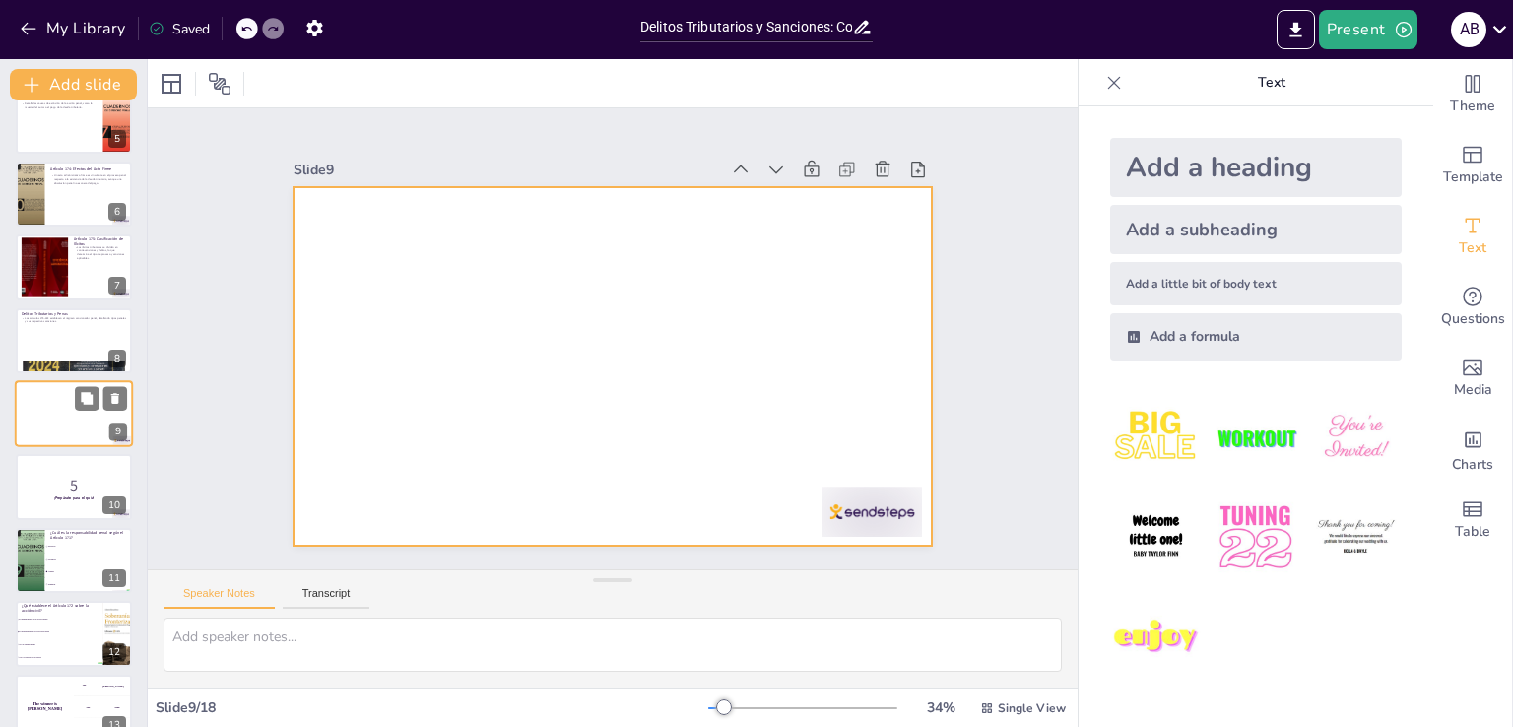
click at [62, 416] on div at bounding box center [74, 413] width 118 height 67
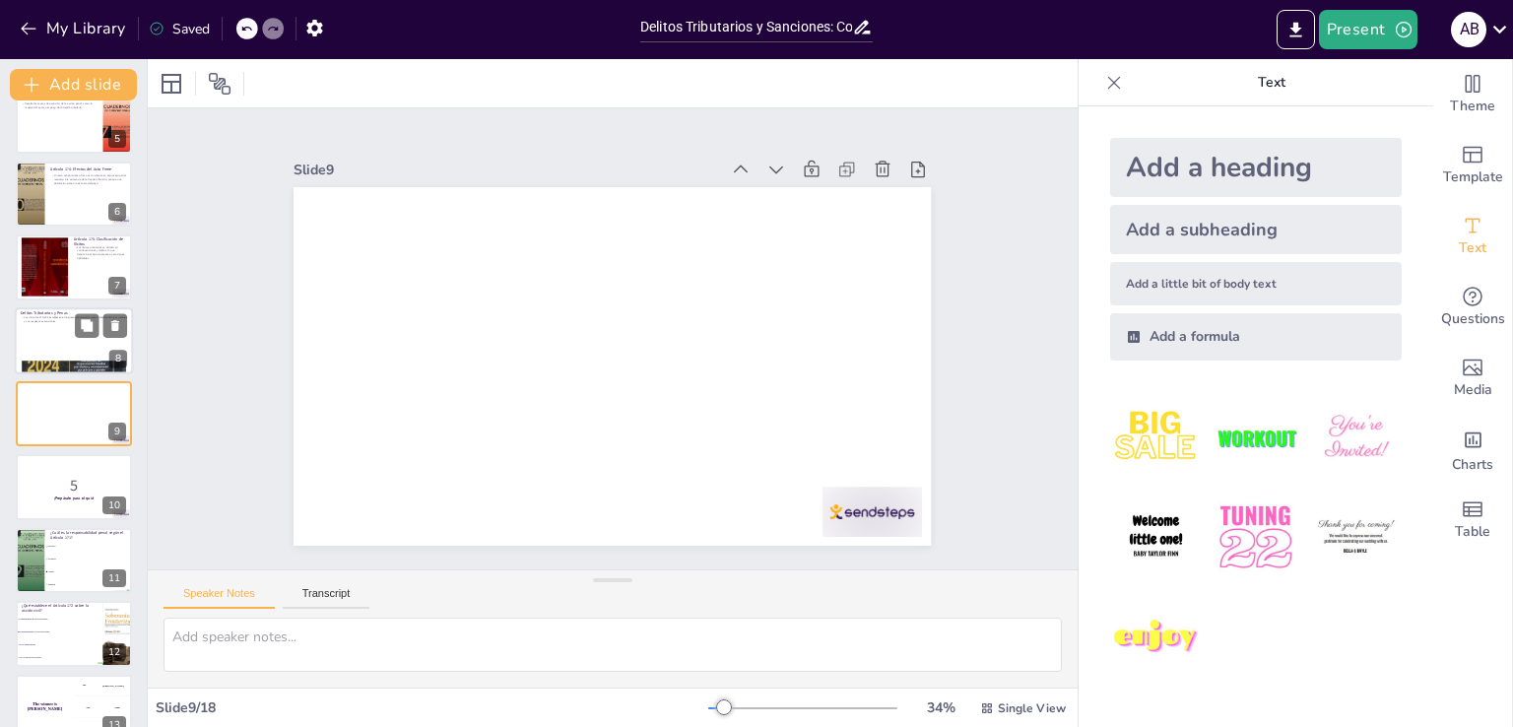
click at [65, 341] on div at bounding box center [74, 340] width 118 height 67
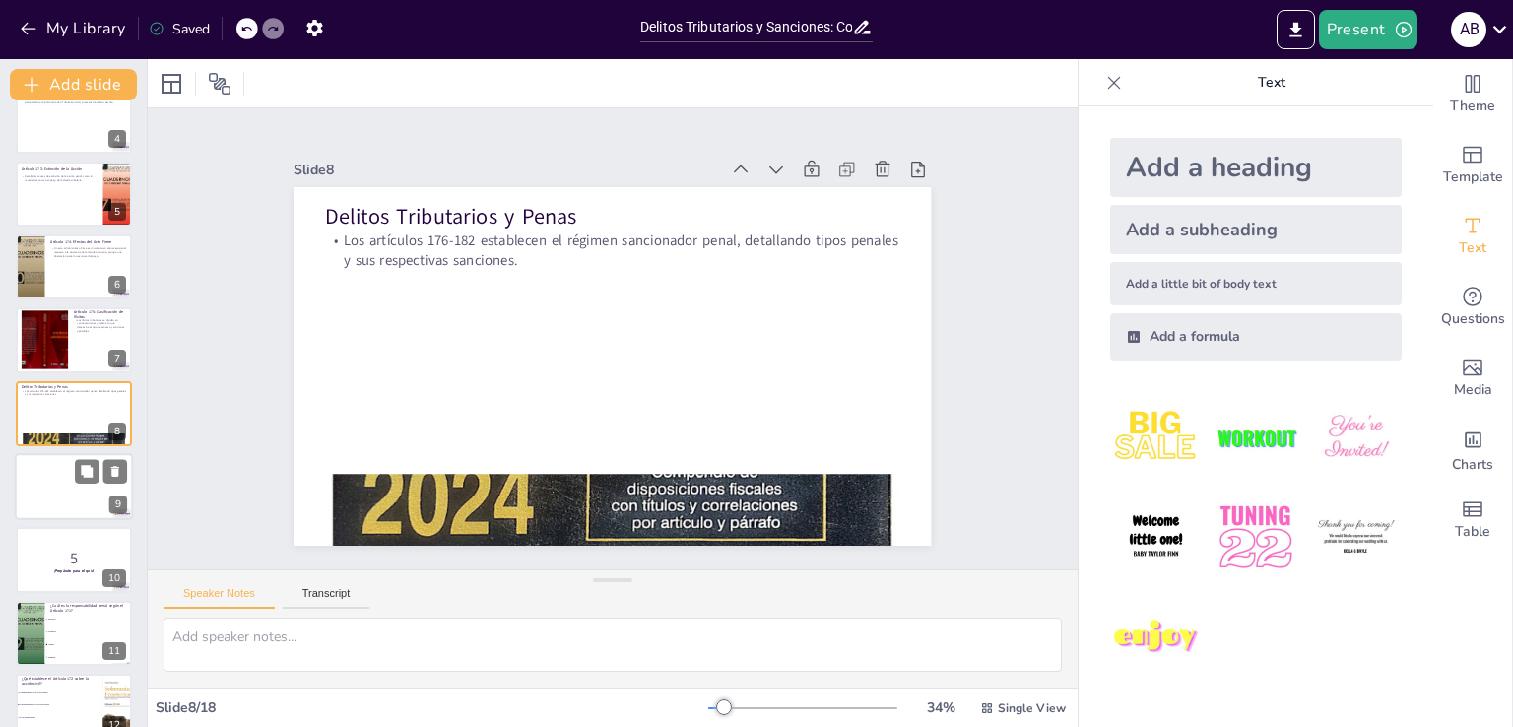
click at [59, 482] on div at bounding box center [74, 486] width 118 height 67
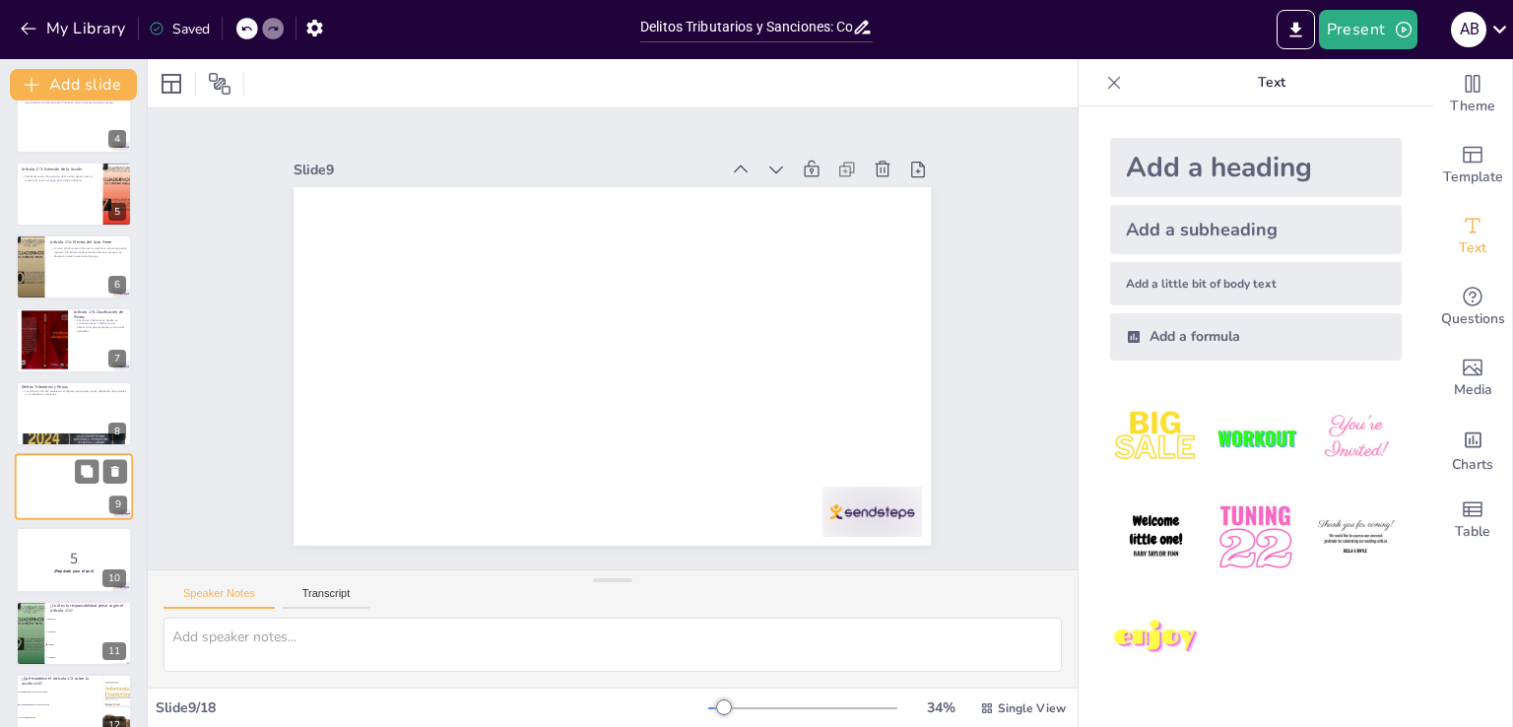
scroll to position [321, 0]
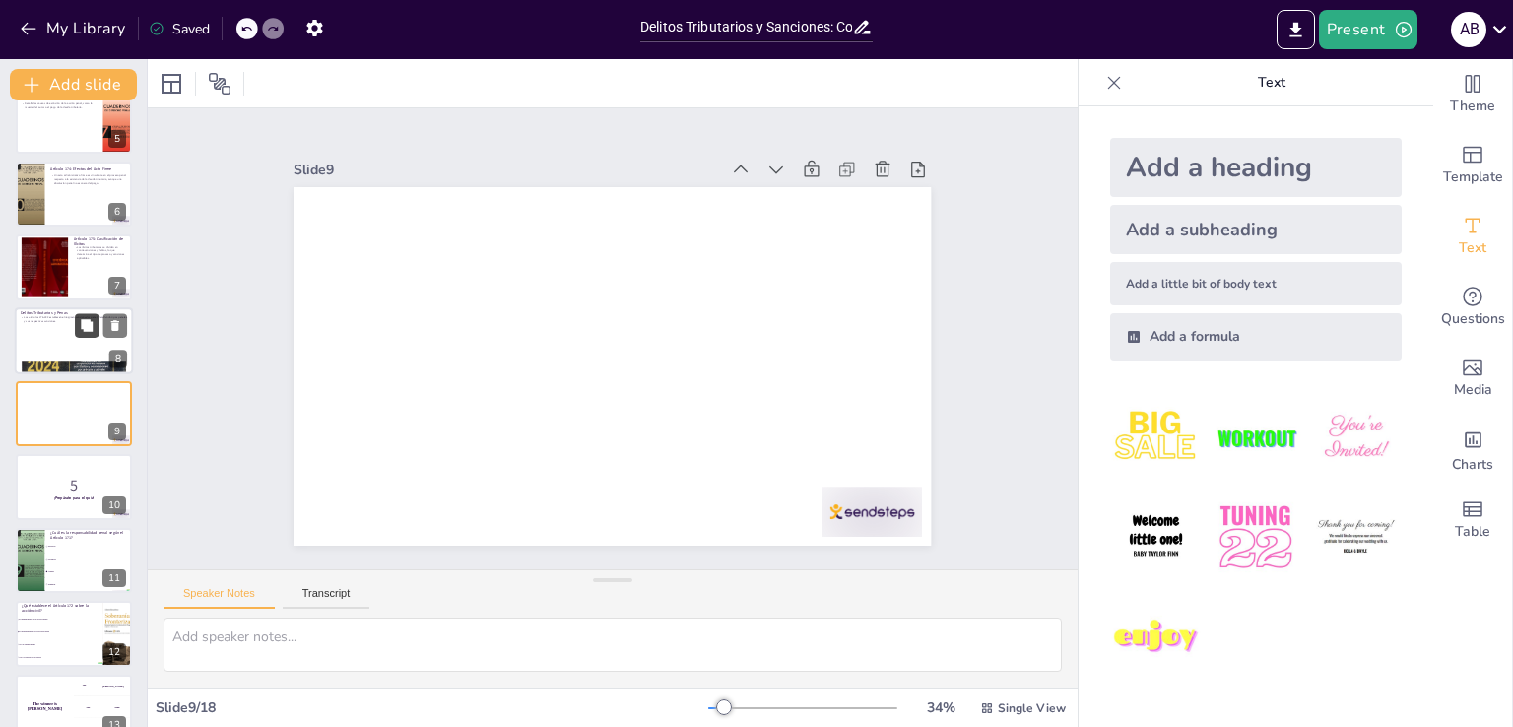
click at [75, 332] on button at bounding box center [87, 325] width 24 height 24
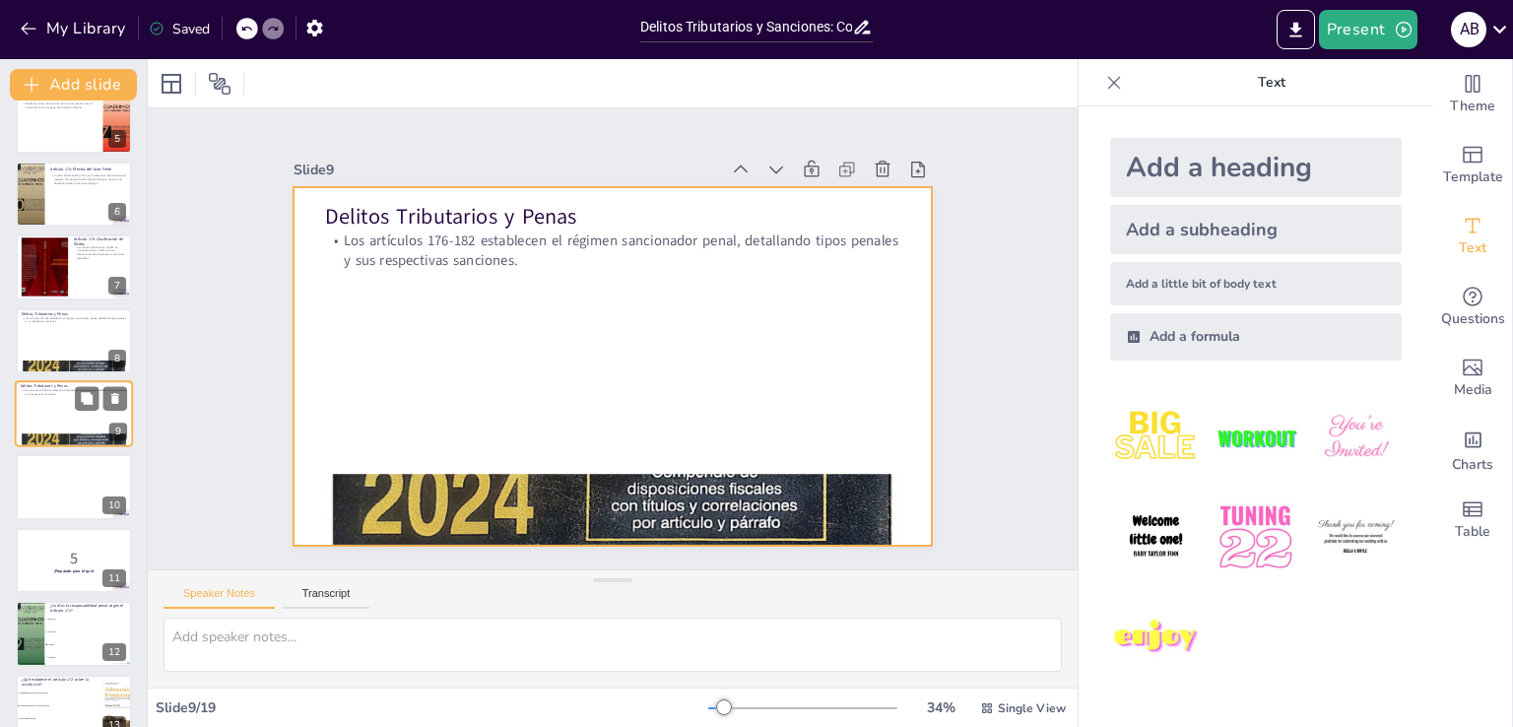
click at [45, 407] on div at bounding box center [74, 413] width 118 height 67
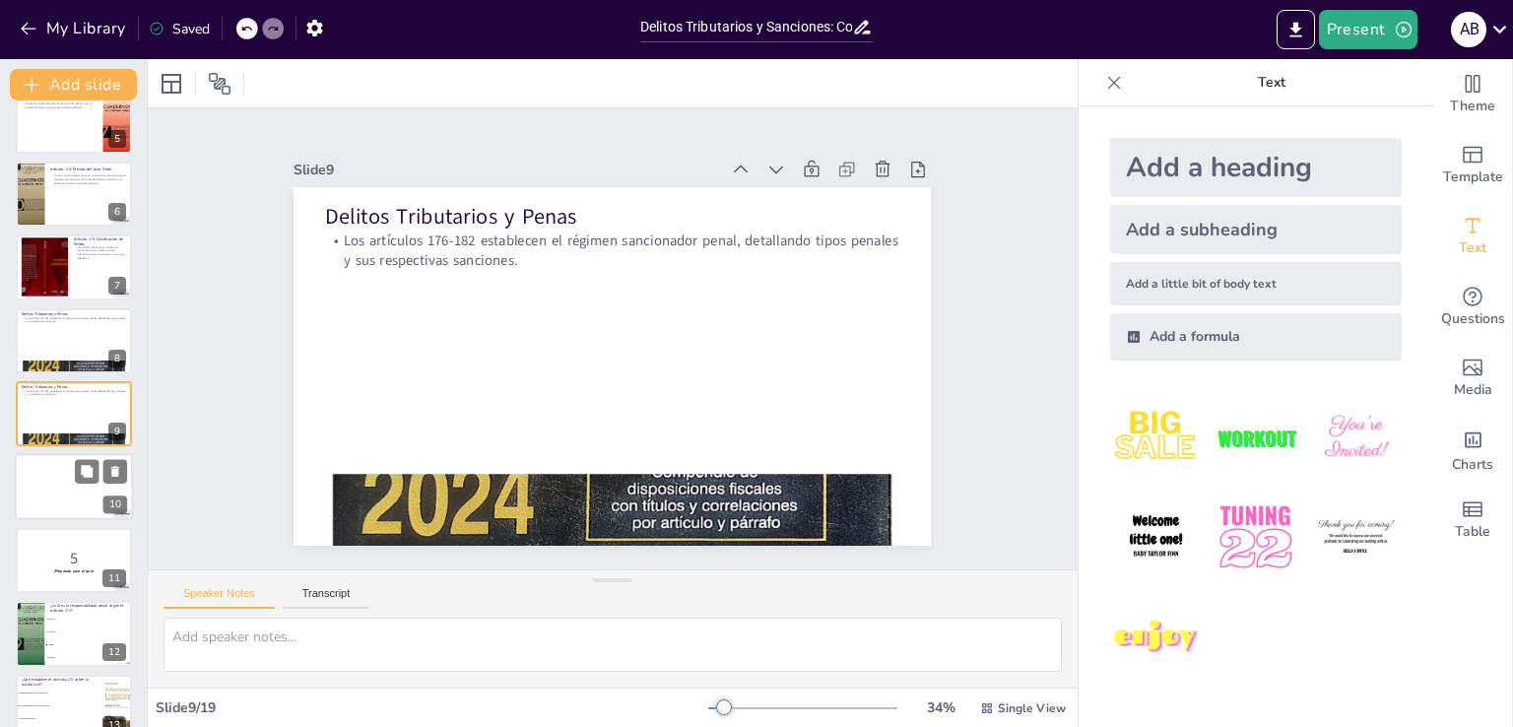
click at [63, 477] on div at bounding box center [74, 487] width 118 height 67
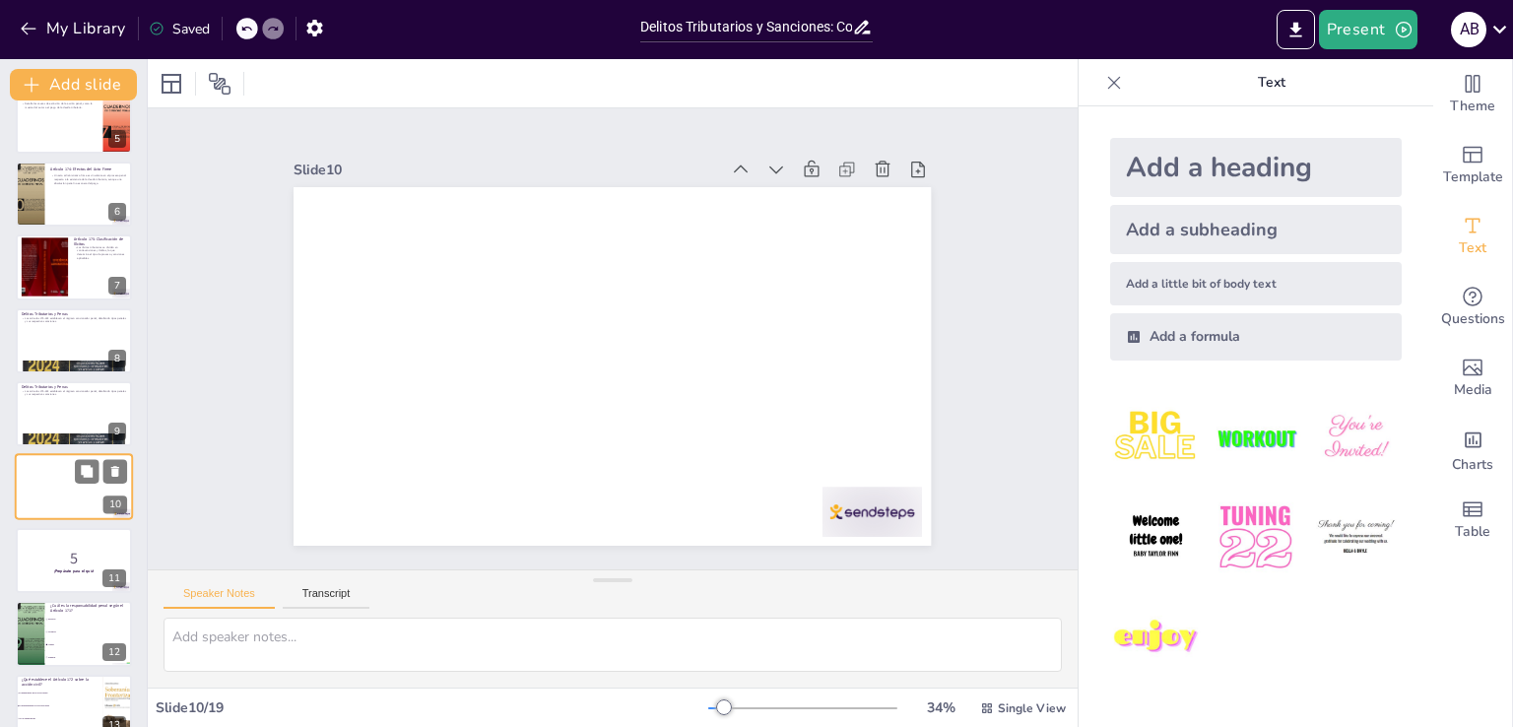
scroll to position [394, 0]
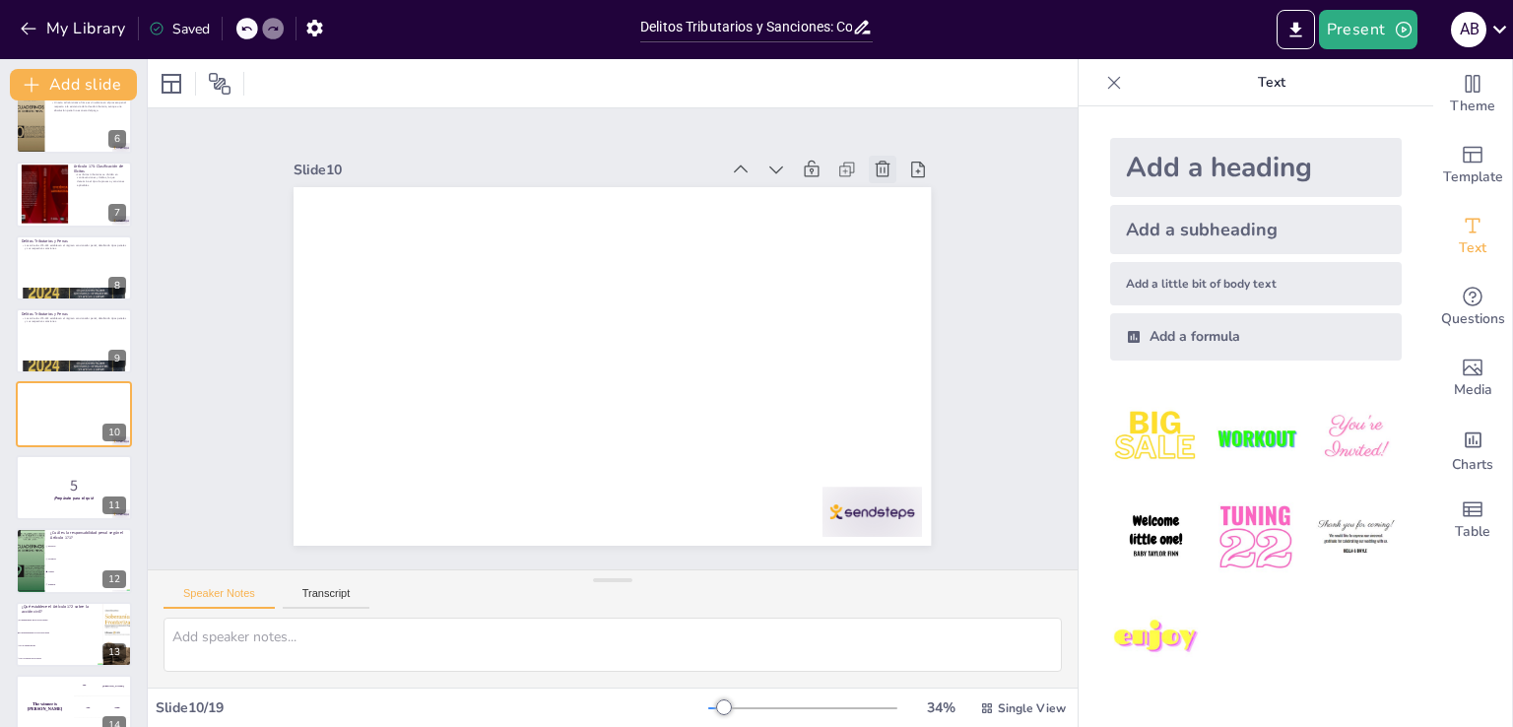
click at [916, 382] on icon at bounding box center [927, 393] width 22 height 22
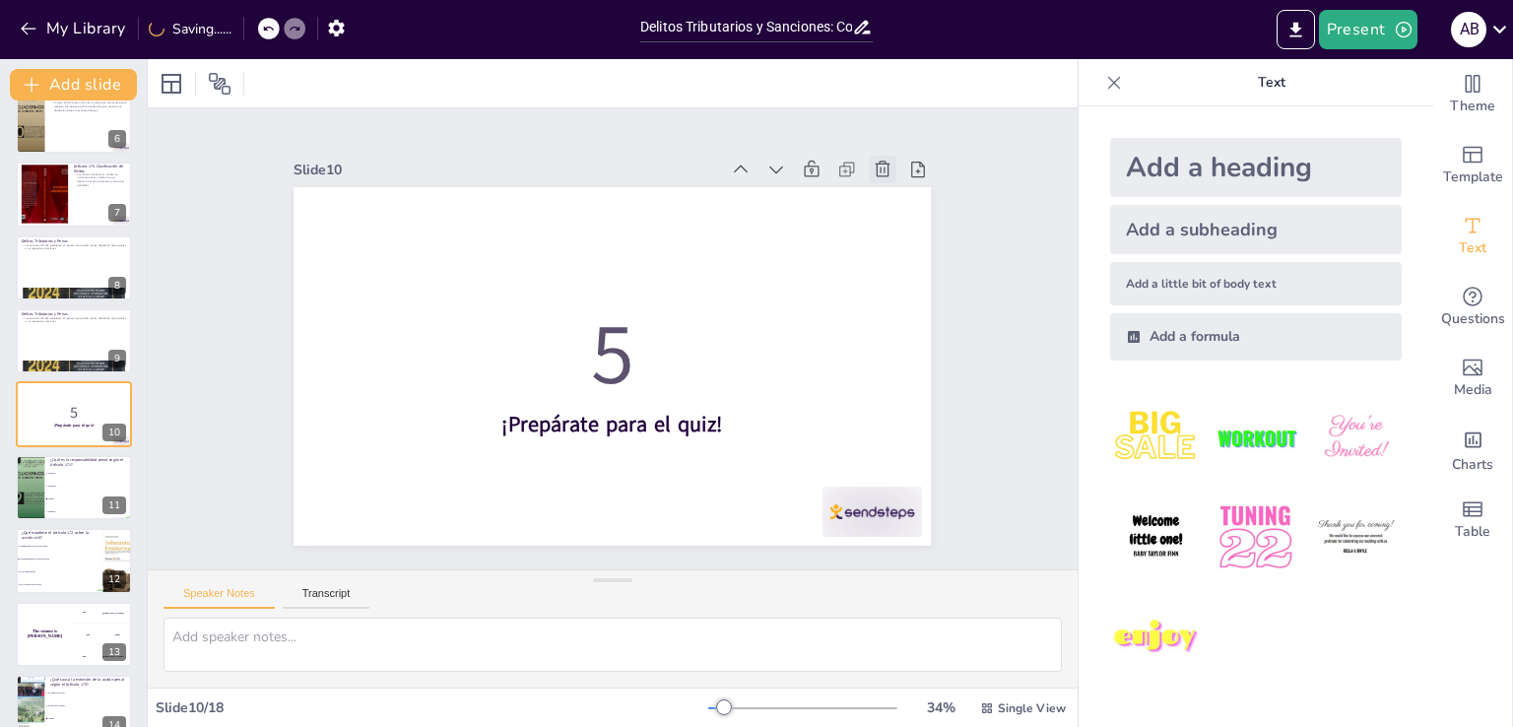
click at [569, 642] on icon at bounding box center [559, 653] width 22 height 22
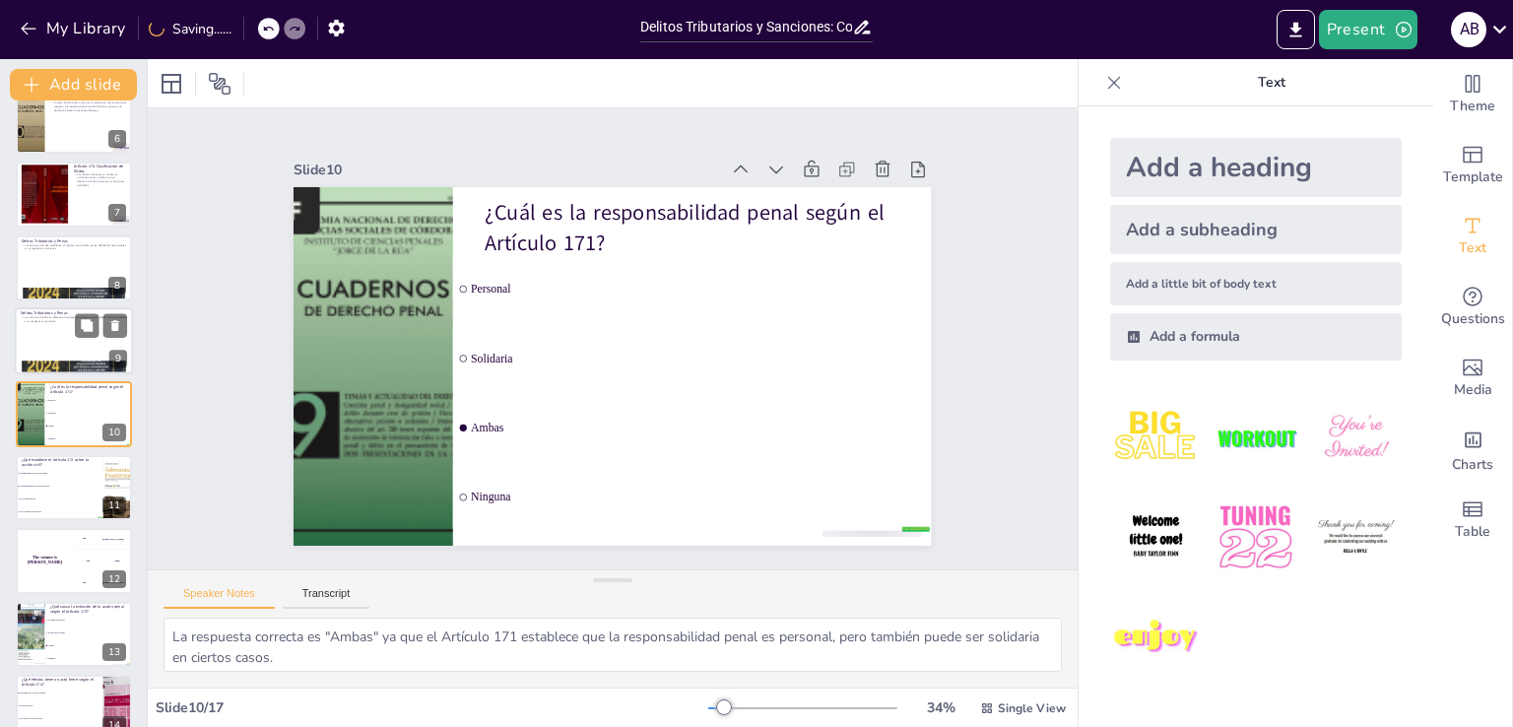
click at [33, 336] on div at bounding box center [74, 340] width 118 height 67
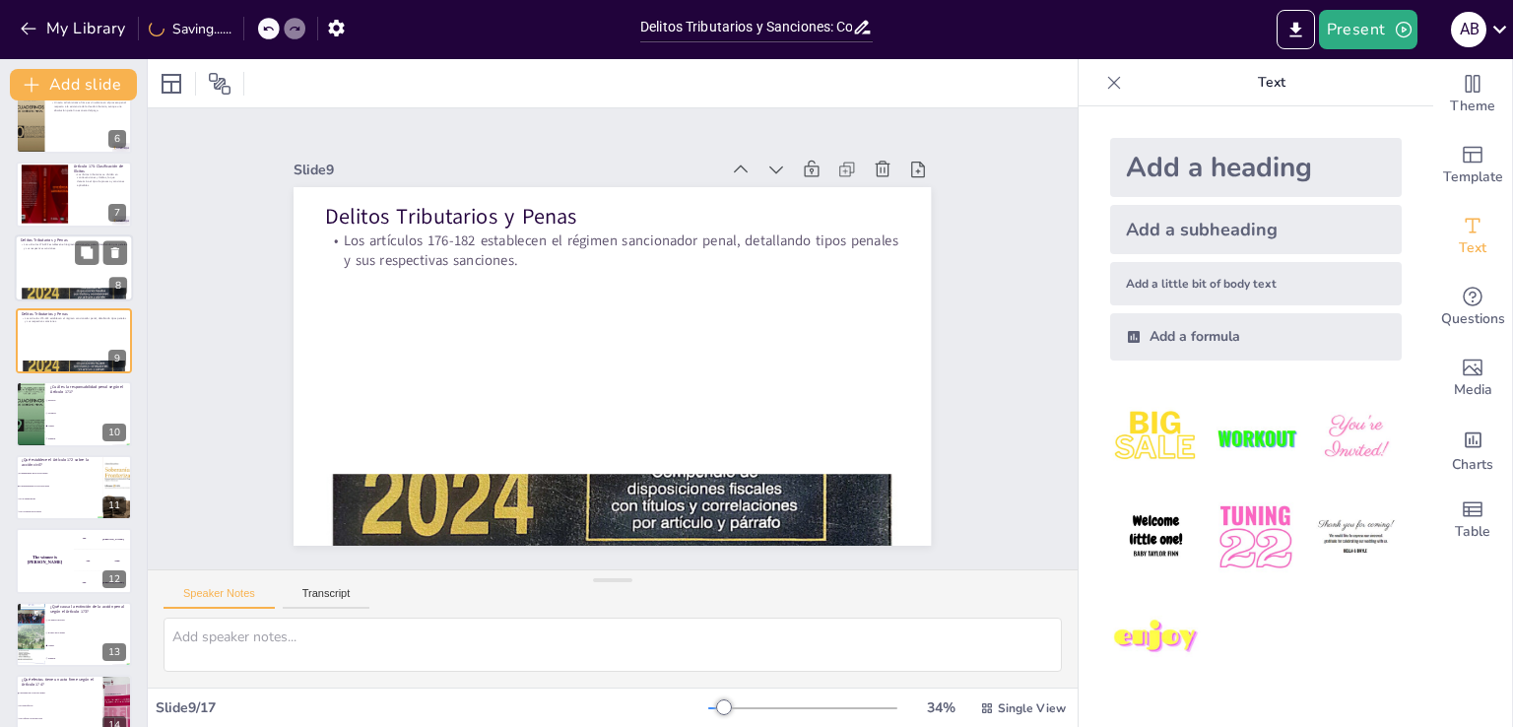
scroll to position [321, 0]
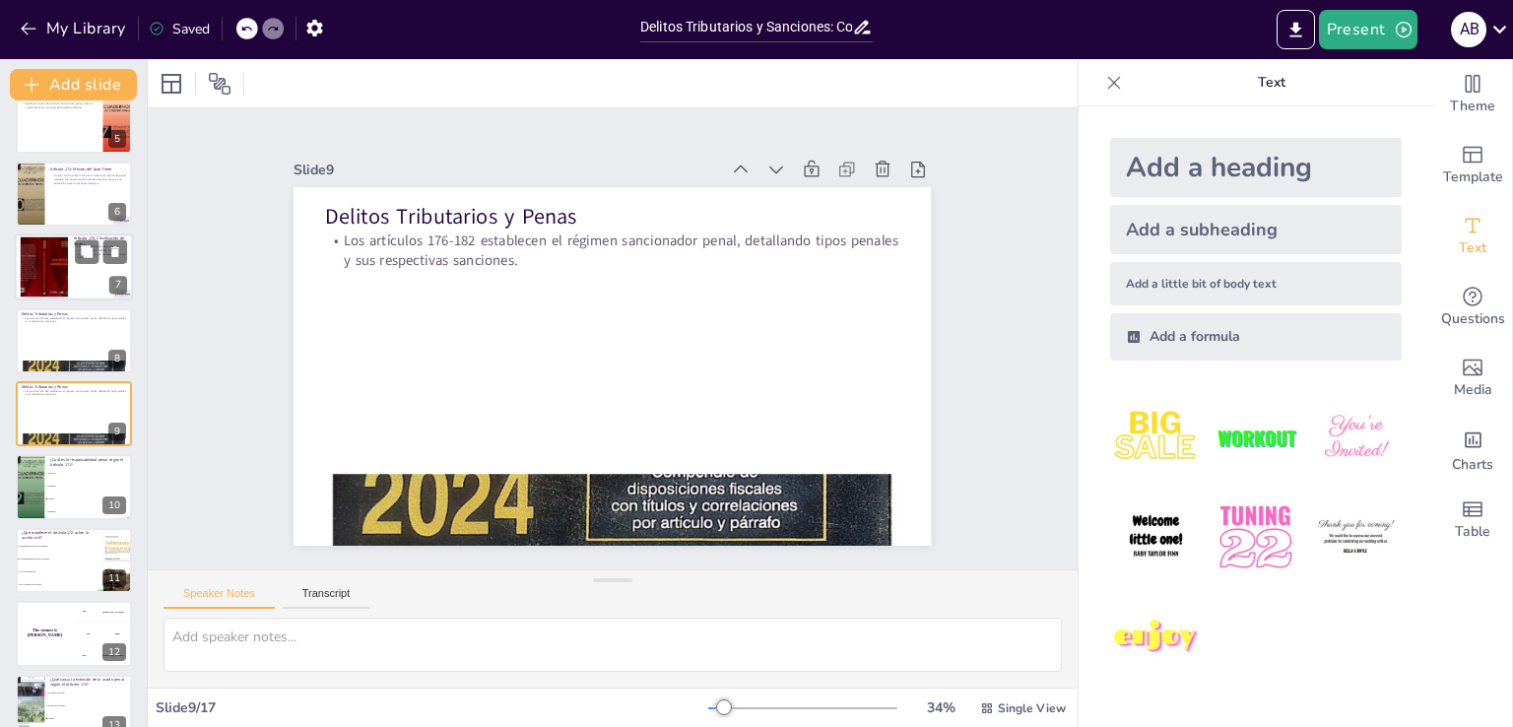
click at [74, 275] on div at bounding box center [74, 267] width 118 height 67
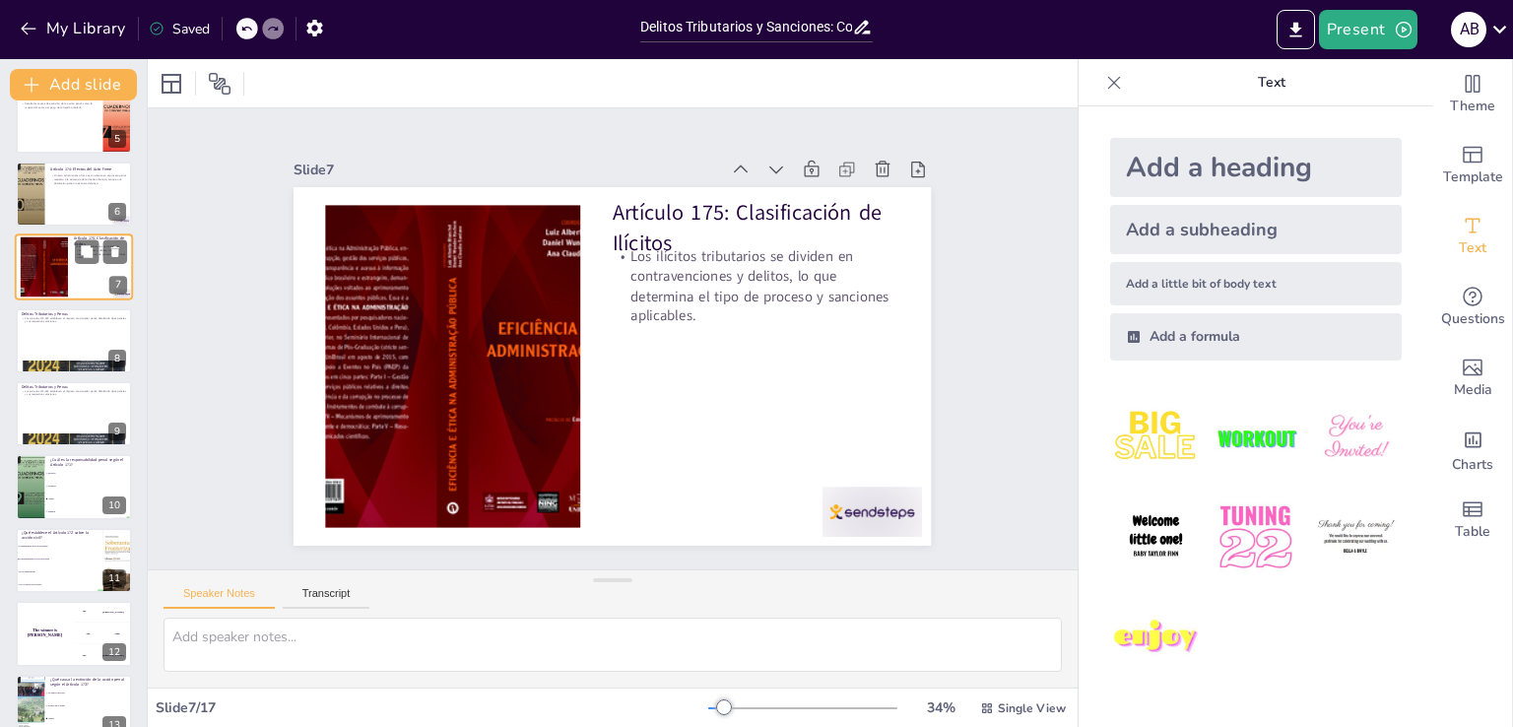
scroll to position [174, 0]
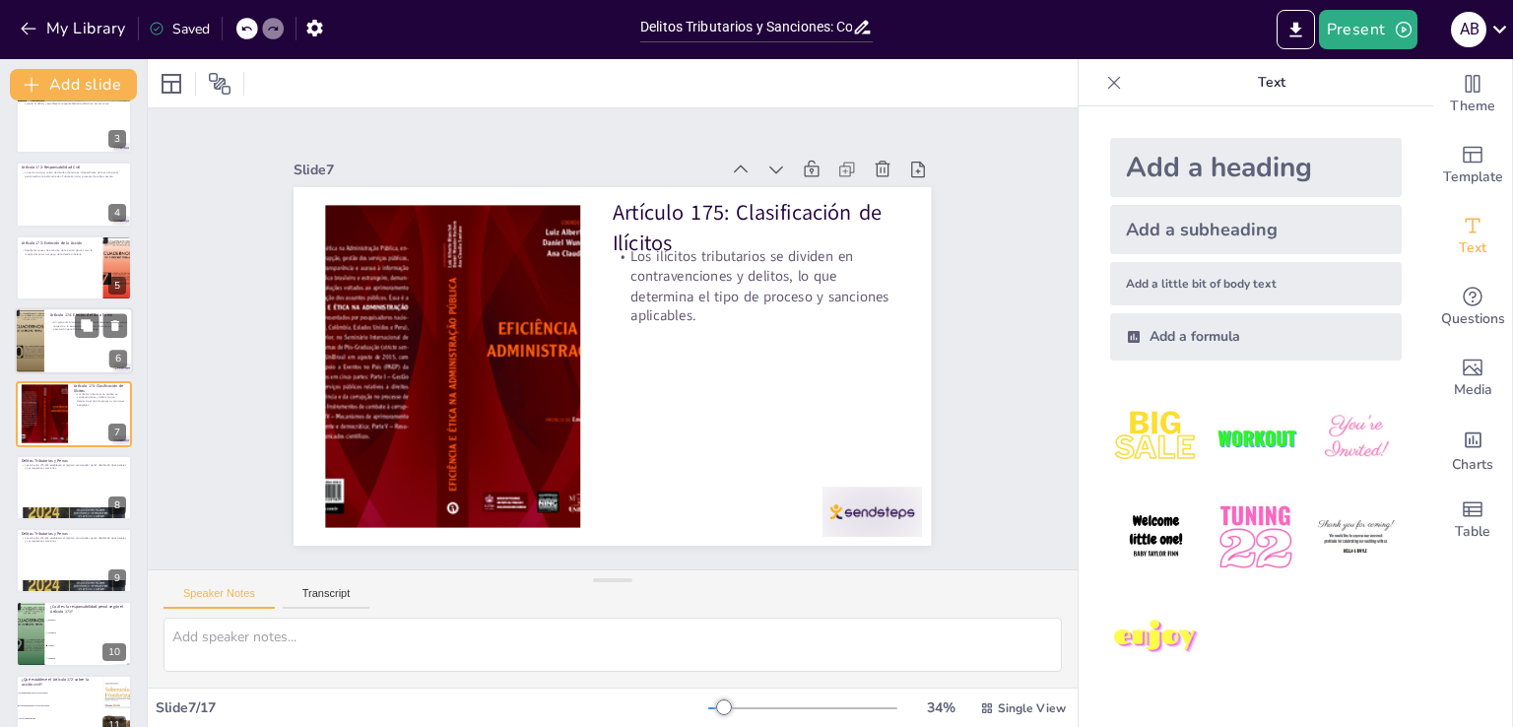
click at [76, 346] on div at bounding box center [74, 340] width 118 height 67
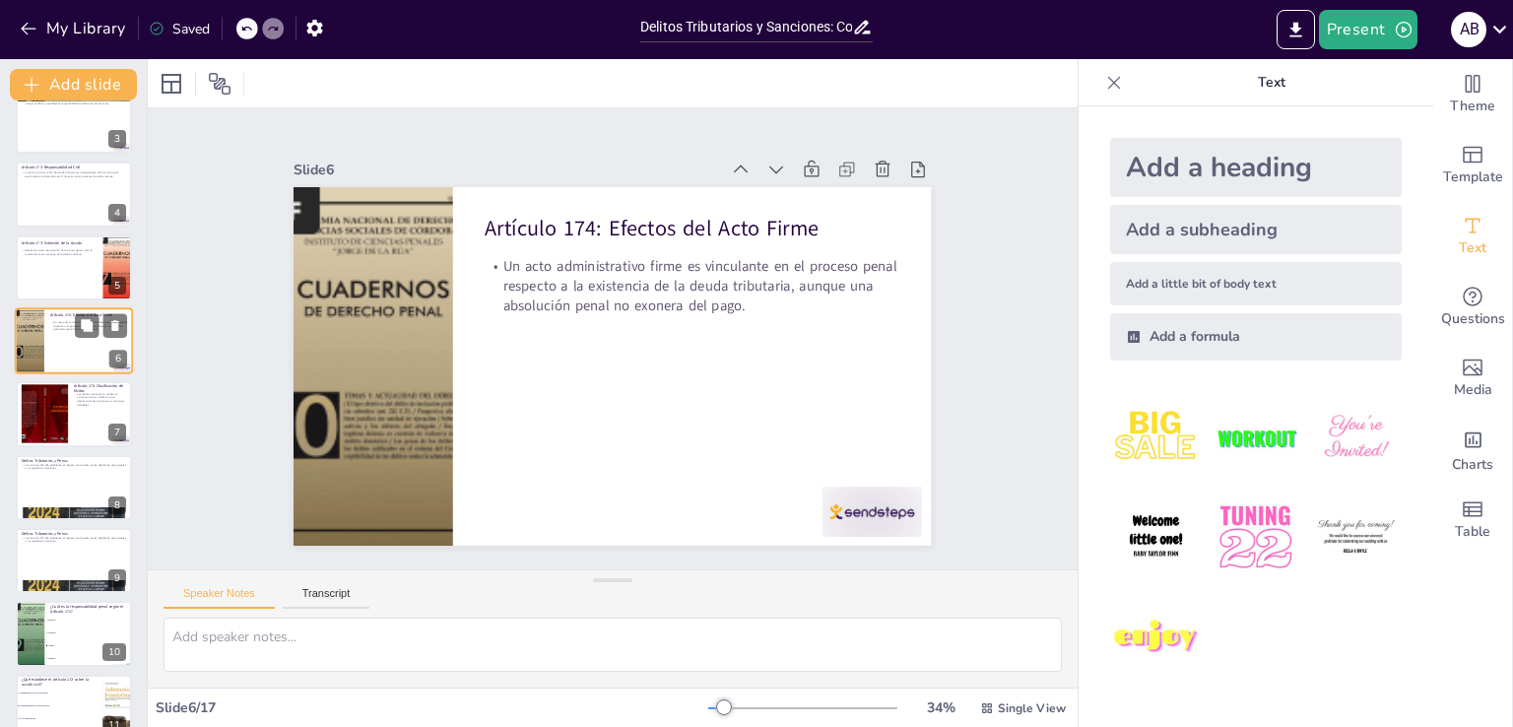
scroll to position [101, 0]
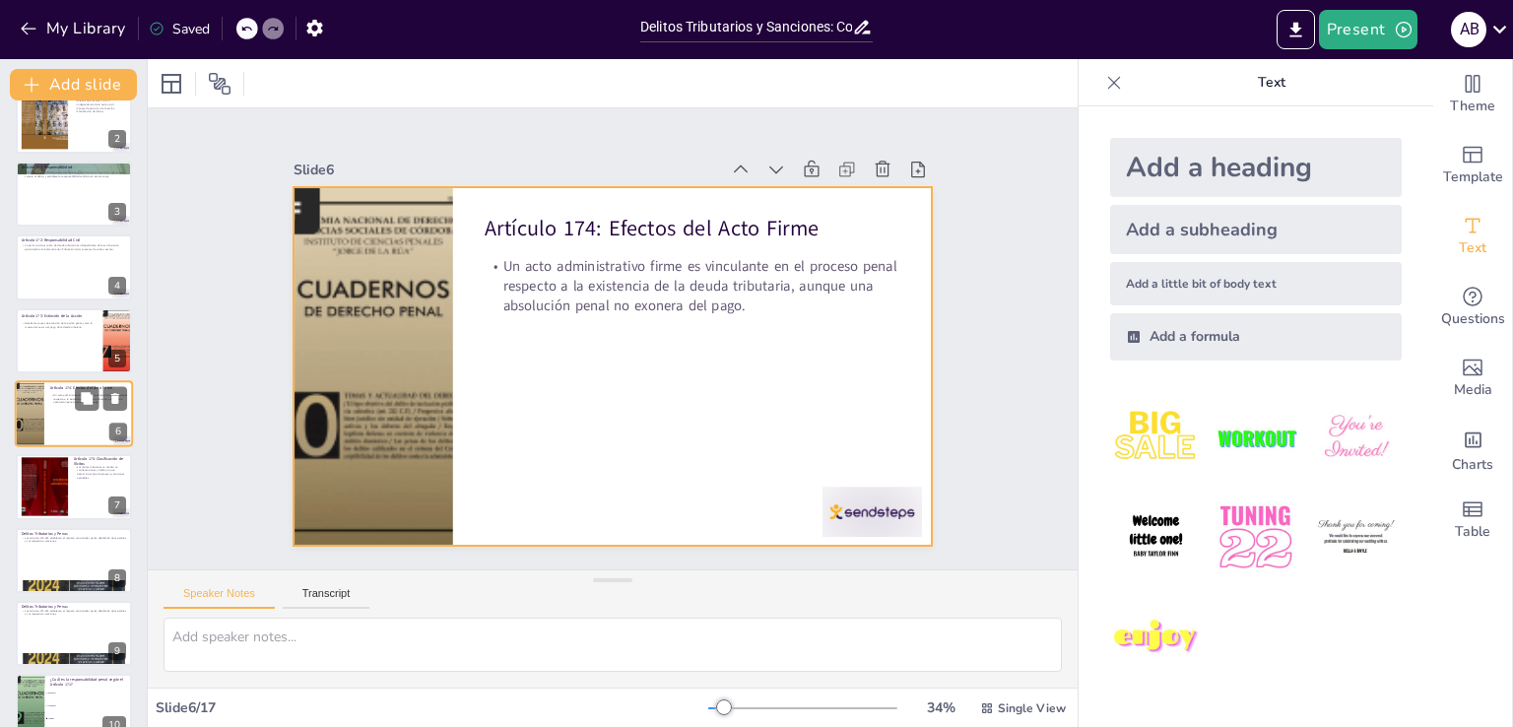
click at [72, 419] on div at bounding box center [74, 413] width 118 height 67
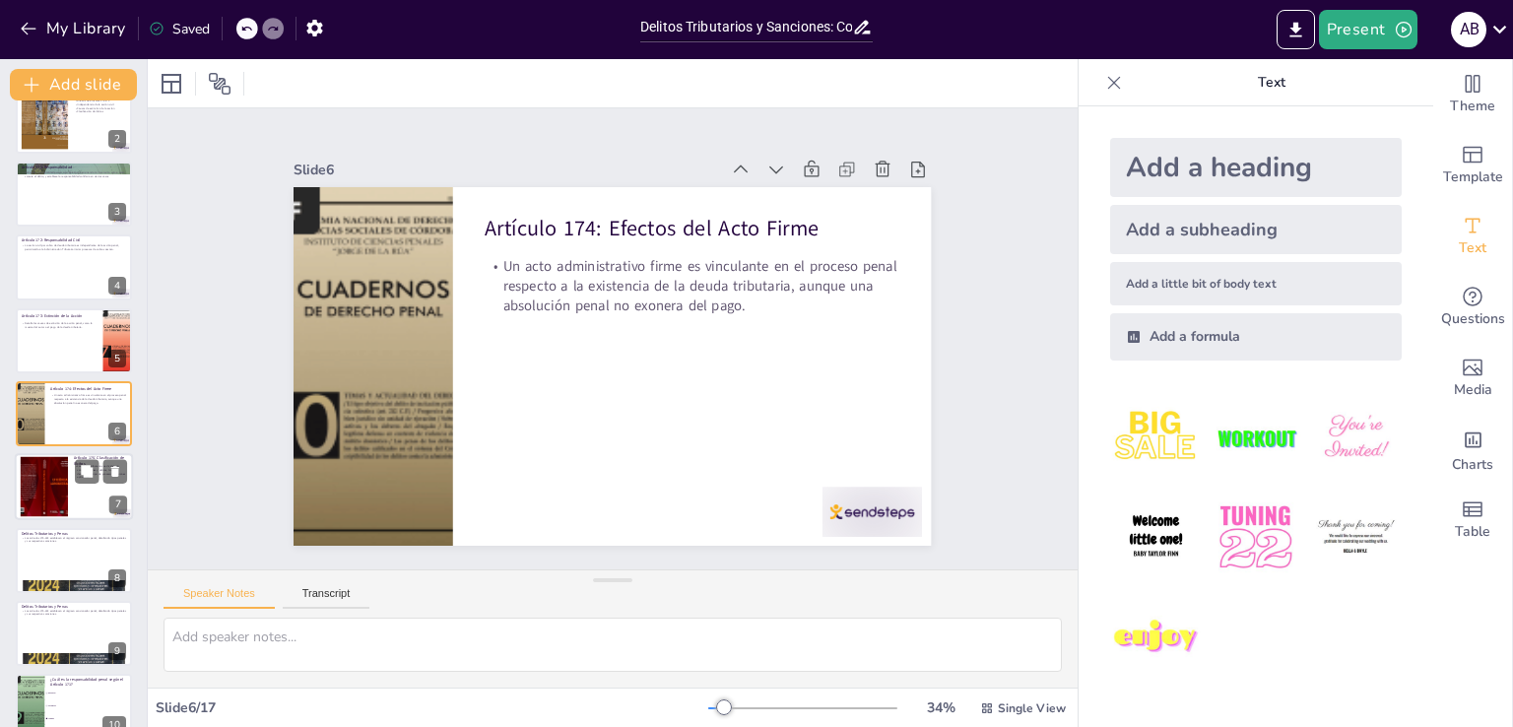
click at [89, 490] on div at bounding box center [74, 487] width 118 height 67
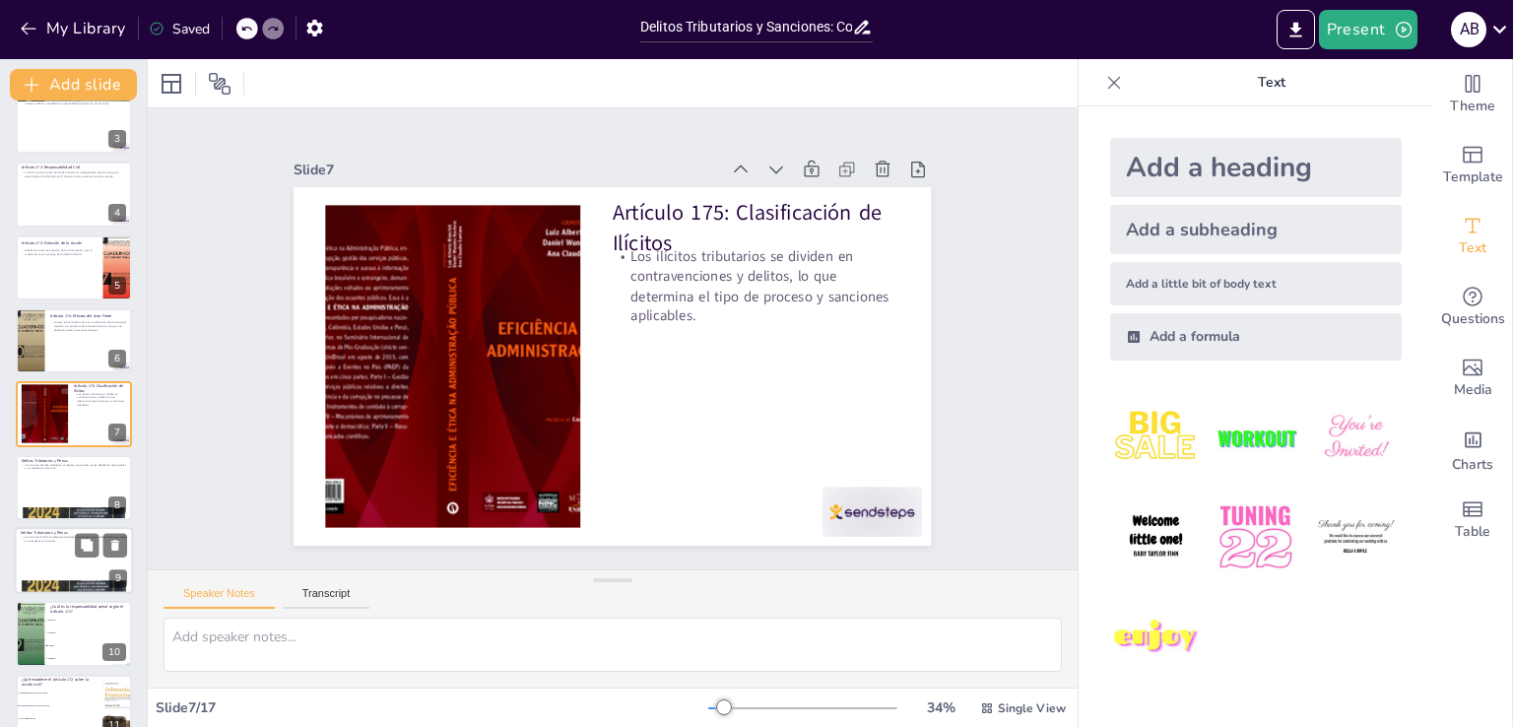
click at [70, 546] on div at bounding box center [74, 560] width 118 height 67
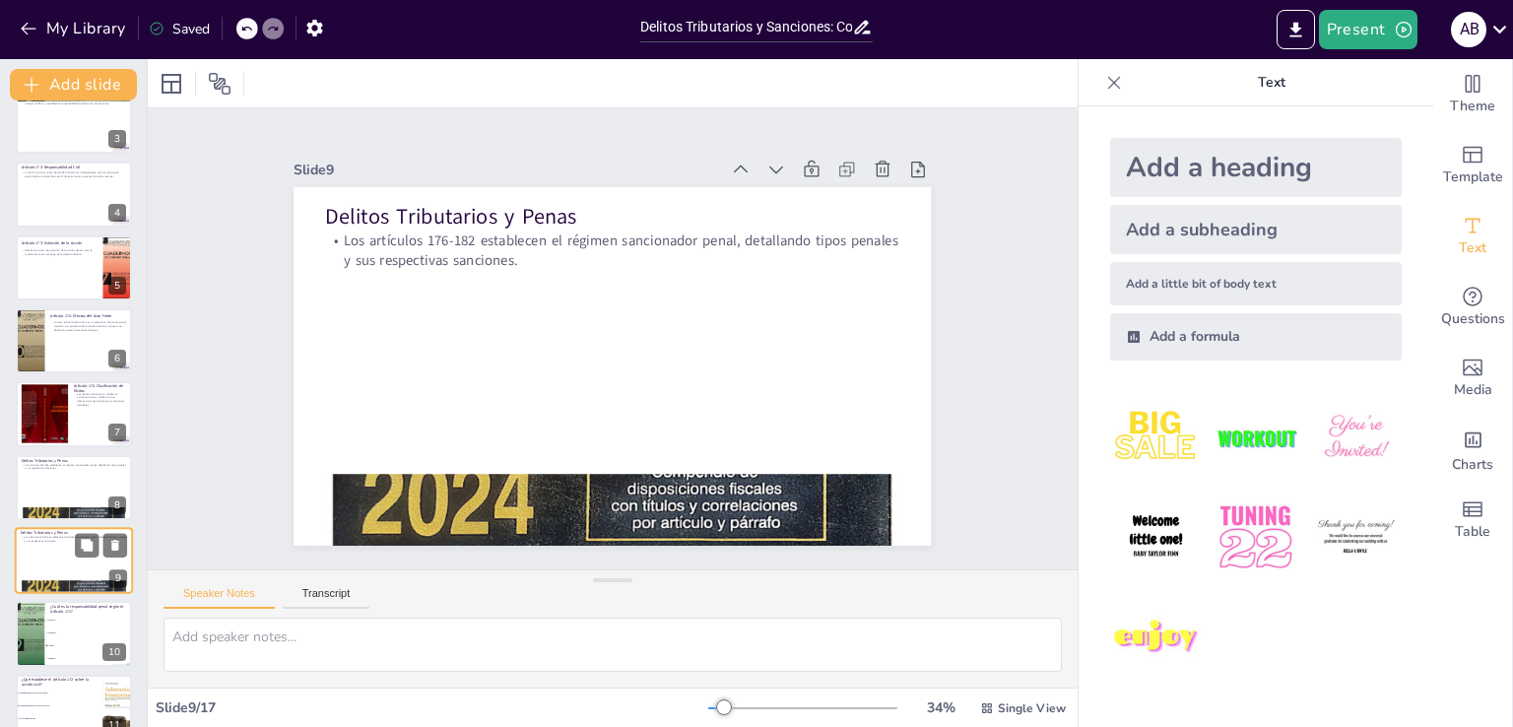
scroll to position [321, 0]
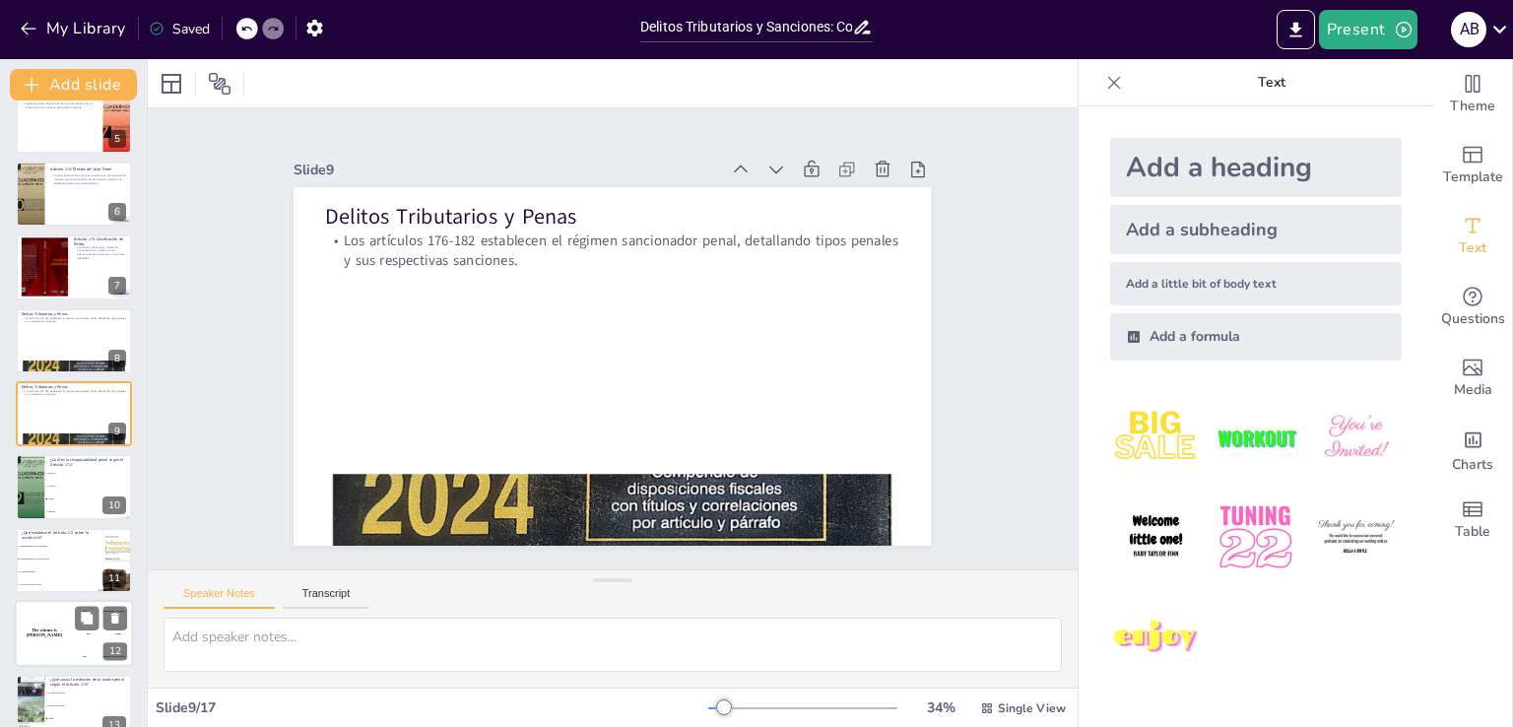
click at [67, 615] on div "The winner is [PERSON_NAME]" at bounding box center [44, 633] width 59 height 67
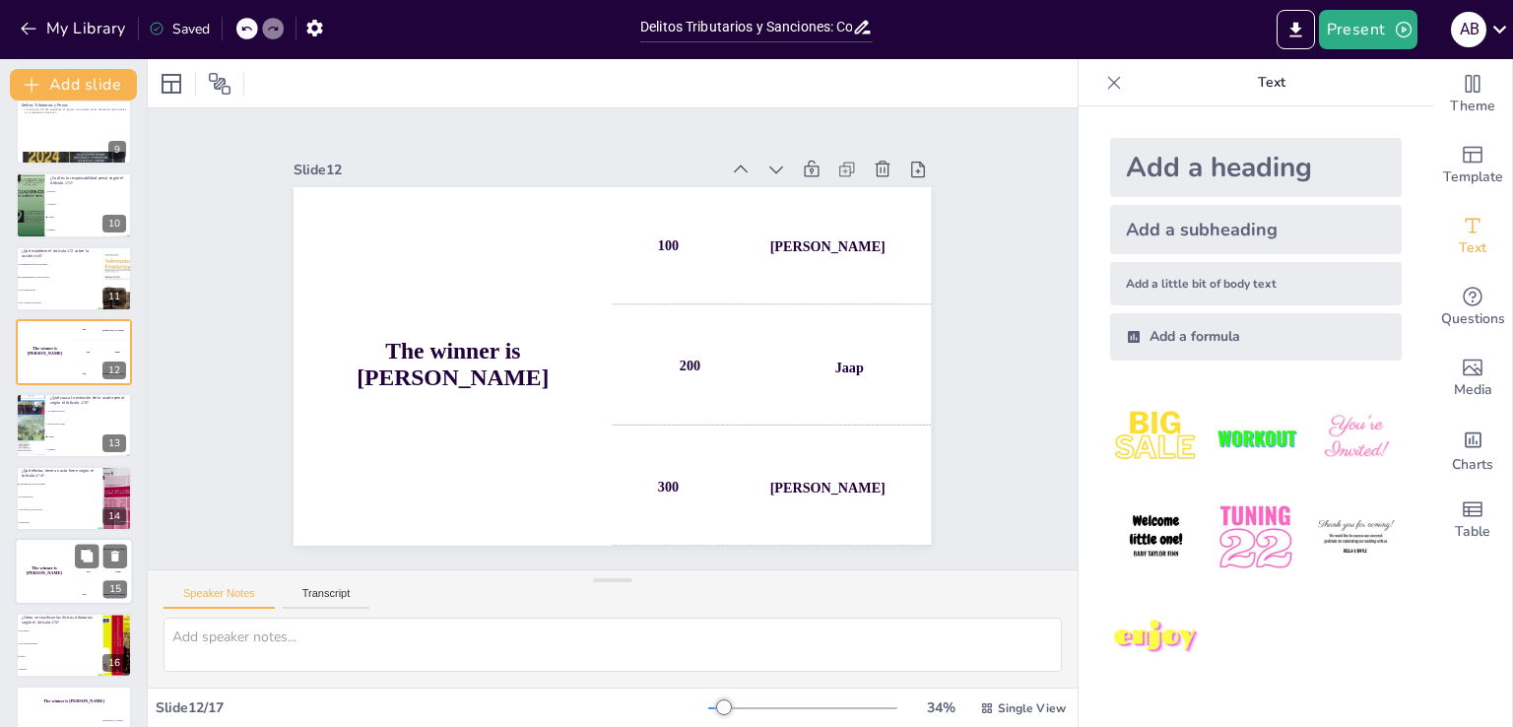
scroll to position [642, 0]
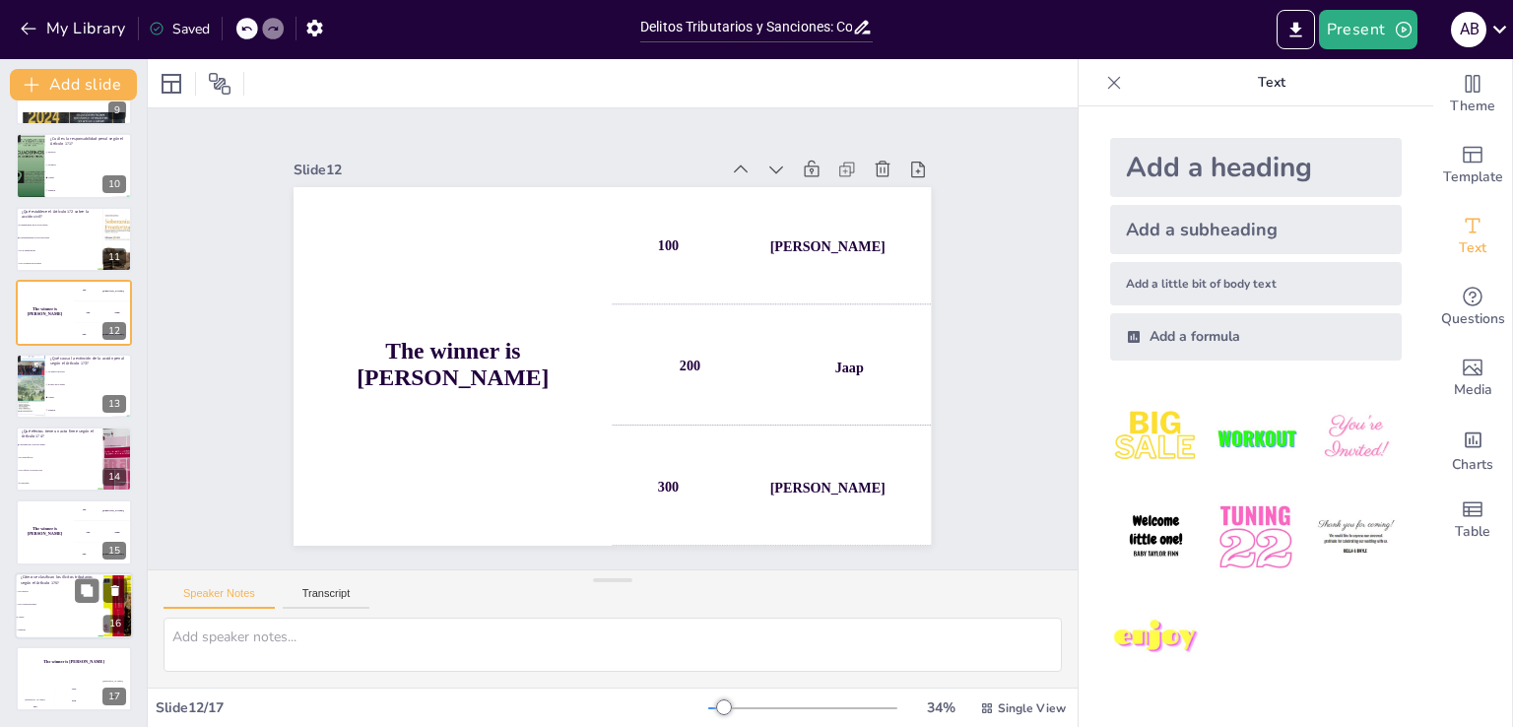
click at [66, 607] on li "Solo contravenciones" at bounding box center [59, 604] width 89 height 13
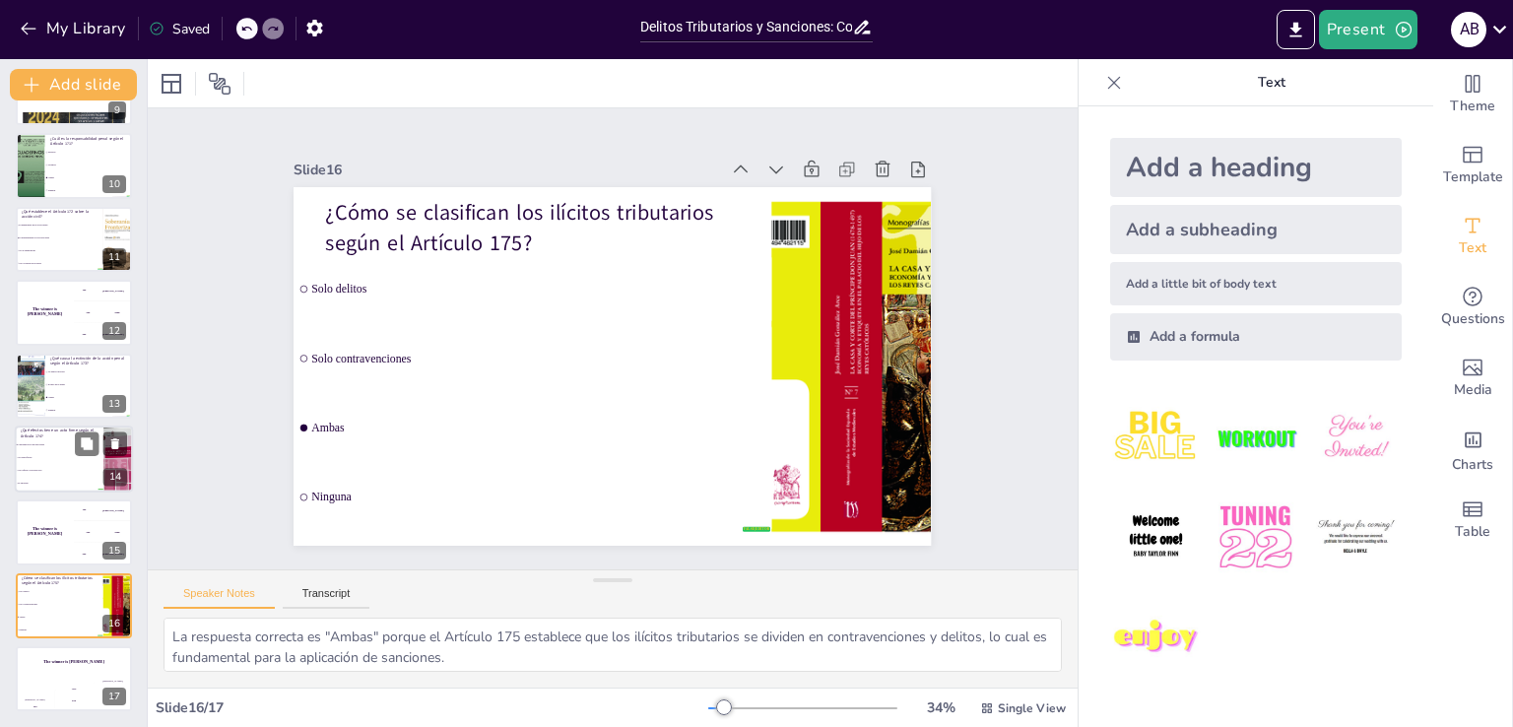
click at [53, 452] on li "No tiene efectos" at bounding box center [59, 457] width 89 height 13
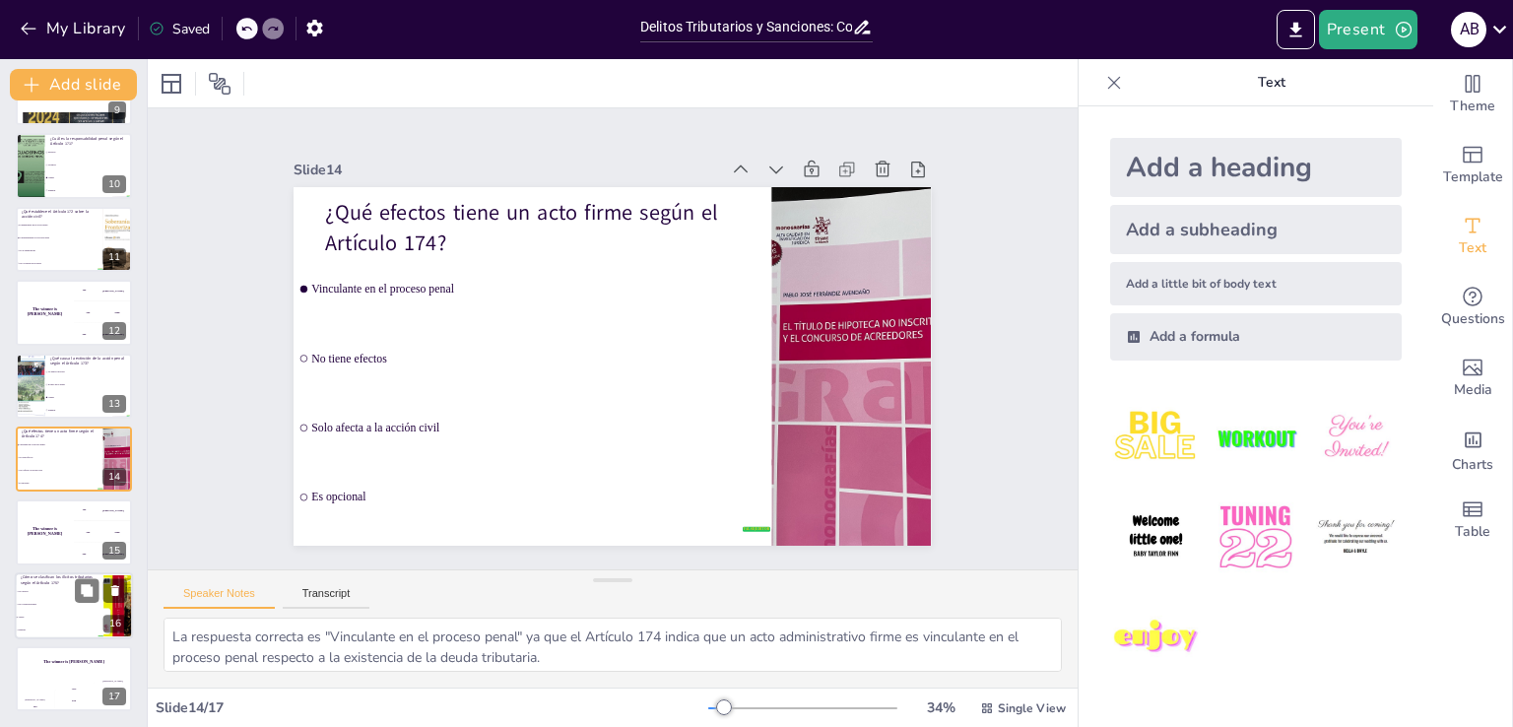
click at [42, 616] on span "Ambas" at bounding box center [60, 617] width 85 height 3
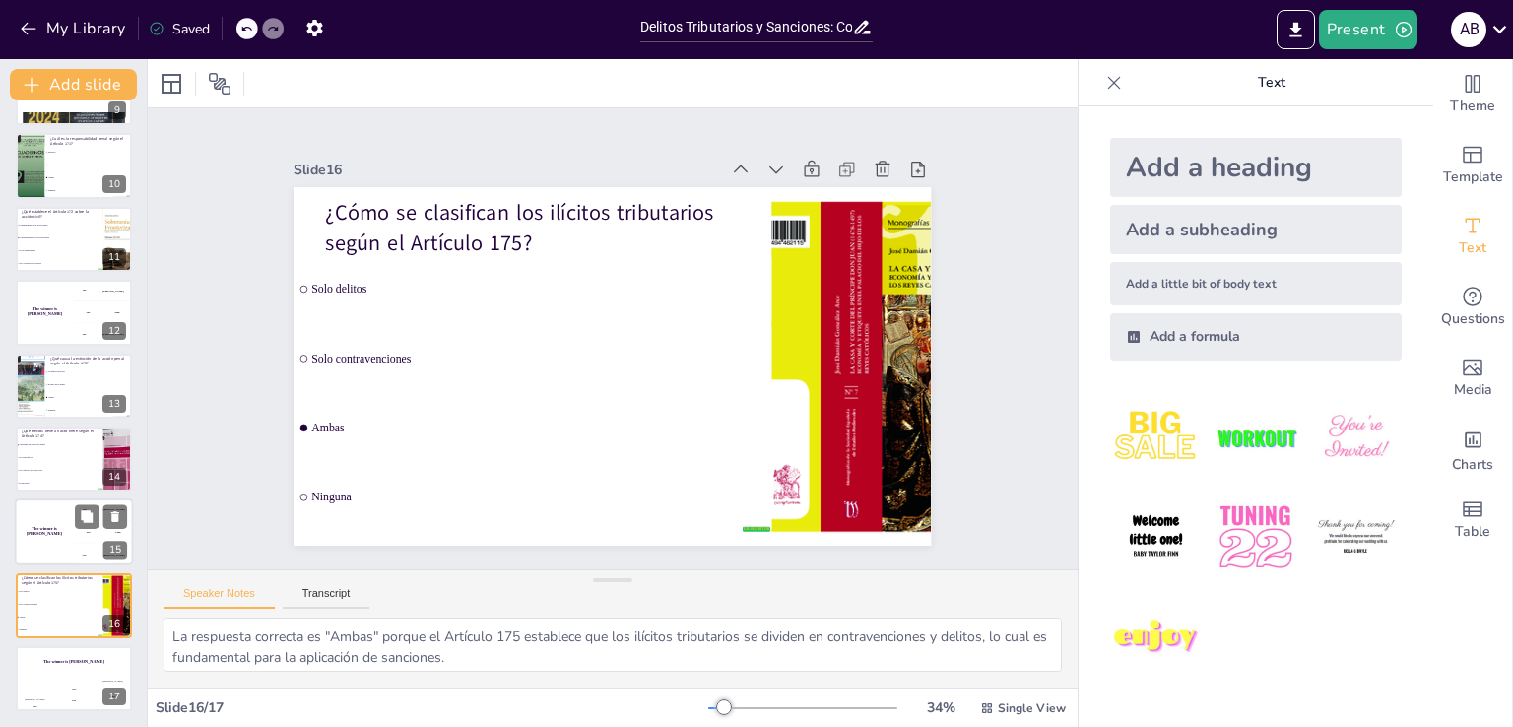
click at [51, 532] on h4 "The winner is [PERSON_NAME]" at bounding box center [44, 532] width 59 height 10
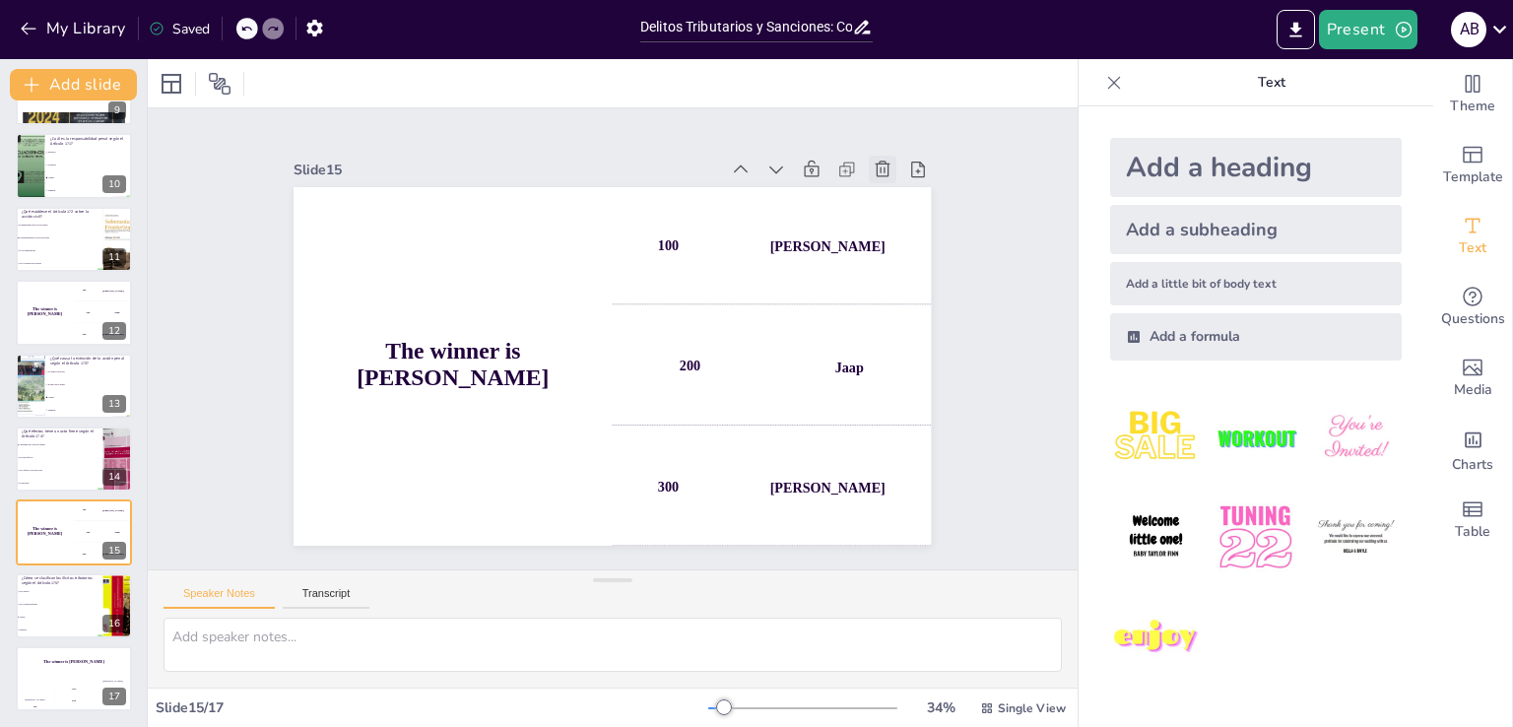
click at [909, 248] on icon at bounding box center [921, 260] width 25 height 25
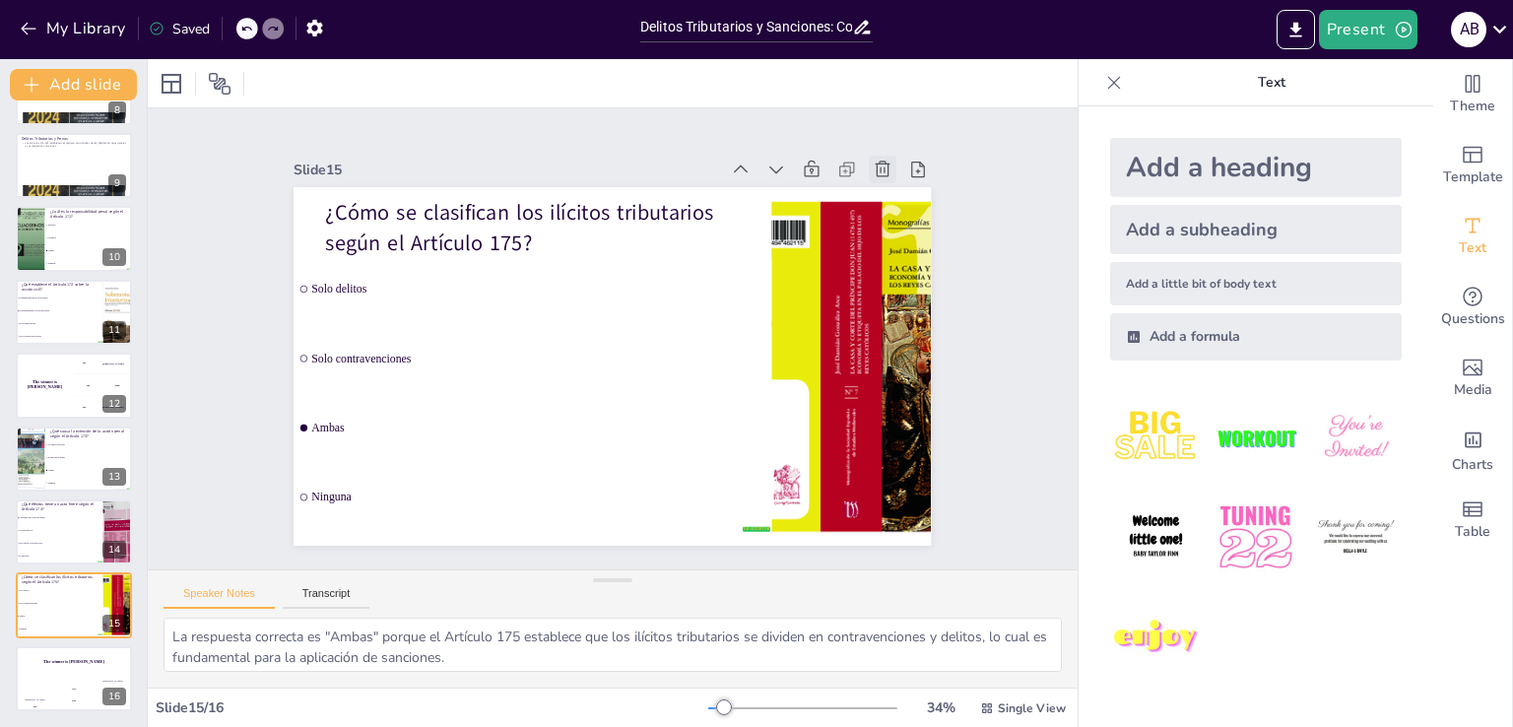
scroll to position [569, 0]
click at [47, 530] on span "No tiene efectos" at bounding box center [60, 530] width 85 height 3
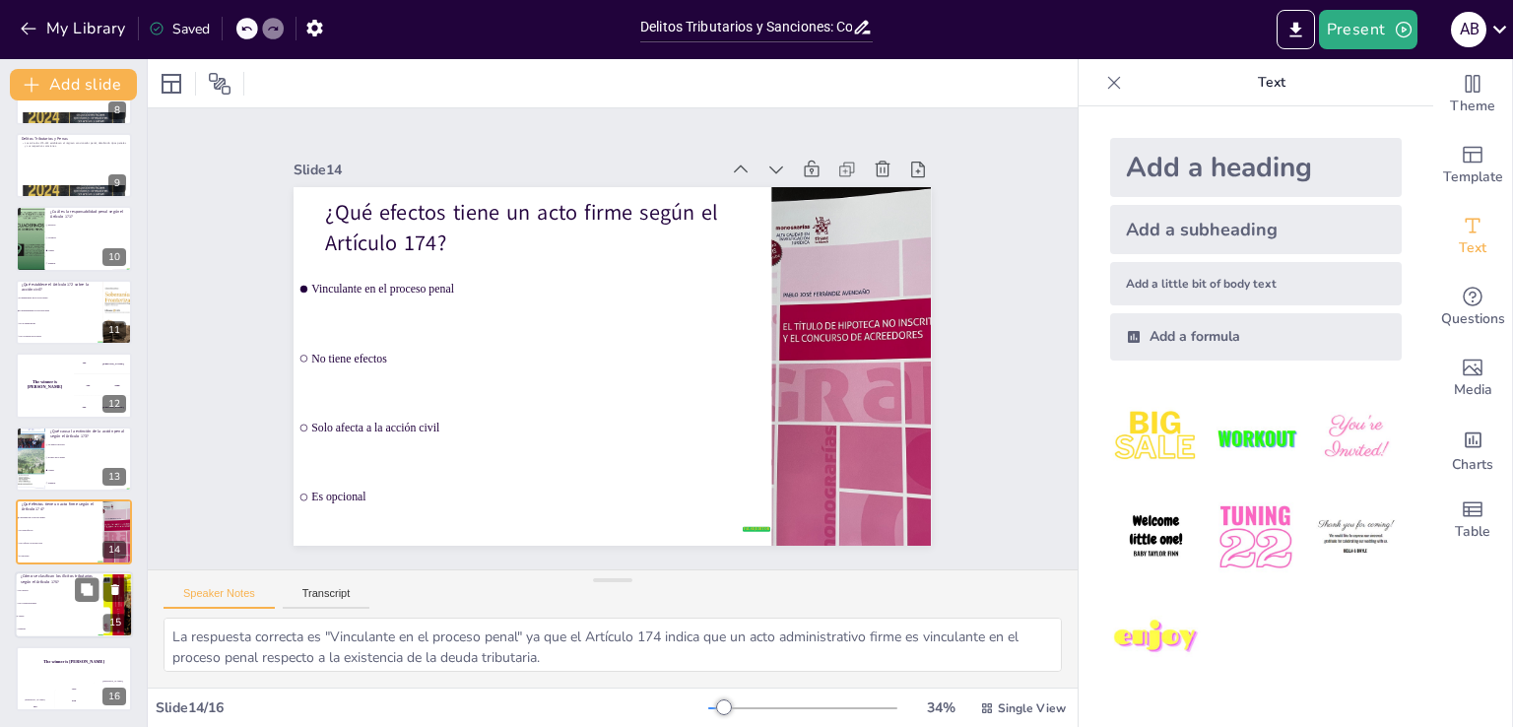
click at [58, 632] on li "Ninguna" at bounding box center [59, 630] width 89 height 13
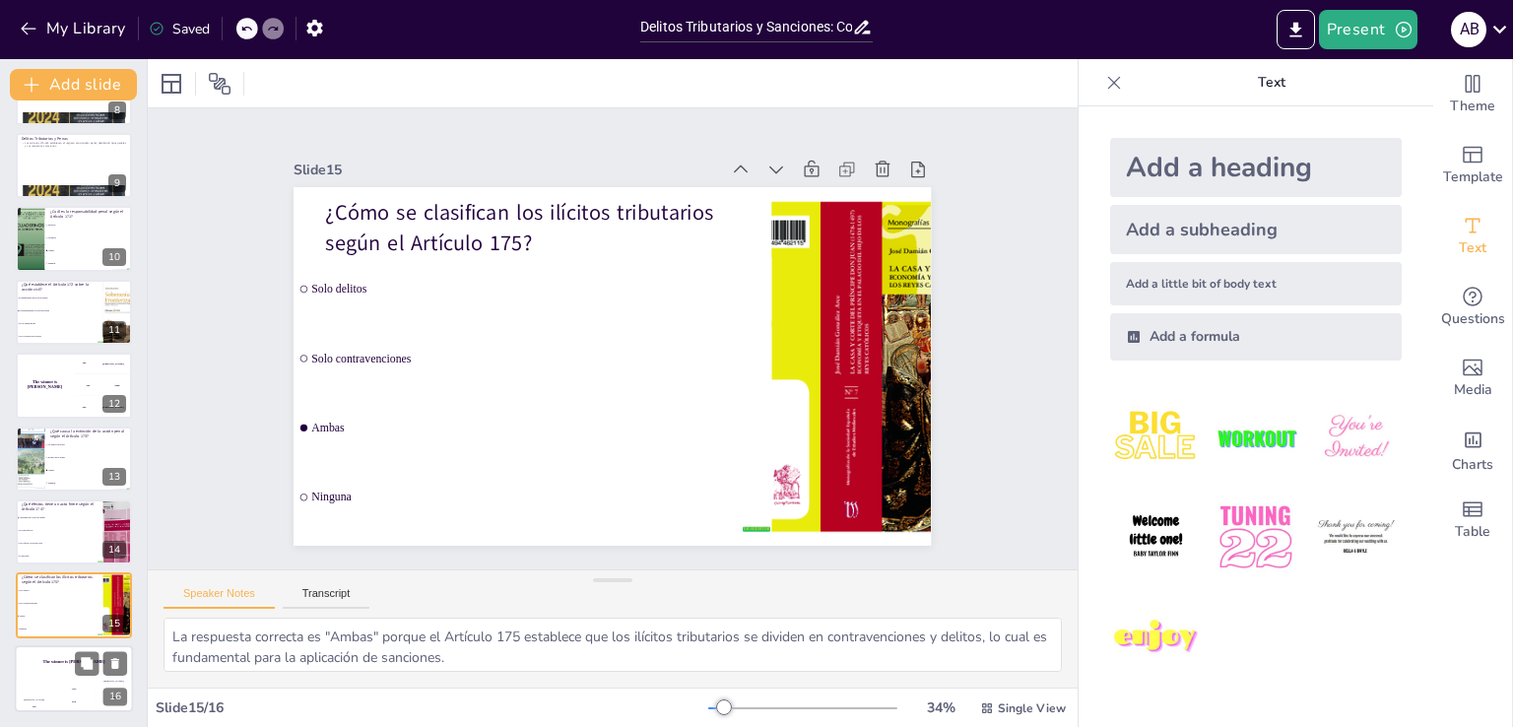
click at [32, 686] on div "Hasan 100" at bounding box center [34, 695] width 39 height 33
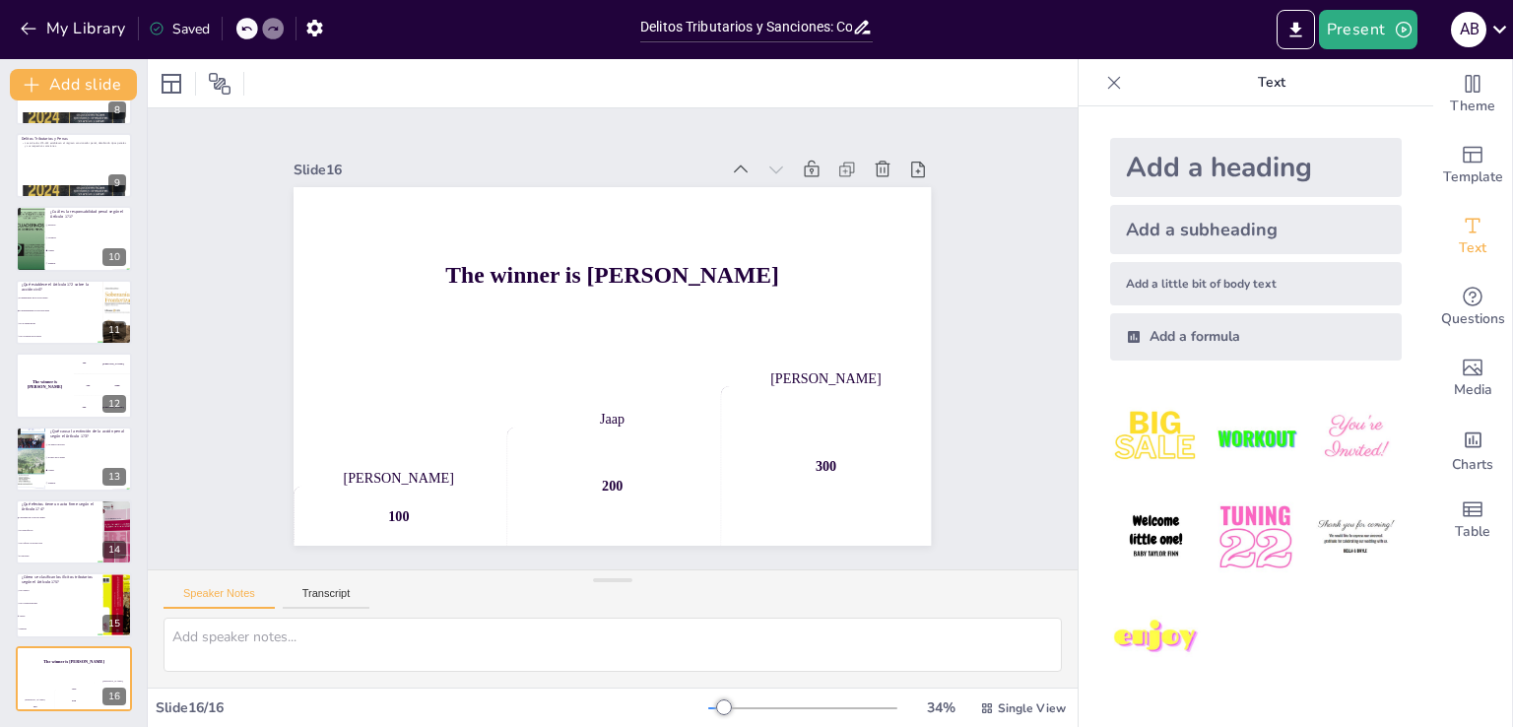
click at [1230, 444] on img at bounding box center [1256, 438] width 92 height 92
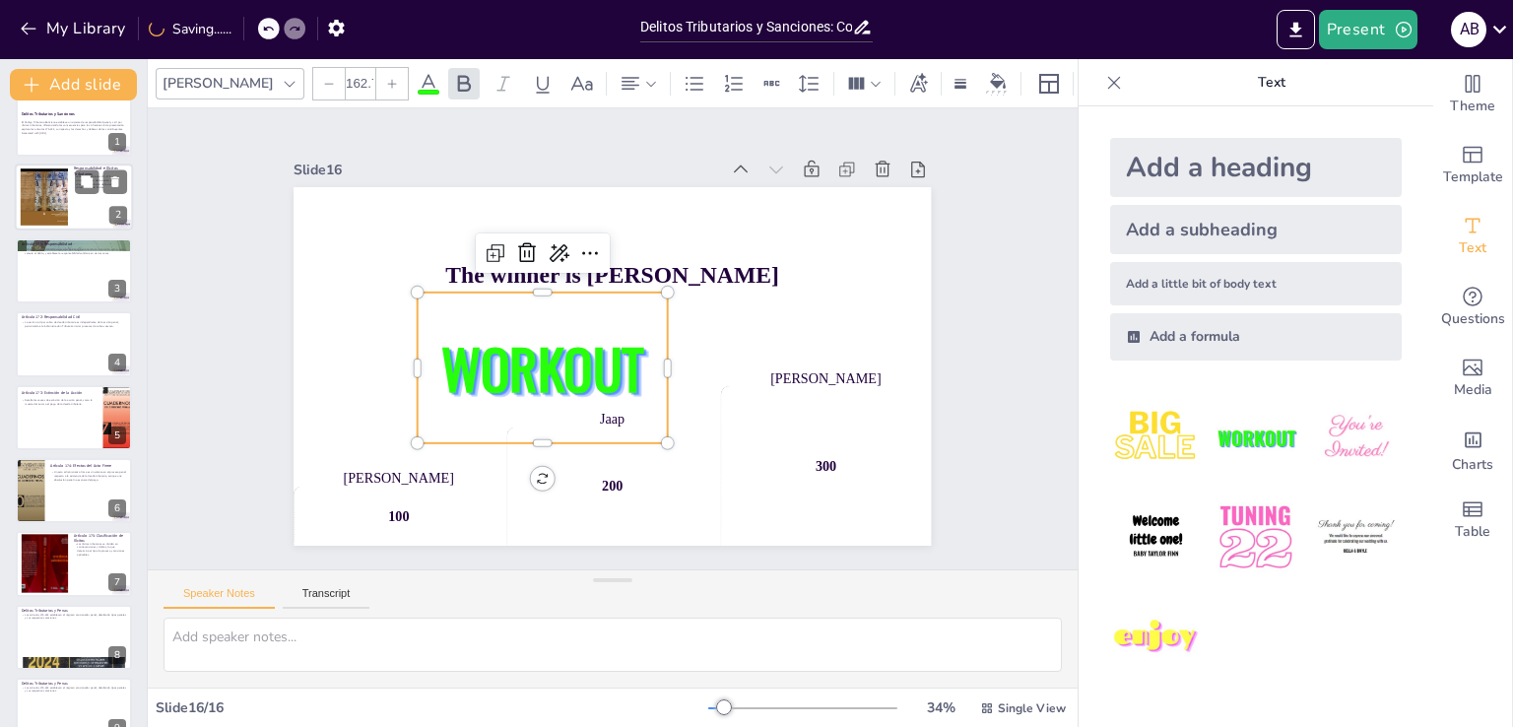
scroll to position [0, 0]
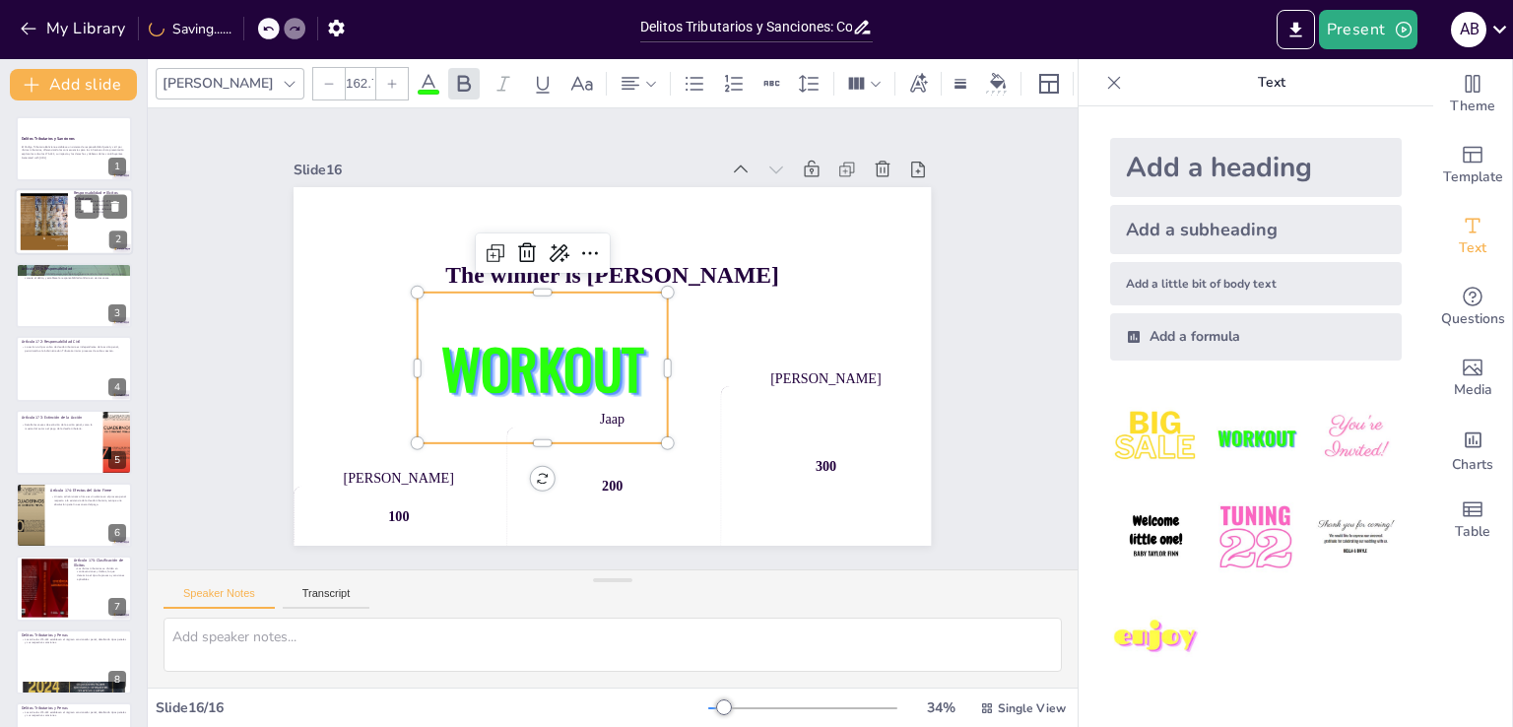
click at [66, 227] on div at bounding box center [44, 222] width 92 height 60
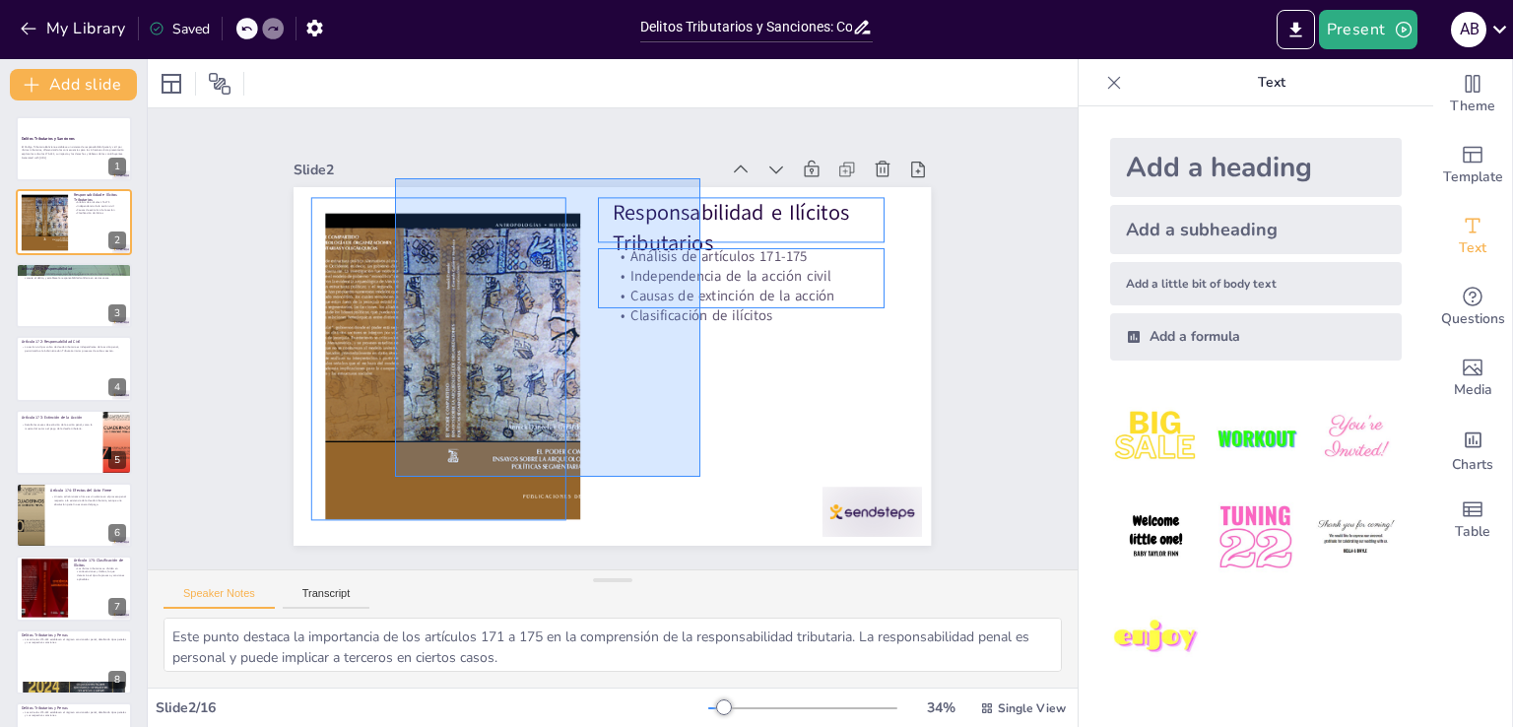
drag, startPoint x: 680, startPoint y: 478, endPoint x: 395, endPoint y: 178, distance: 413.2
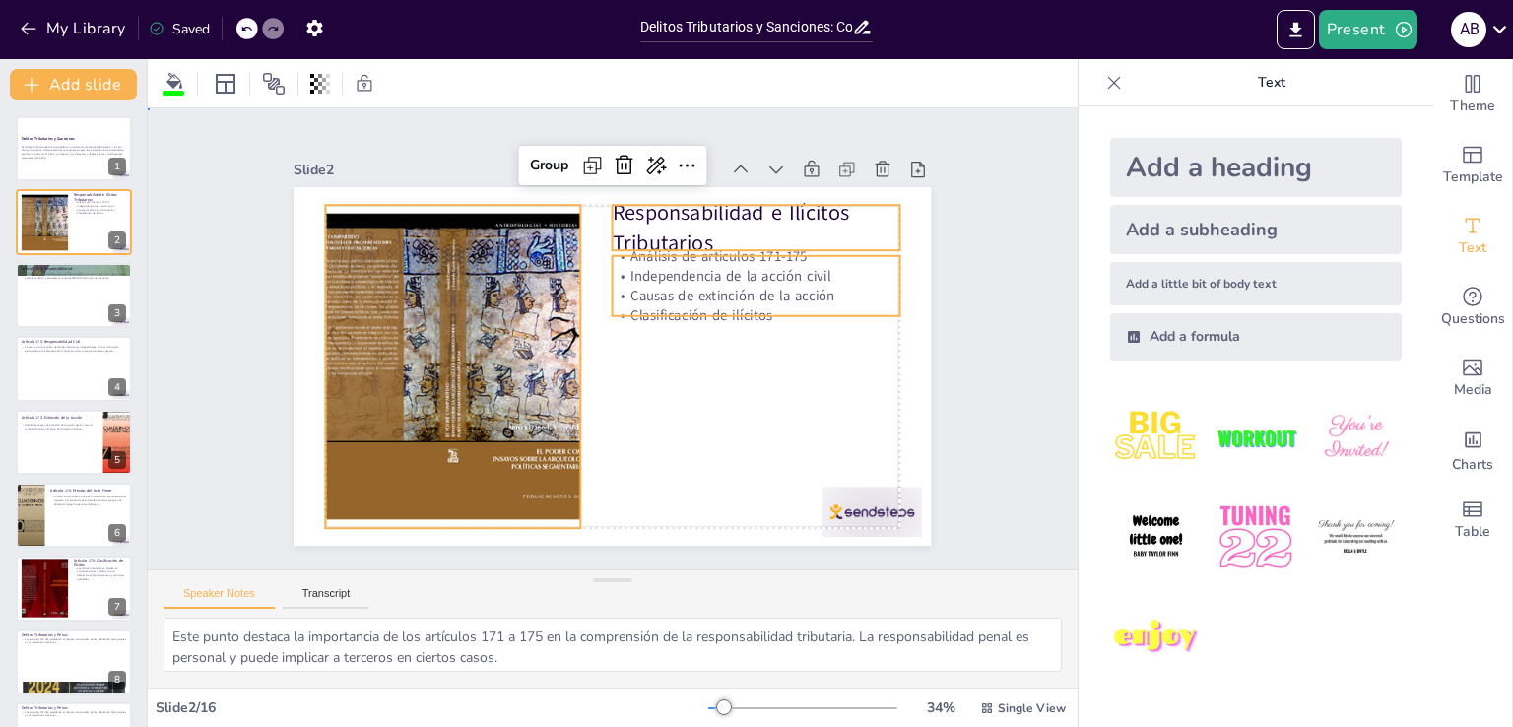
click at [980, 369] on div "Slide 1 Delitos Tributarios y Sanciones El Código Tributario Boliviano establec…" at bounding box center [613, 339] width 1006 height 644
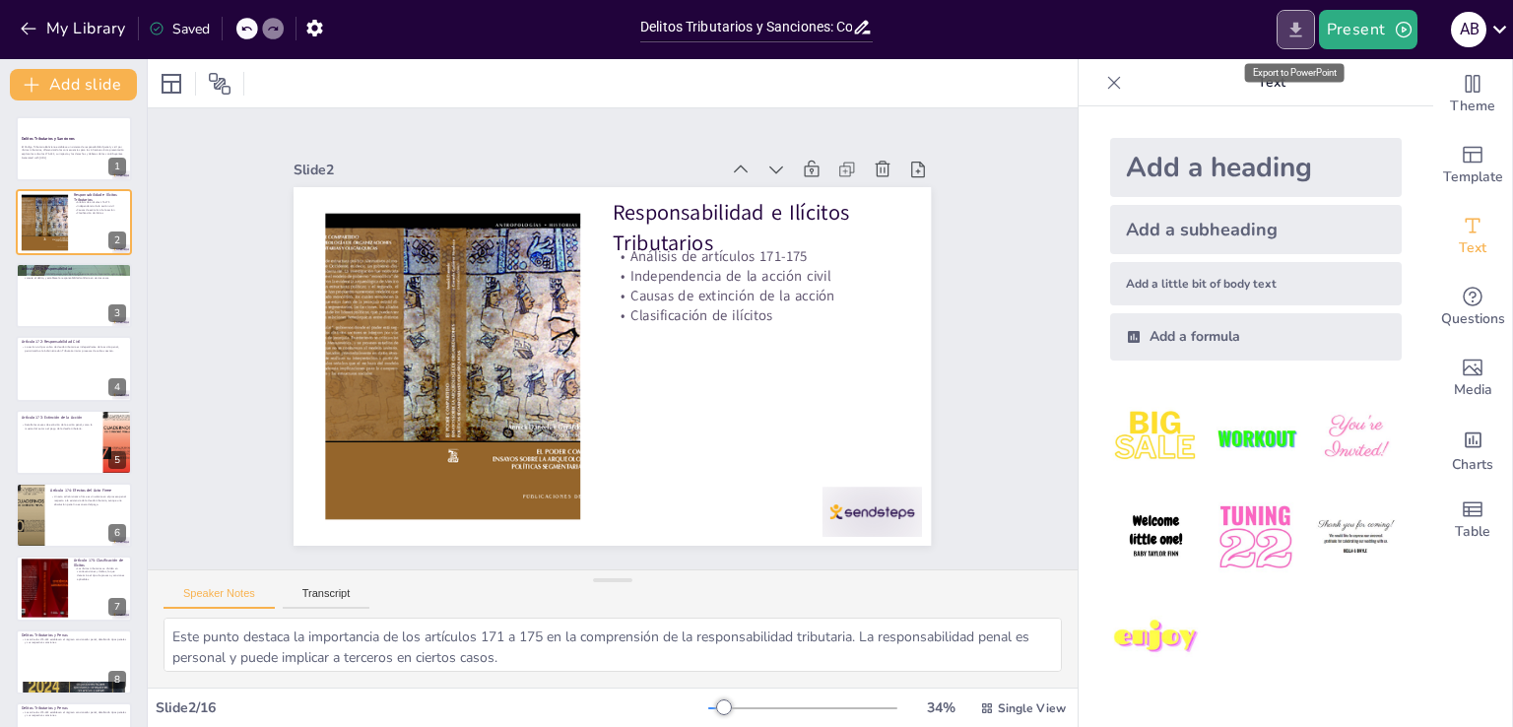
click at [1288, 39] on icon "Export to PowerPoint" at bounding box center [1296, 30] width 21 height 21
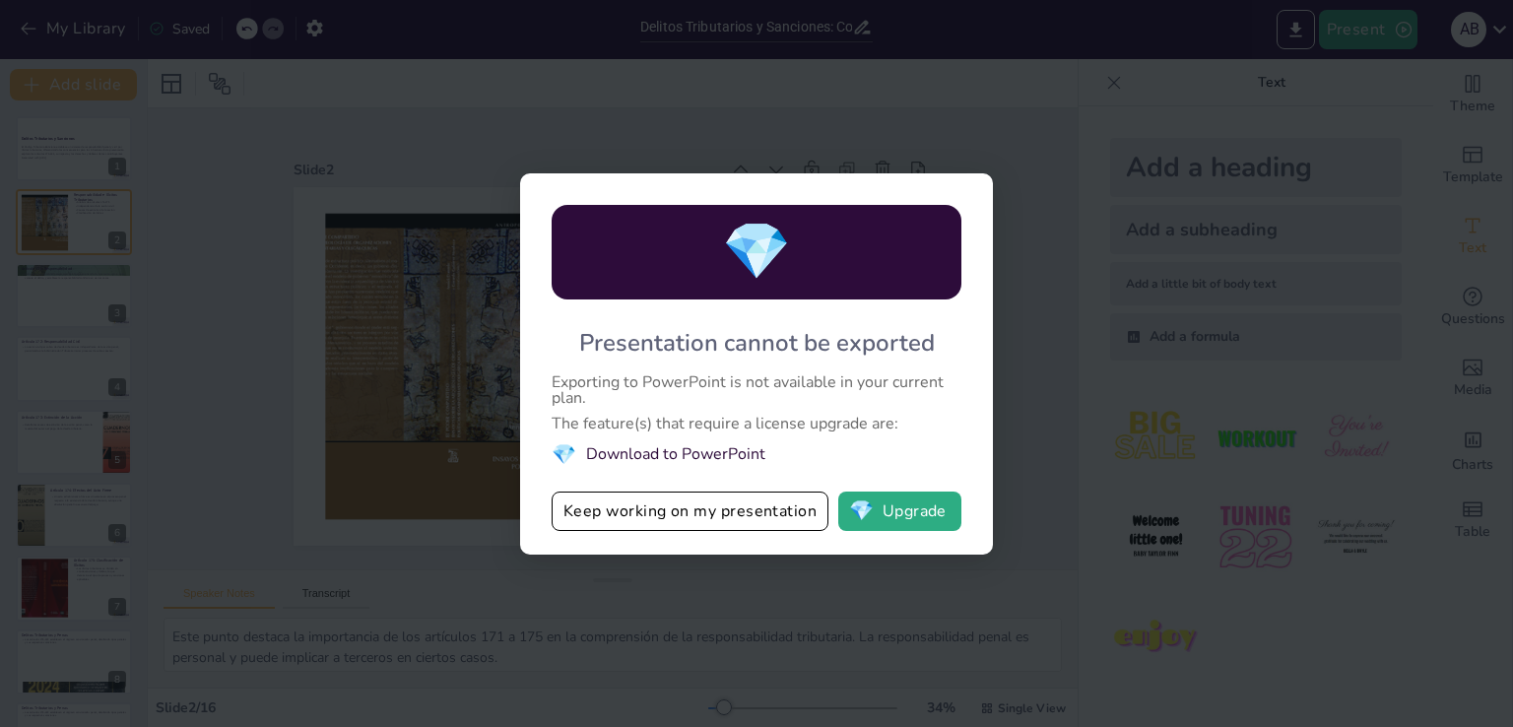
click at [1049, 399] on div "💎 Presentation cannot be exported Exporting to PowerPoint is not available in y…" at bounding box center [756, 363] width 1513 height 727
click at [654, 450] on li "💎 Download to PowerPoint" at bounding box center [757, 454] width 410 height 27
click at [745, 512] on button "Keep working on my presentation" at bounding box center [690, 511] width 277 height 39
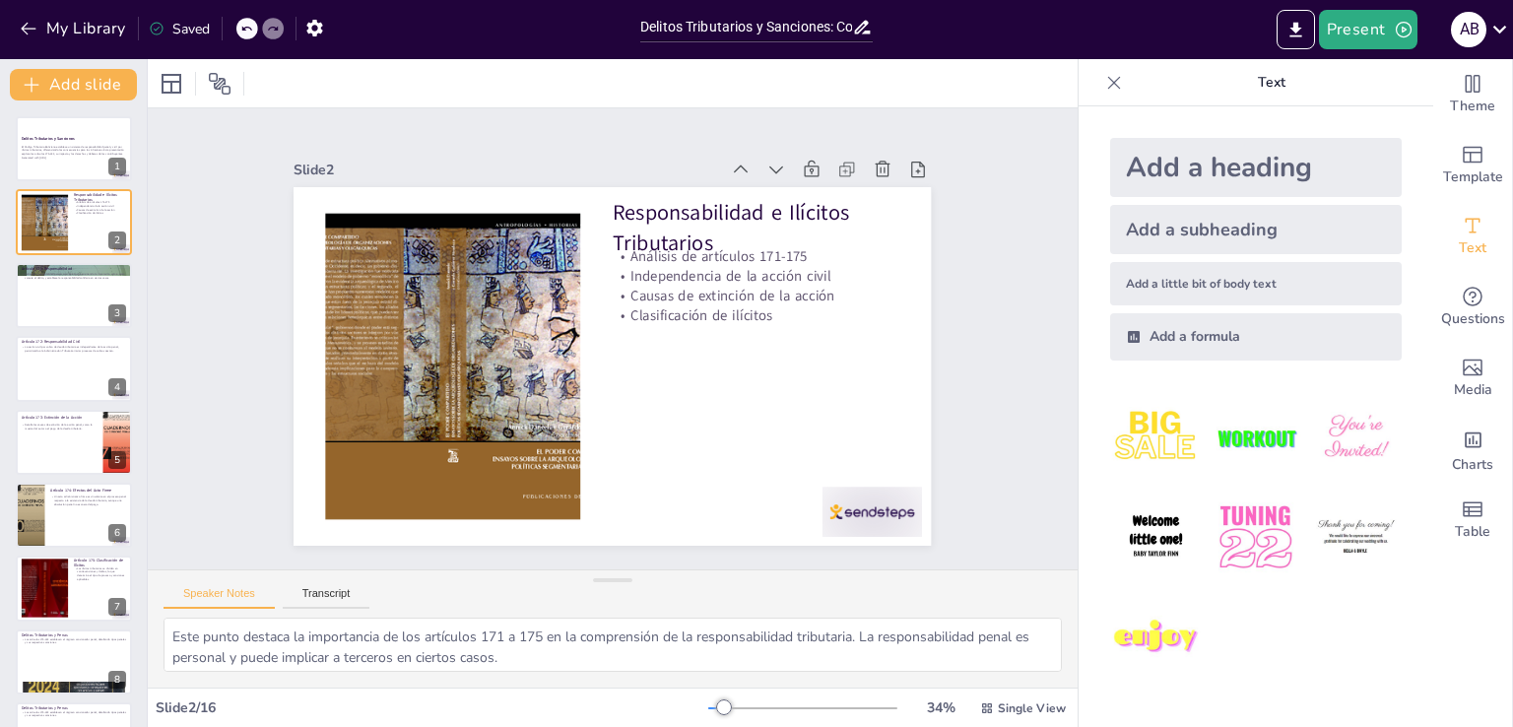
click at [196, 28] on div "Saved" at bounding box center [179, 29] width 61 height 19
click at [316, 20] on icon "button" at bounding box center [314, 28] width 16 height 17
click at [316, 29] on icon "button" at bounding box center [314, 28] width 21 height 21
